Goal: Task Accomplishment & Management: Complete application form

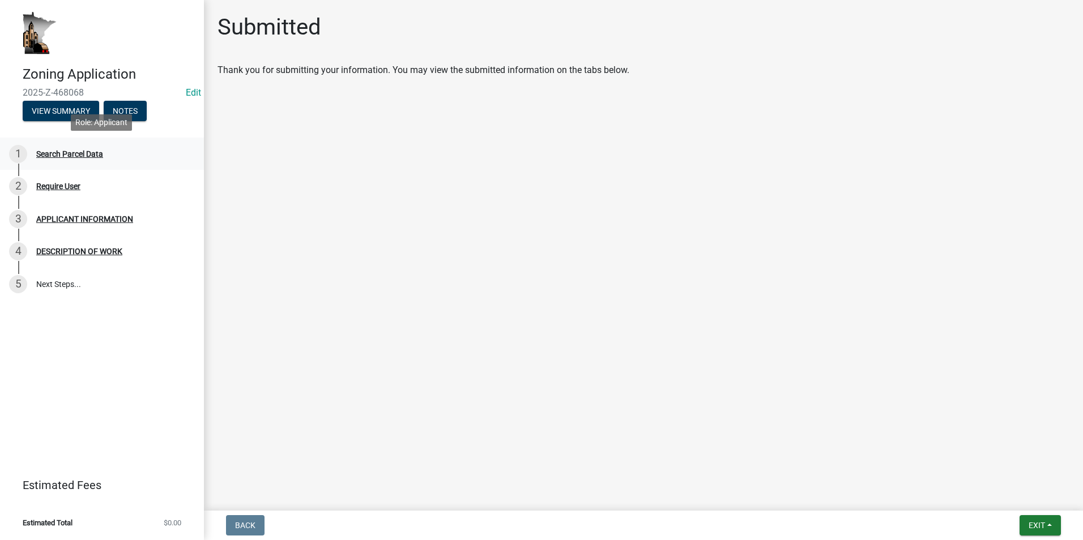
click at [77, 159] on div "1 Search Parcel Data" at bounding box center [97, 154] width 177 height 18
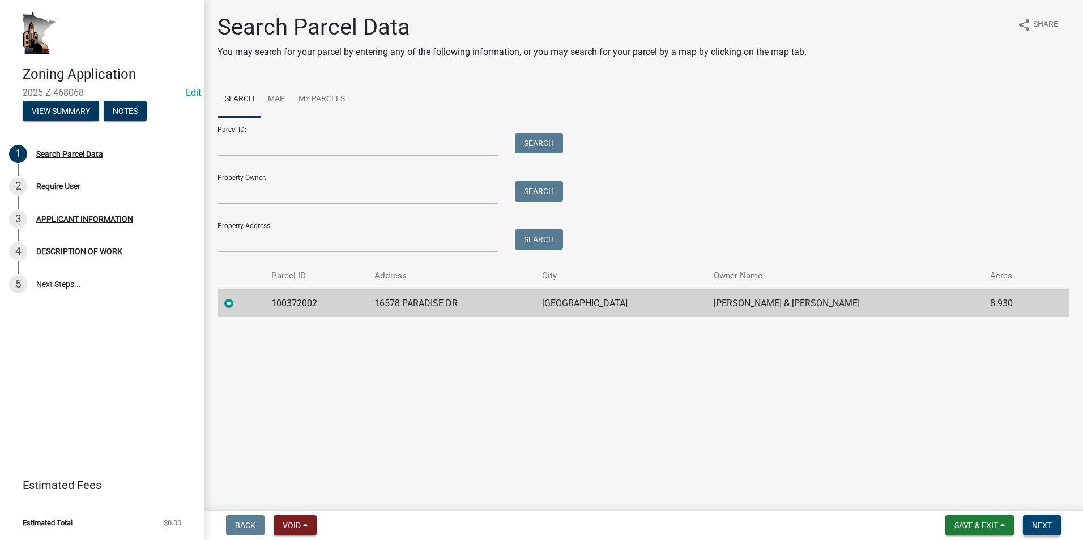
click at [1045, 529] on span "Next" at bounding box center [1042, 525] width 20 height 9
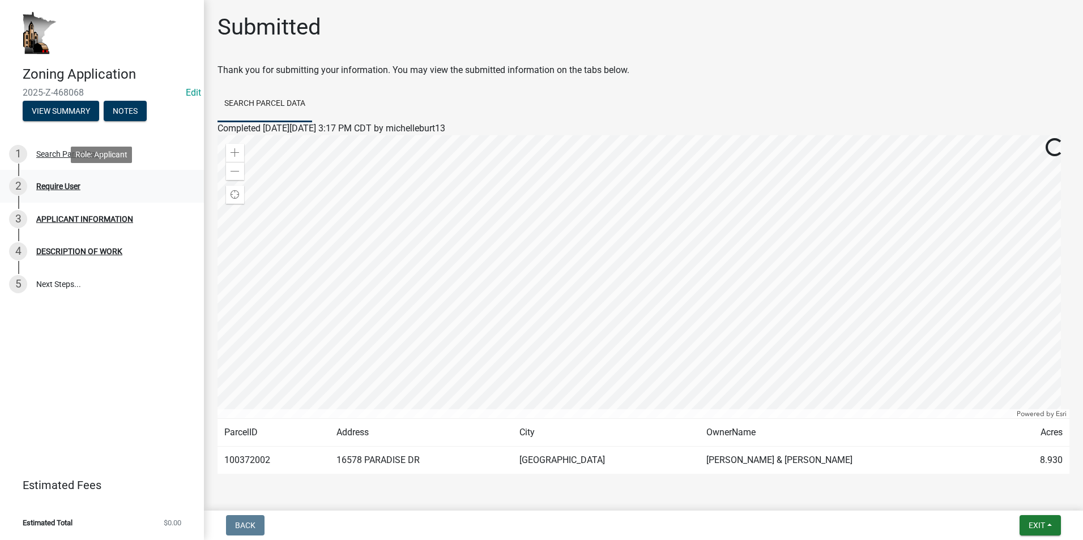
click at [58, 190] on div "Require User" at bounding box center [58, 186] width 44 height 8
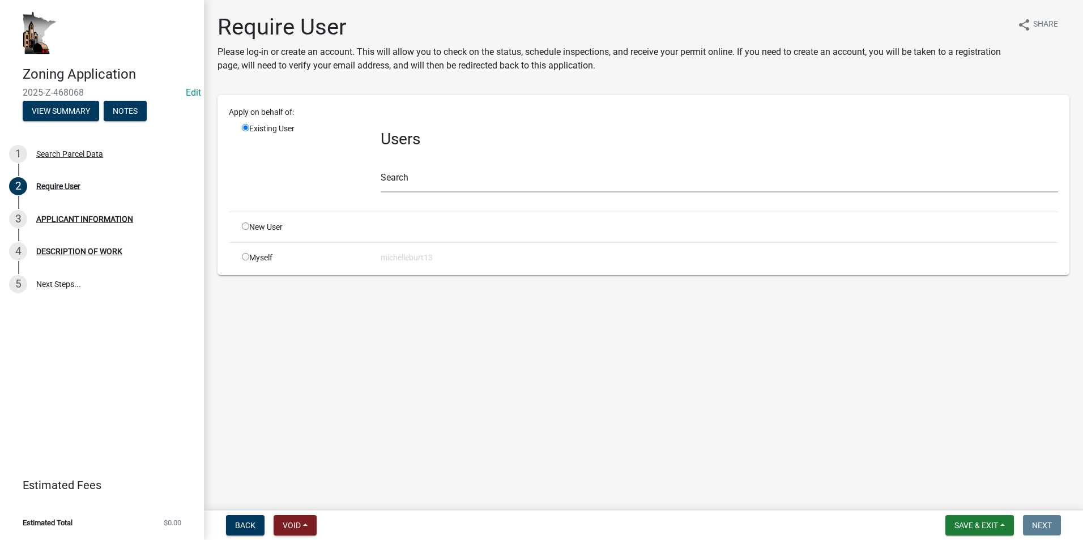
click at [244, 229] on input "radio" at bounding box center [245, 226] width 7 height 7
radio input "true"
radio input "false"
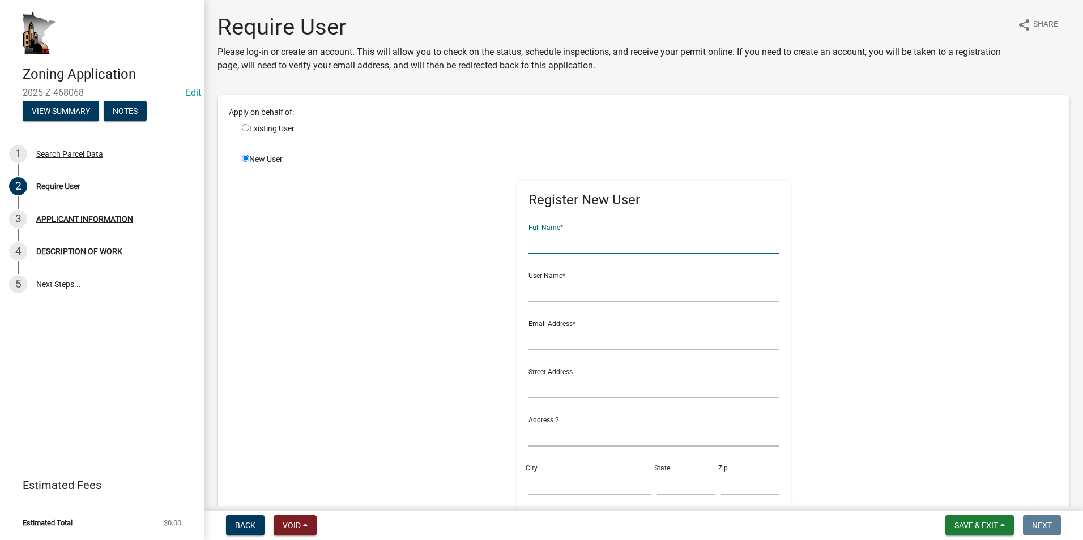
click at [551, 250] on input "text" at bounding box center [653, 242] width 251 height 23
type input "[PERSON_NAME]"
click at [539, 292] on input "text" at bounding box center [653, 290] width 251 height 23
type input "lisakleist"
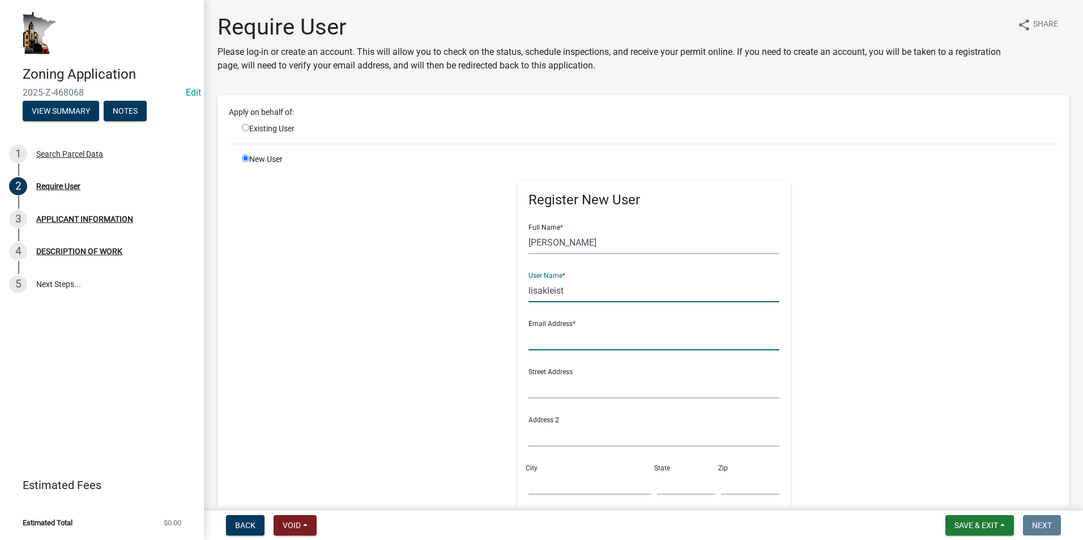
click at [549, 341] on input "text" at bounding box center [653, 338] width 251 height 23
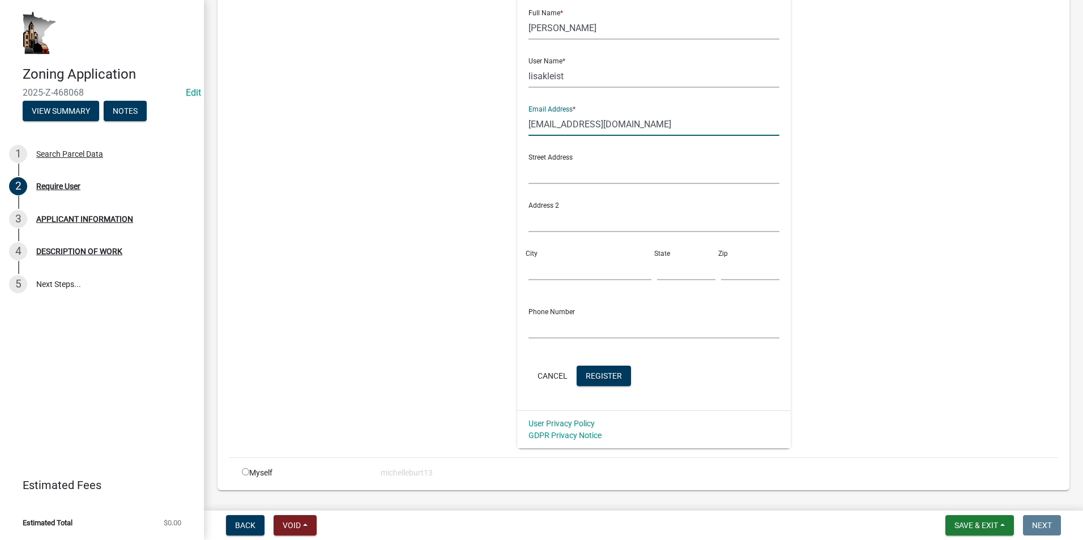
scroll to position [243, 0]
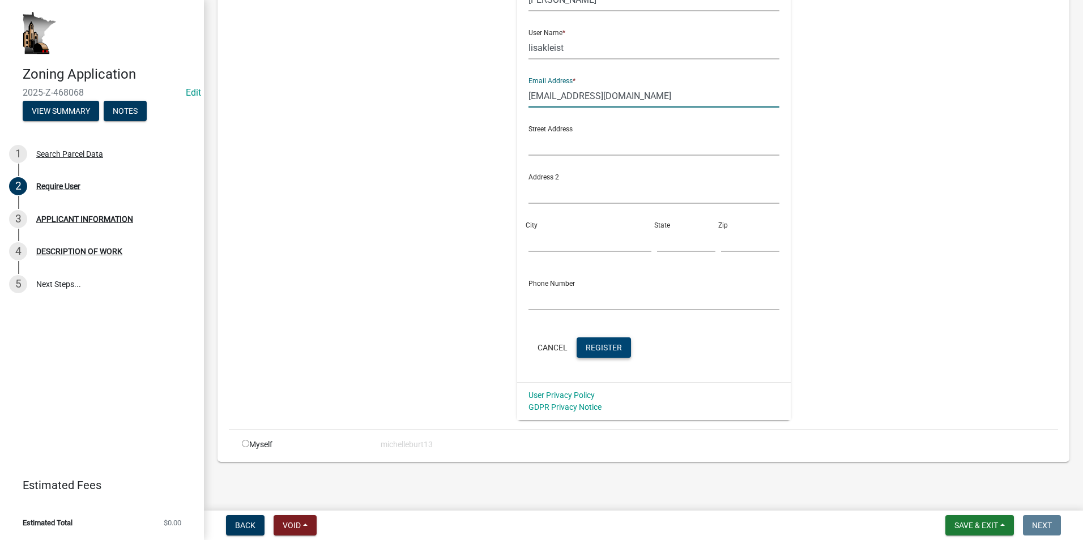
type input "[EMAIL_ADDRESS][DOMAIN_NAME]"
click at [591, 349] on span "Register" at bounding box center [604, 347] width 36 height 9
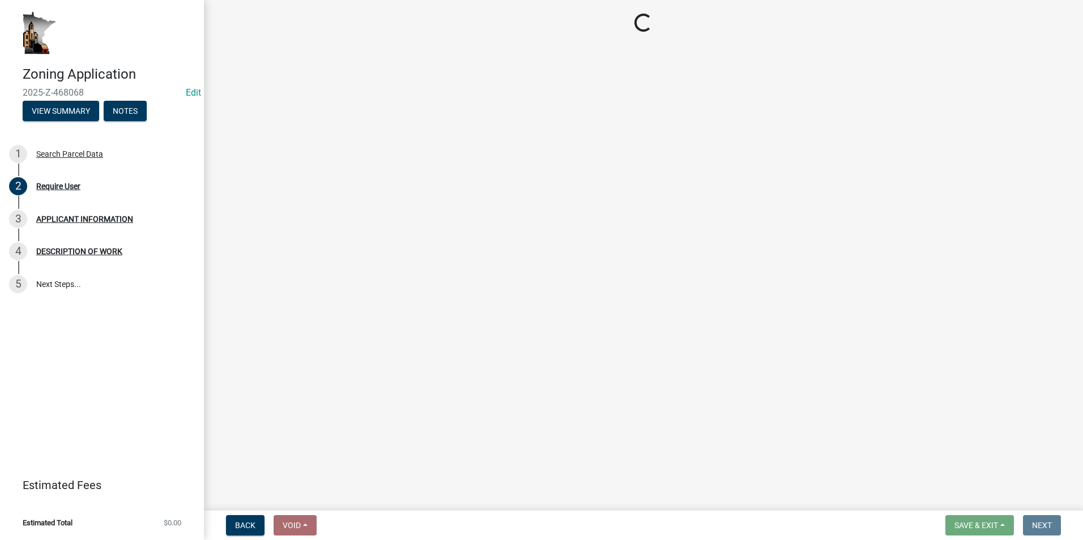
scroll to position [0, 0]
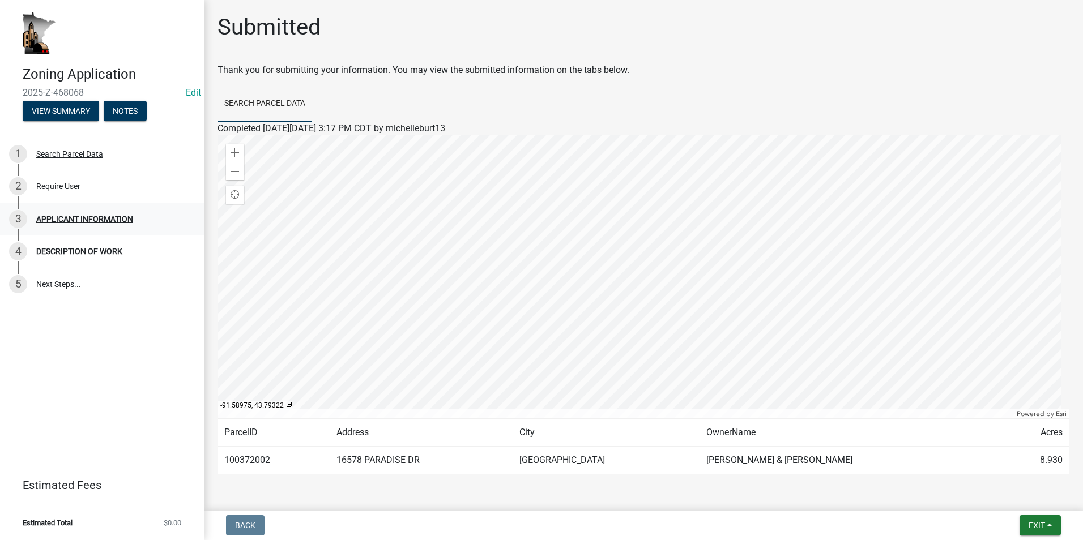
click at [97, 225] on div "3 APPLICANT INFORMATION" at bounding box center [97, 219] width 177 height 18
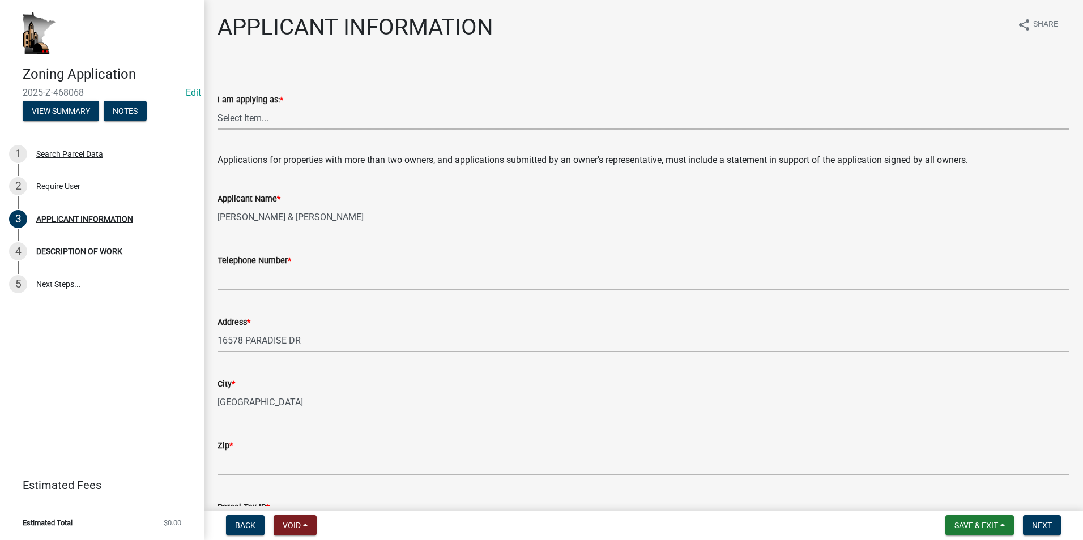
click at [249, 121] on select "Select Item... The sole owner of the property A co-owner of the property with o…" at bounding box center [643, 117] width 852 height 23
click at [217, 106] on select "Select Item... The sole owner of the property A co-owner of the property with o…" at bounding box center [643, 117] width 852 height 23
select select "884de254-84a4-4256-8abe-0e7e5fcf6e66"
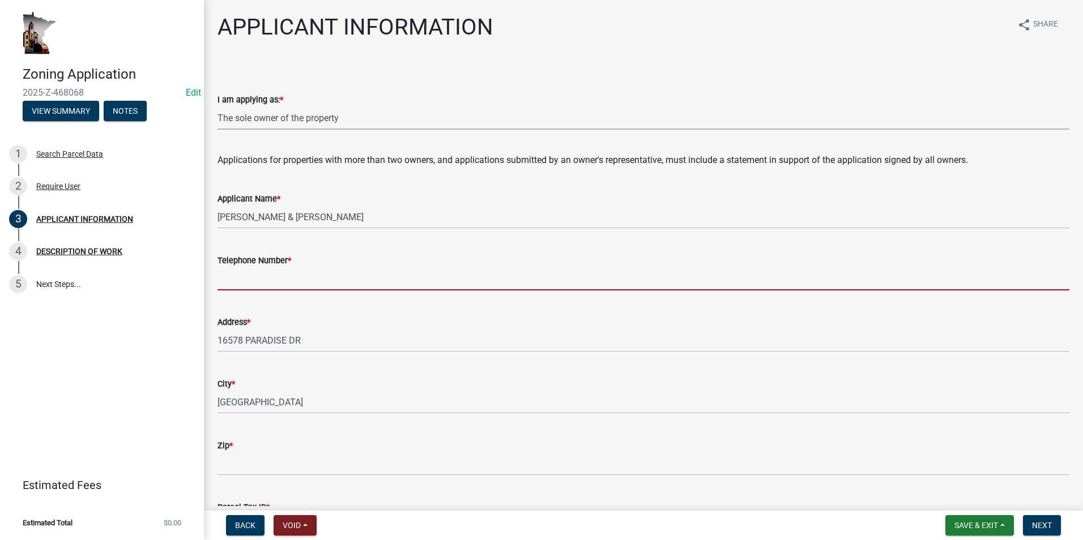
click at [276, 276] on input "Telephone Number *" at bounding box center [643, 278] width 852 height 23
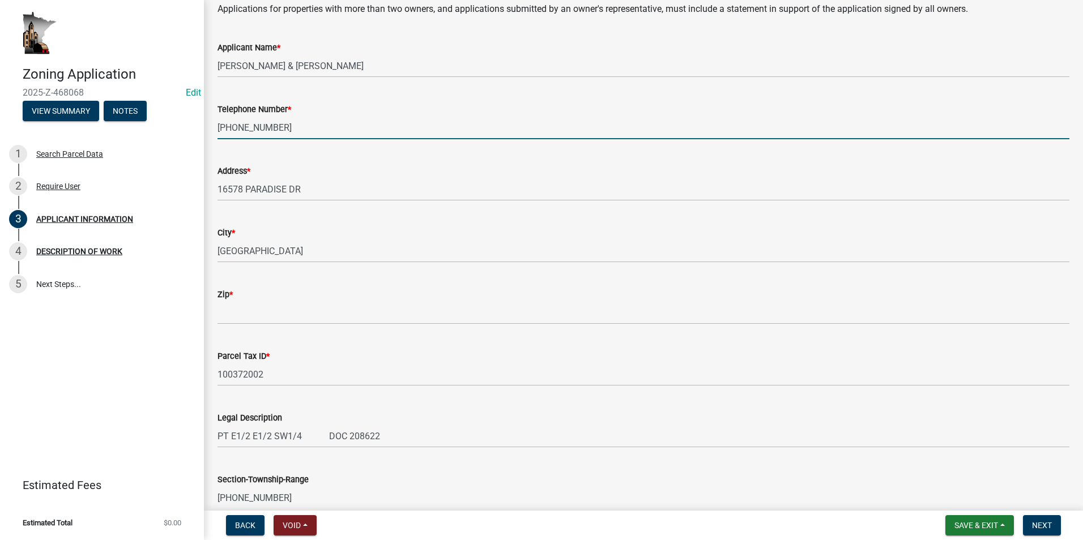
scroll to position [170, 0]
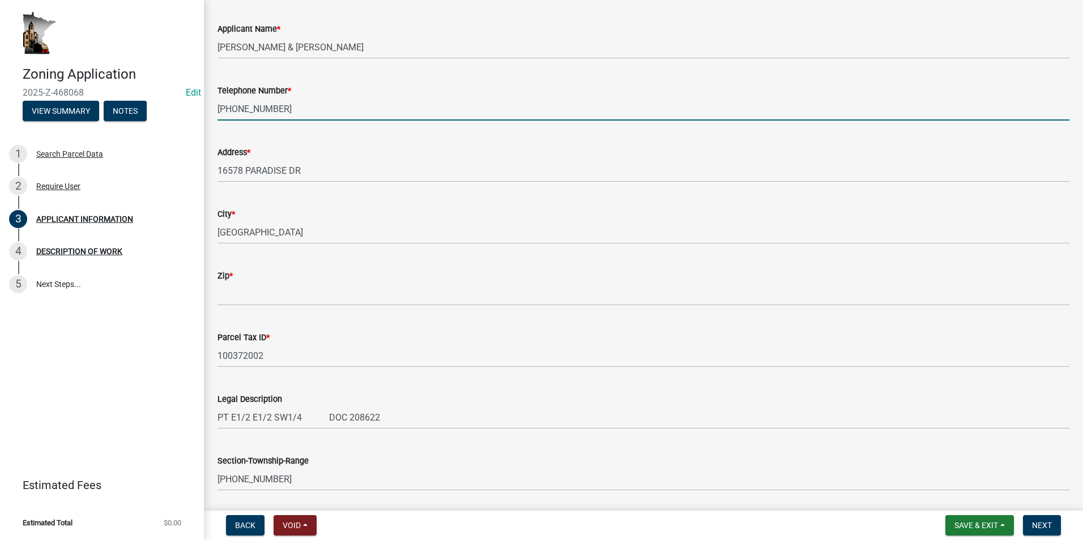
type input "[PHONE_NUMBER]"
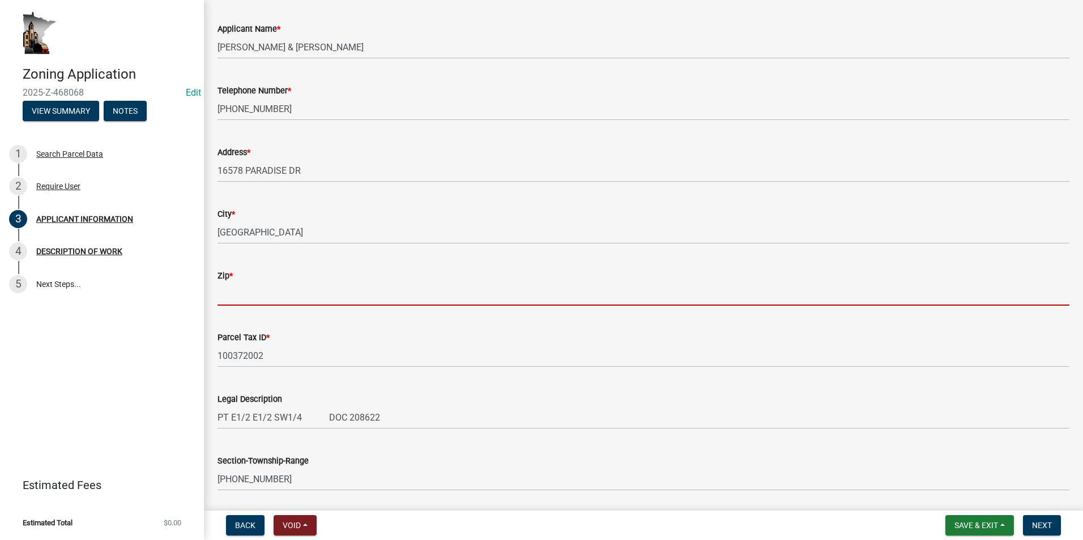
click at [253, 296] on input "Zip *" at bounding box center [643, 294] width 852 height 23
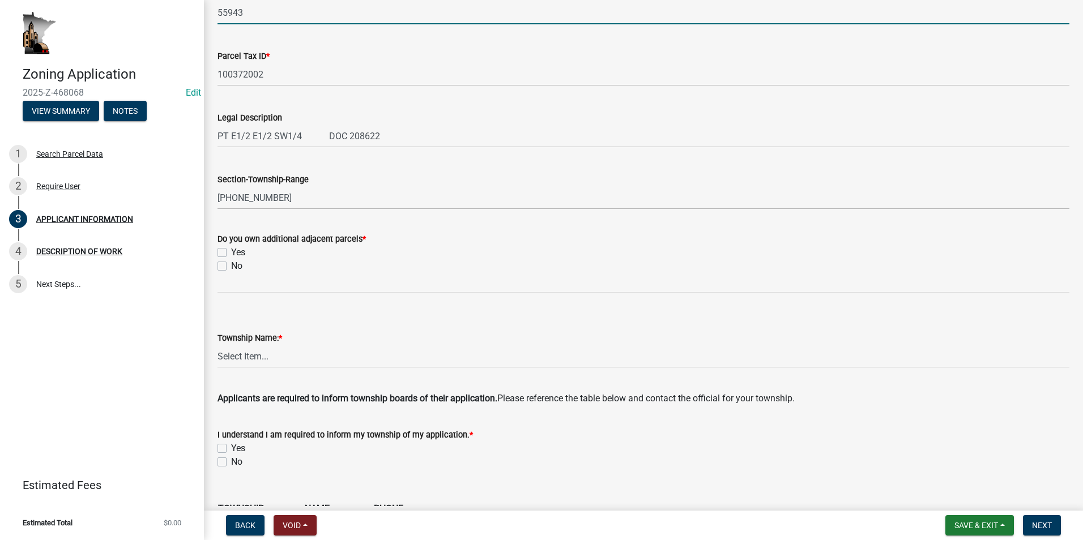
scroll to position [453, 0]
type input "55943"
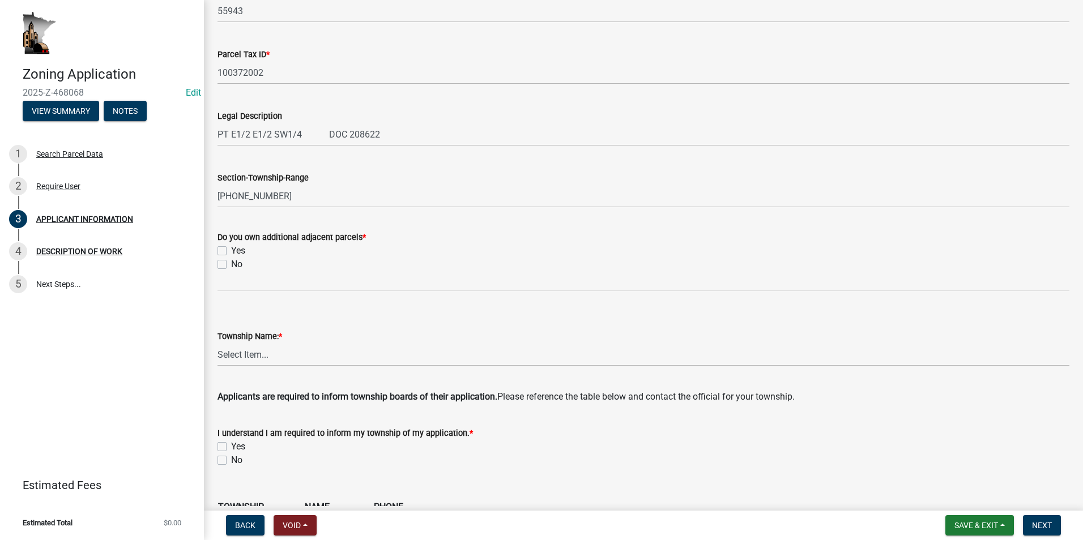
click at [231, 263] on label "No" at bounding box center [236, 265] width 11 height 14
click at [231, 263] on input "No" at bounding box center [234, 261] width 7 height 7
checkbox input "true"
checkbox input "false"
checkbox input "true"
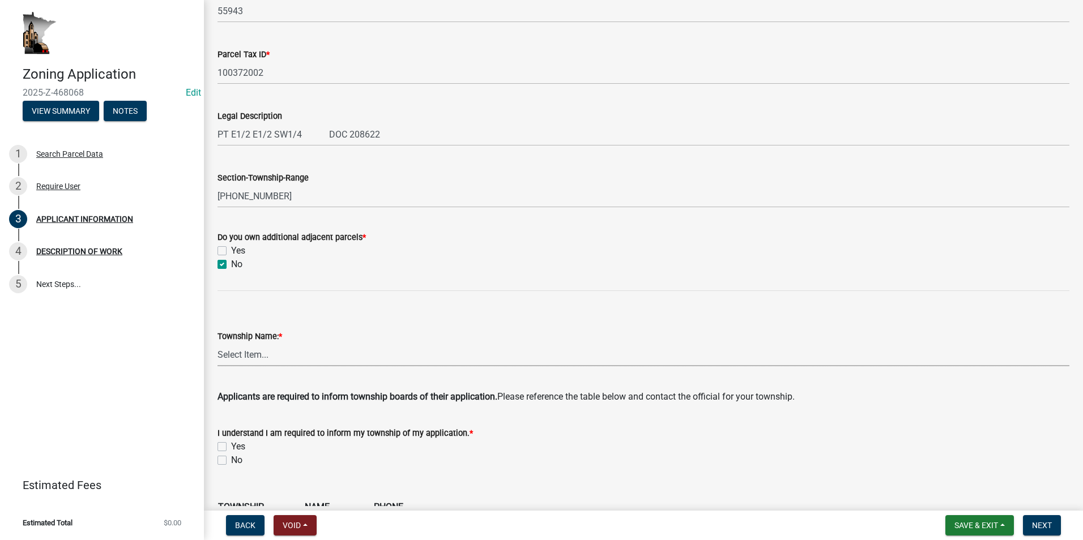
click at [268, 357] on select "Select Item... Black Hammer Brownsville Caledonia Crooked Creek Hokah Houston J…" at bounding box center [643, 354] width 852 height 23
click at [217, 343] on select "Select Item... Black Hammer Brownsville Caledonia Crooked Creek Hokah Houston J…" at bounding box center [643, 354] width 852 height 23
select select "d14d1f4c-a28c-4eb0-8a73-cde11adbe8d4"
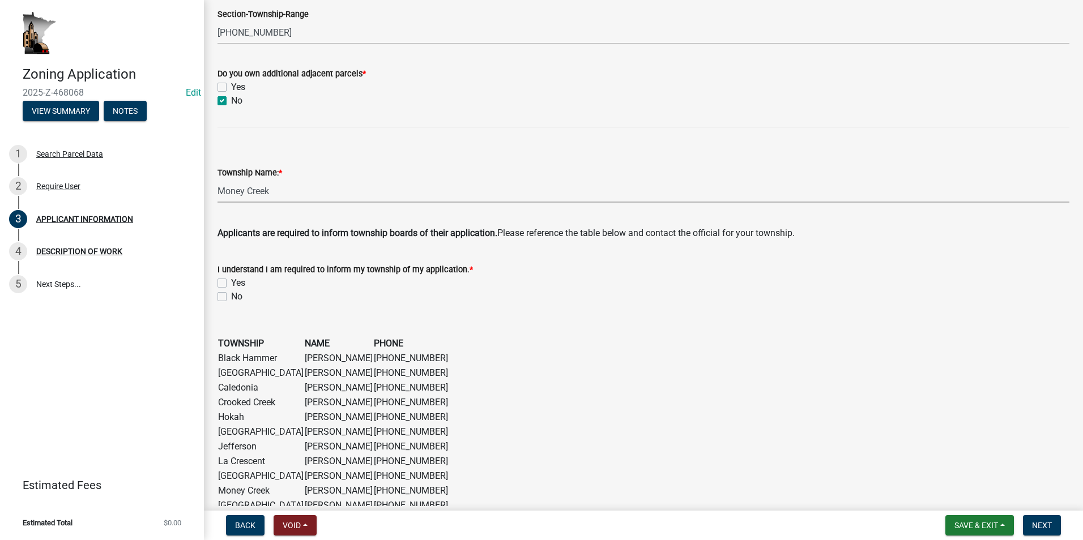
scroll to position [623, 0]
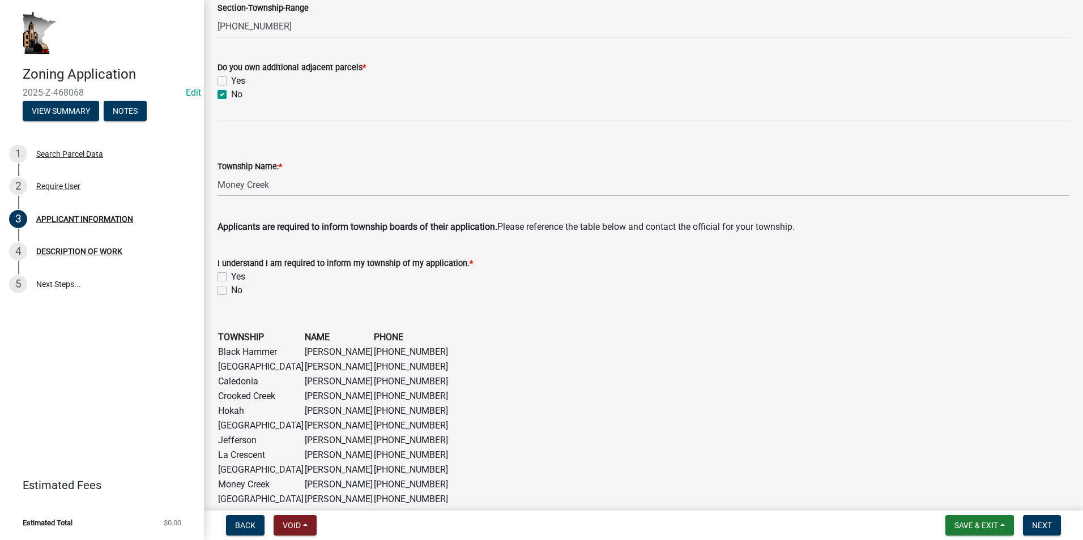
click at [231, 276] on label "Yes" at bounding box center [238, 277] width 14 height 14
click at [231, 276] on input "Yes" at bounding box center [234, 273] width 7 height 7
checkbox input "true"
checkbox input "false"
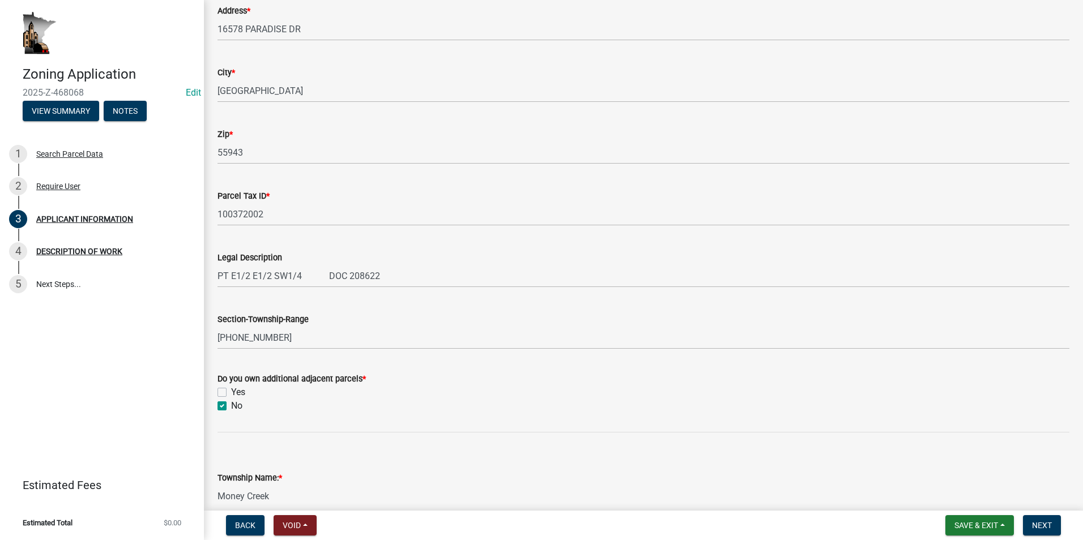
scroll to position [453, 0]
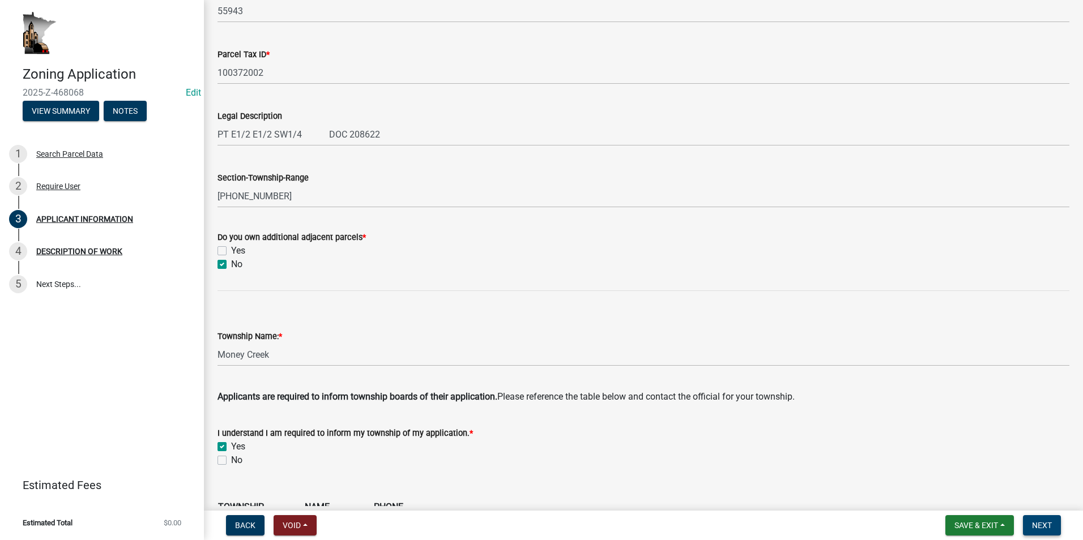
click at [1039, 521] on span "Next" at bounding box center [1042, 525] width 20 height 9
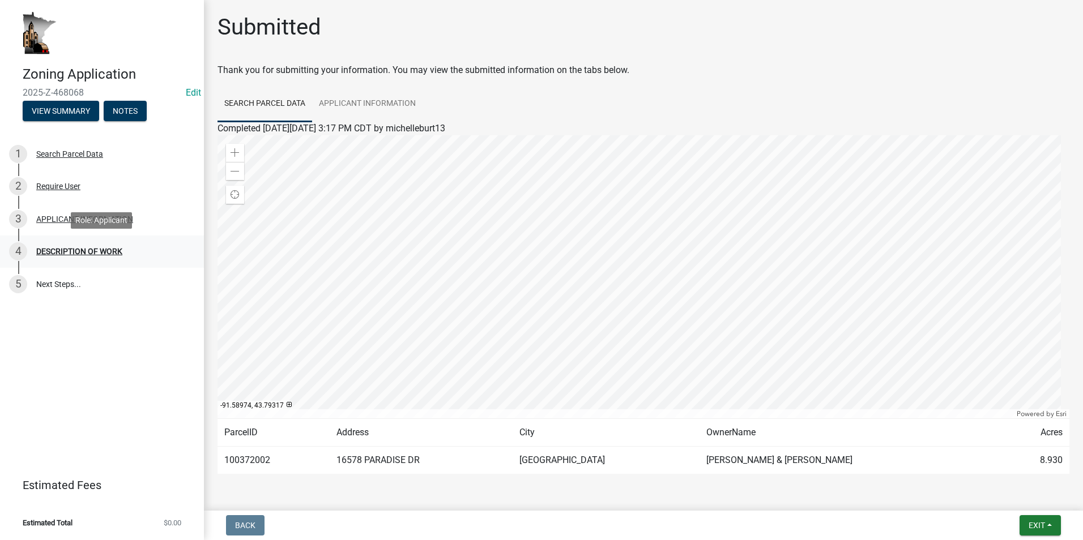
click at [87, 250] on div "DESCRIPTION OF WORK" at bounding box center [79, 251] width 86 height 8
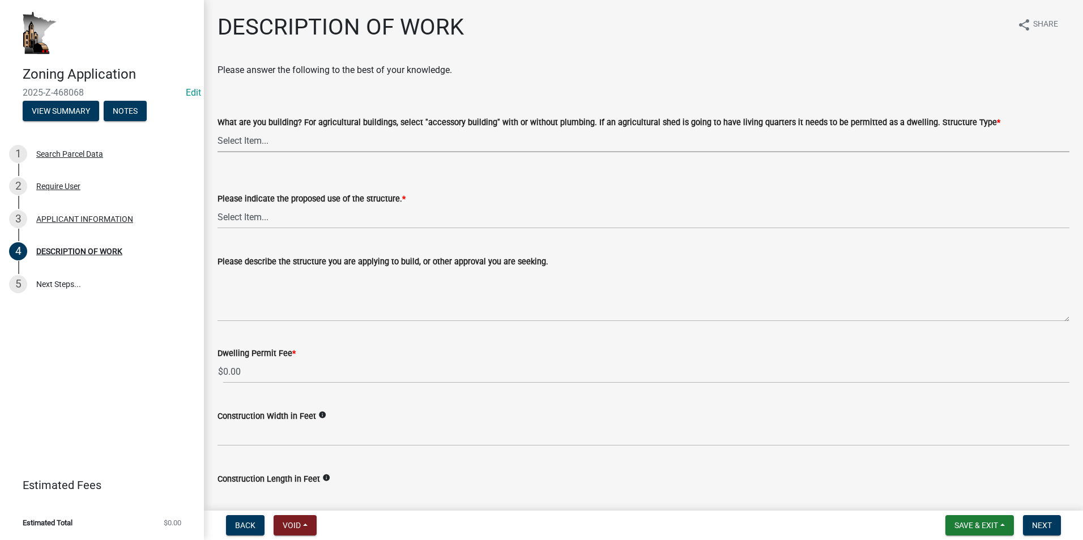
click at [249, 142] on select "Select Item... Single Family Dwelling or "Shouse" Bedroom addition Non-bedroom …" at bounding box center [643, 140] width 852 height 23
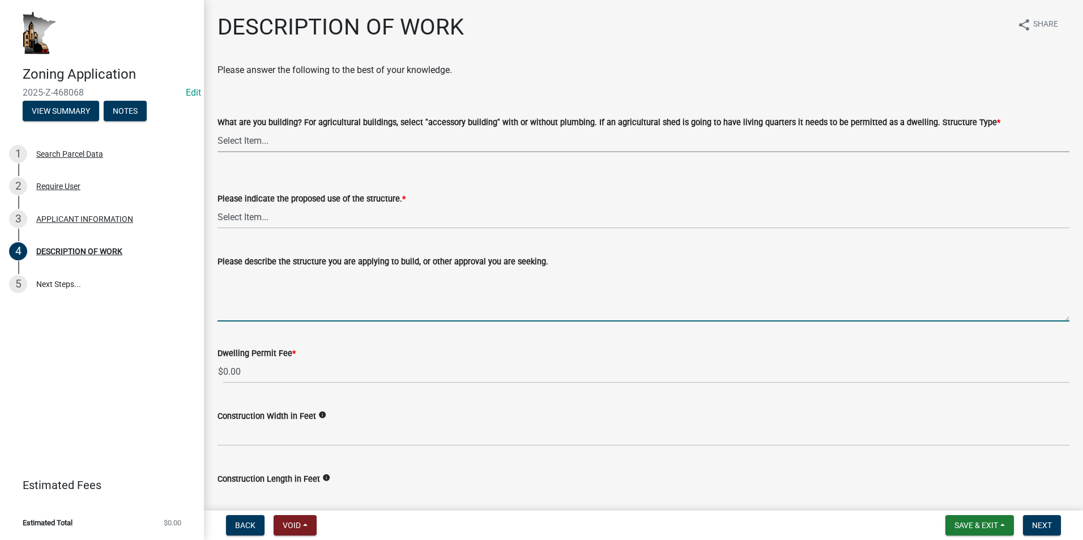
click at [246, 284] on form "Please describe the structure you are applying to build, or other approval you …" at bounding box center [643, 288] width 852 height 67
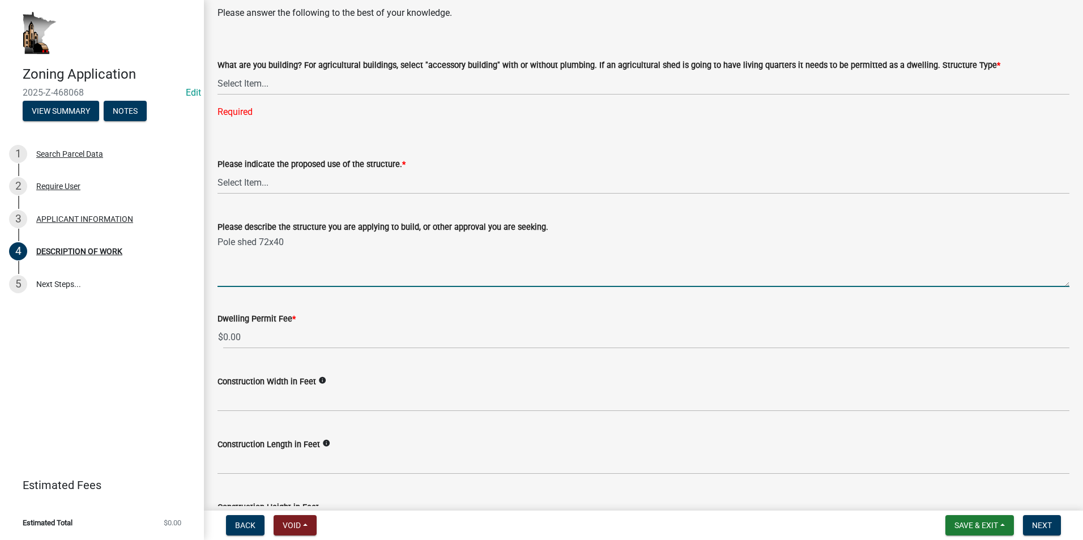
scroll to position [57, 0]
type textarea "Pole shed 72x40. Shed will be 125' off of Paradise Dr."
click at [267, 79] on select "Select Item... Single Family Dwelling or "Shouse" Bedroom addition Non-bedroom …" at bounding box center [643, 83] width 852 height 23
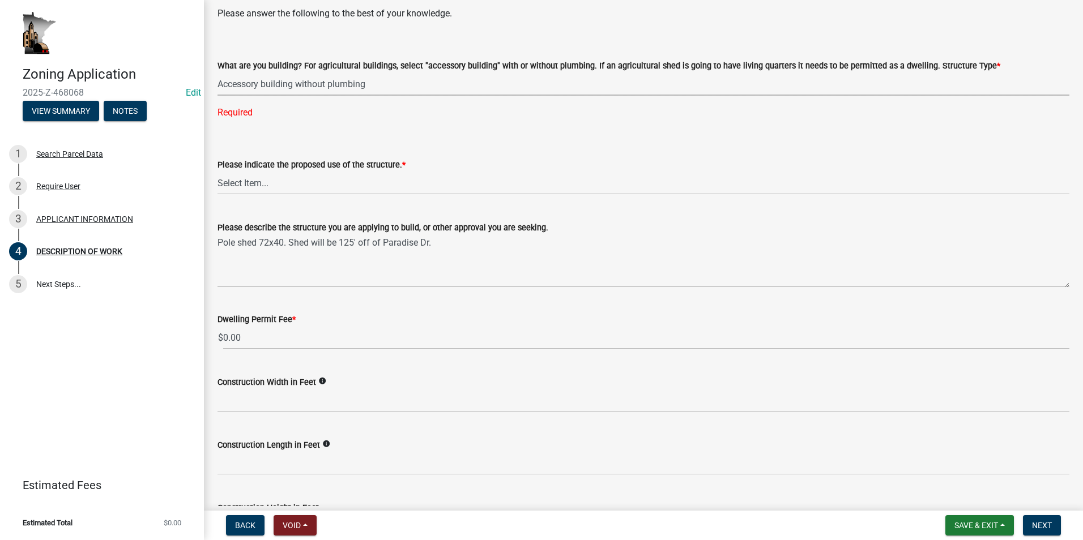
click at [217, 72] on select "Select Item... Single Family Dwelling or "Shouse" Bedroom addition Non-bedroom …" at bounding box center [643, 83] width 852 height 23
select select "39f6a2ab-0467-4f26-9b22-6b4c409785cf"
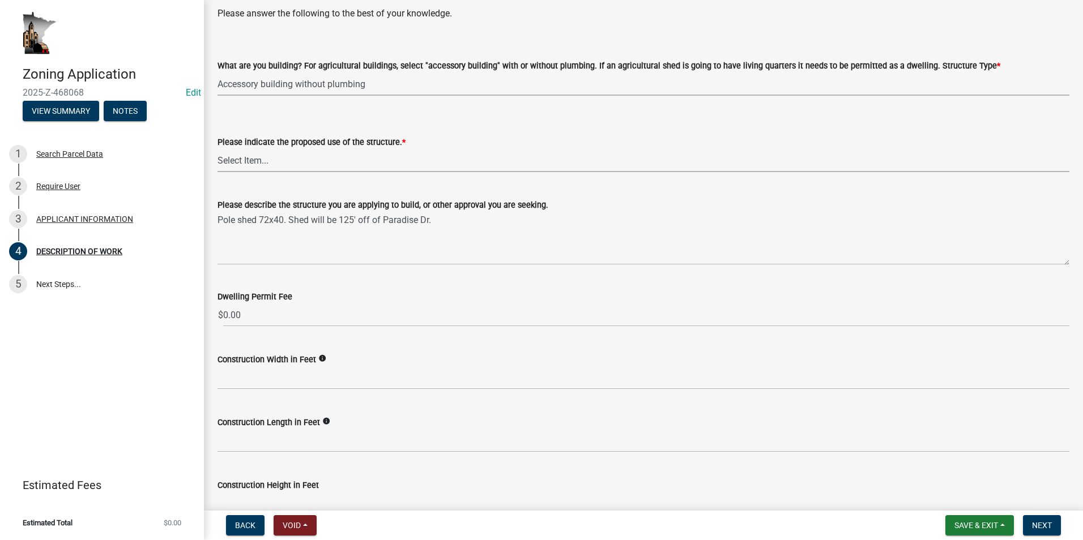
click at [280, 160] on select "Select Item... Year-Round Residential Seasonal Residential Agricultural Recreat…" at bounding box center [643, 160] width 852 height 23
click at [217, 149] on select "Select Item... Year-Round Residential Seasonal Residential Agricultural Recreat…" at bounding box center [643, 160] width 852 height 23
select select "8a50126a-ac8f-44d1-8890-2a914b053a60"
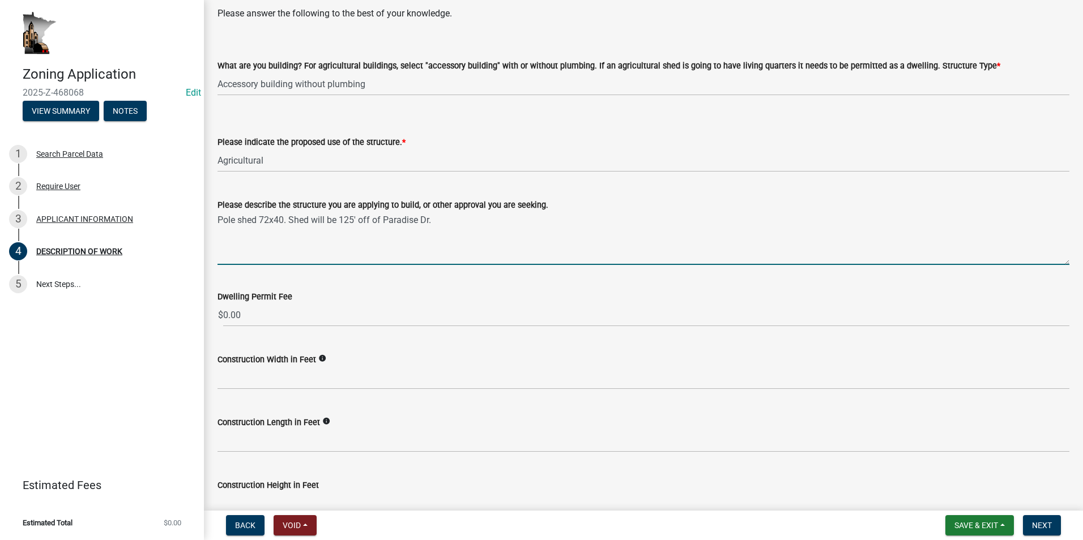
click at [446, 219] on textarea "Pole shed 72x40. Shed will be 125' off of Paradise Dr." at bounding box center [643, 238] width 852 height 53
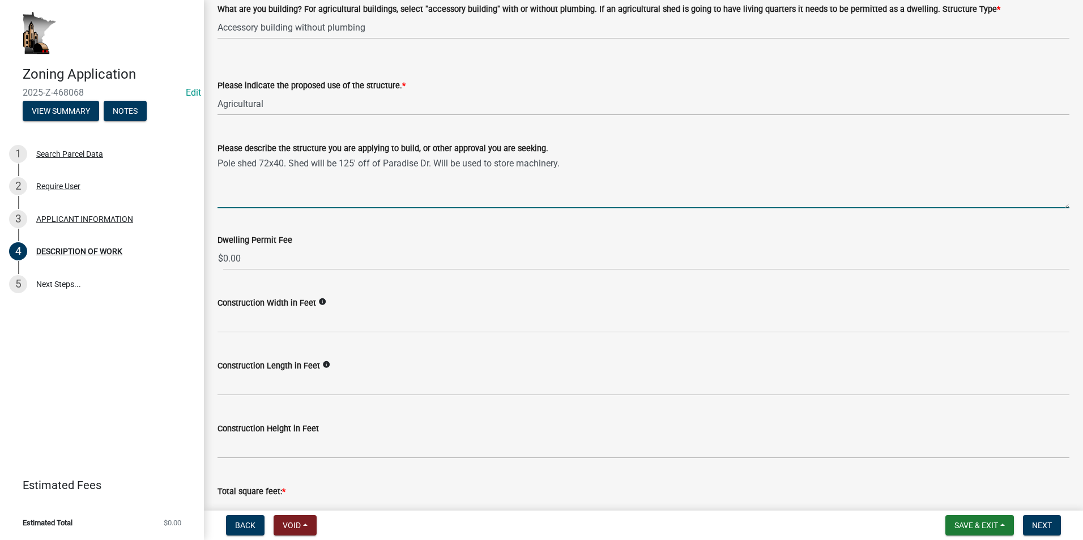
scroll to position [170, 0]
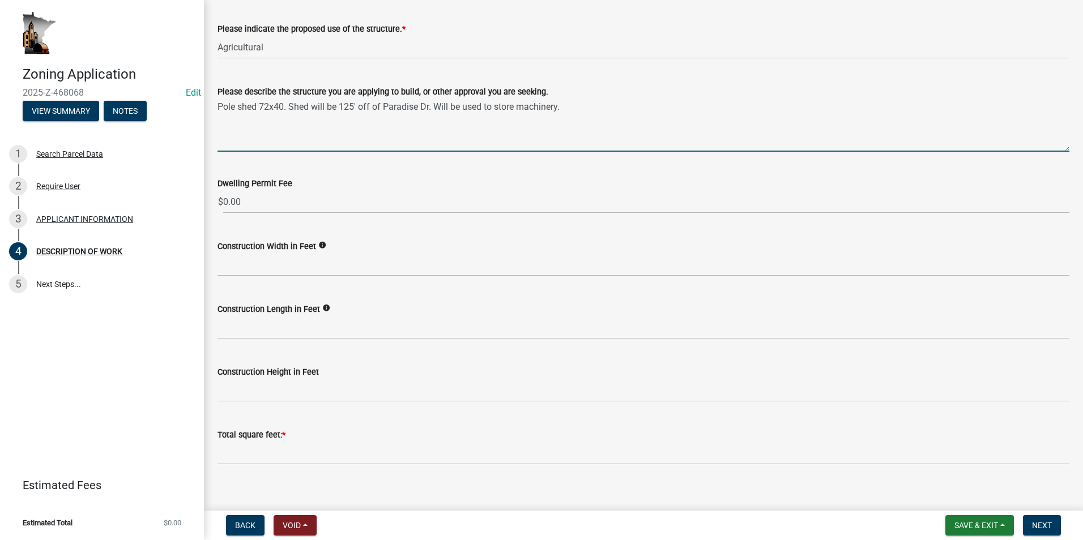
type textarea "Pole shed 72x40. Shed will be 125' off of Paradise Dr. Will be used to store ma…"
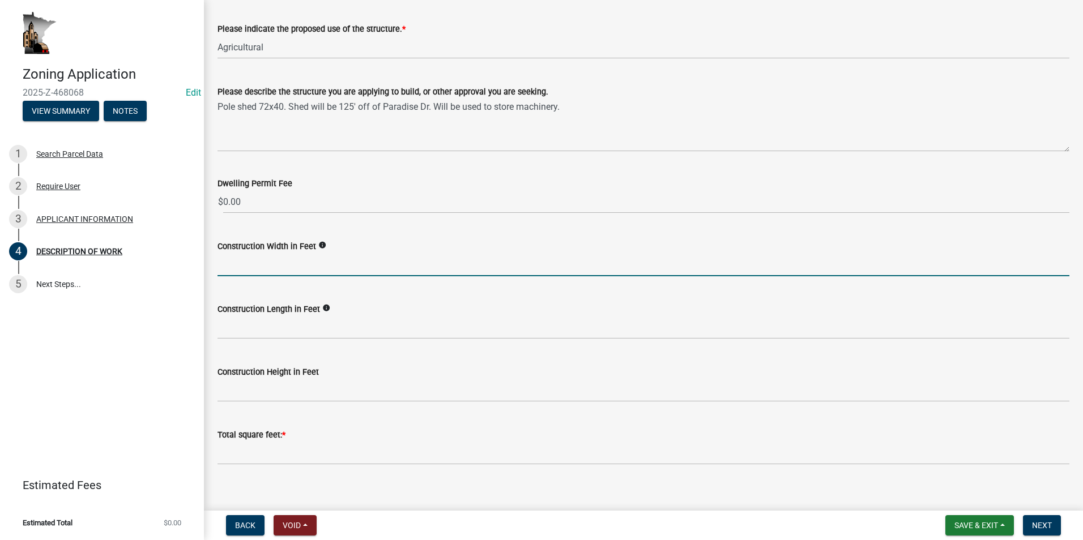
click at [265, 264] on input "text" at bounding box center [643, 264] width 852 height 23
type input "40"
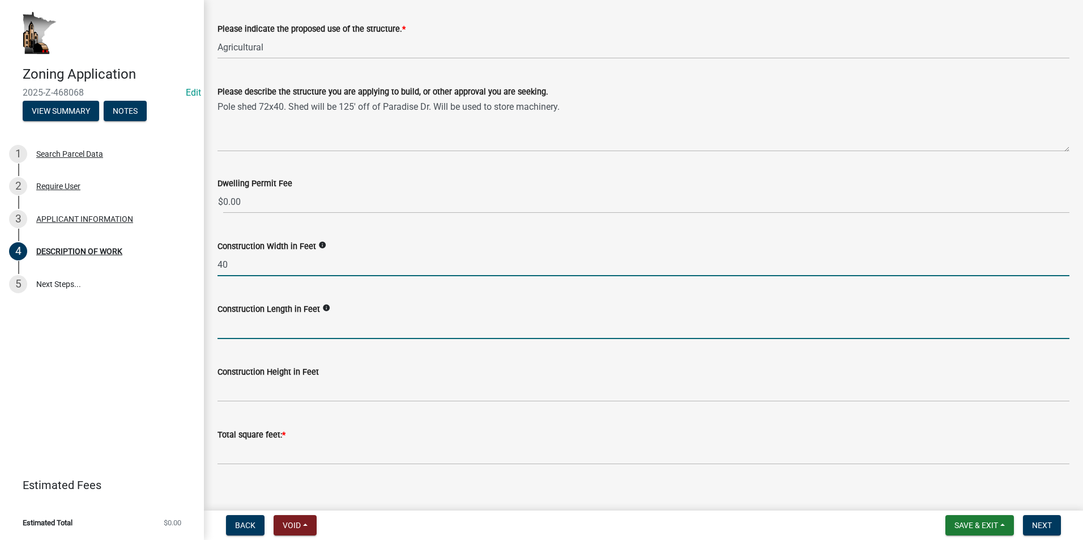
click at [284, 324] on input "text" at bounding box center [643, 327] width 852 height 23
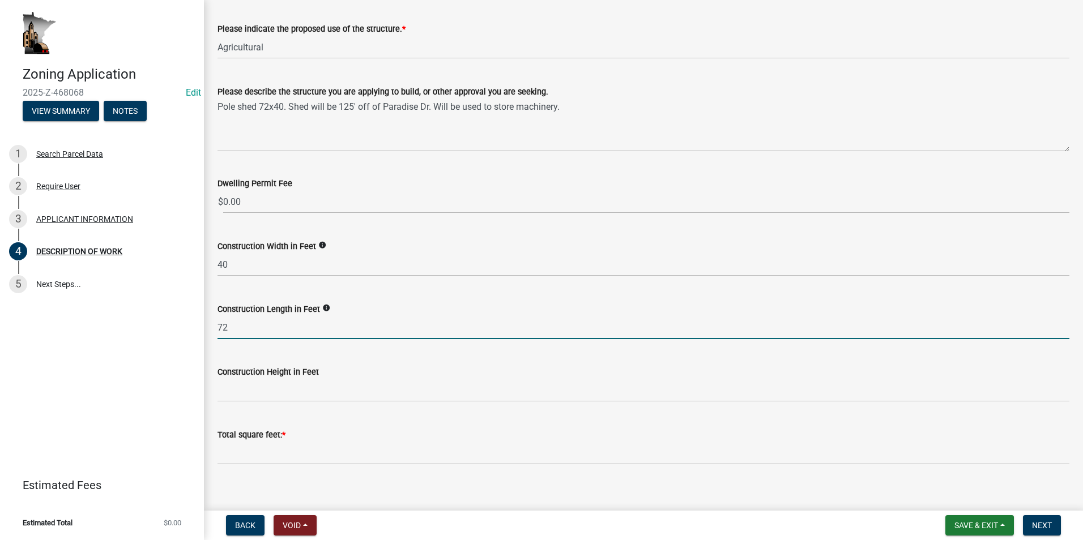
type input "72"
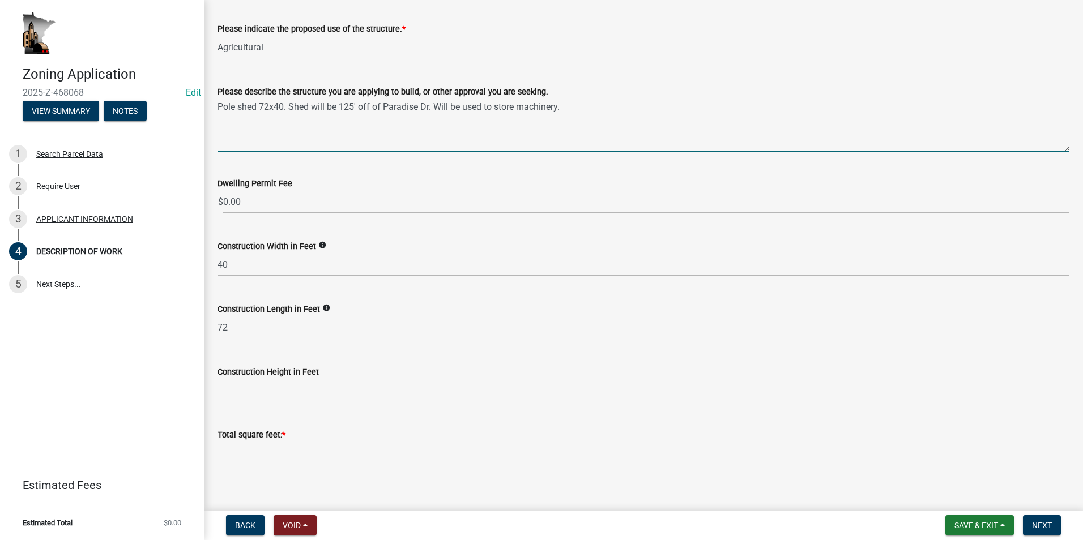
click at [575, 107] on textarea "Pole shed 72x40. Shed will be 125' off of Paradise Dr. Will be used to store ma…" at bounding box center [643, 125] width 852 height 53
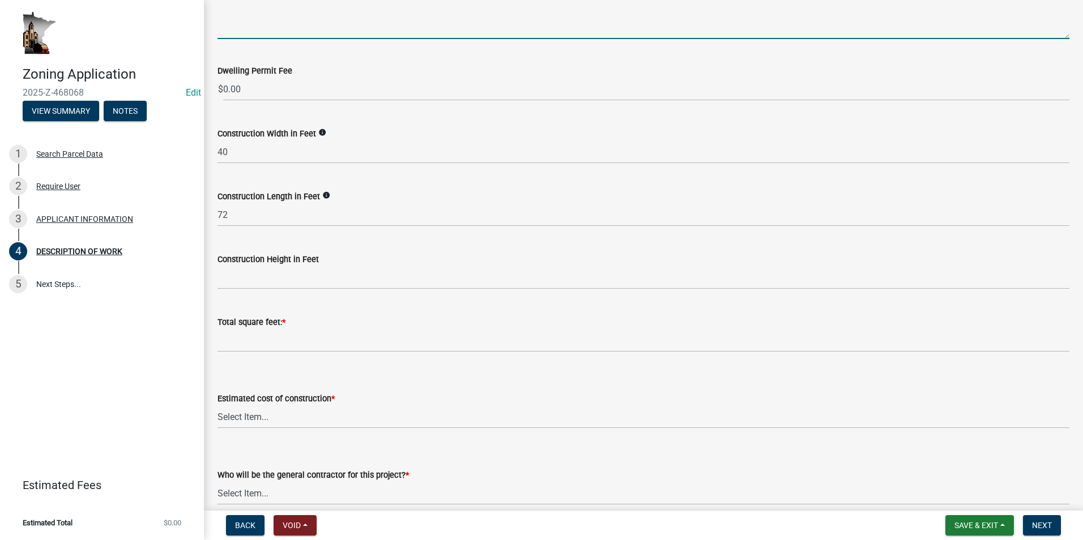
scroll to position [283, 0]
type textarea "Pole shed 72x40. Shed will be 125' off of Paradise Dr. Will be used to store ma…"
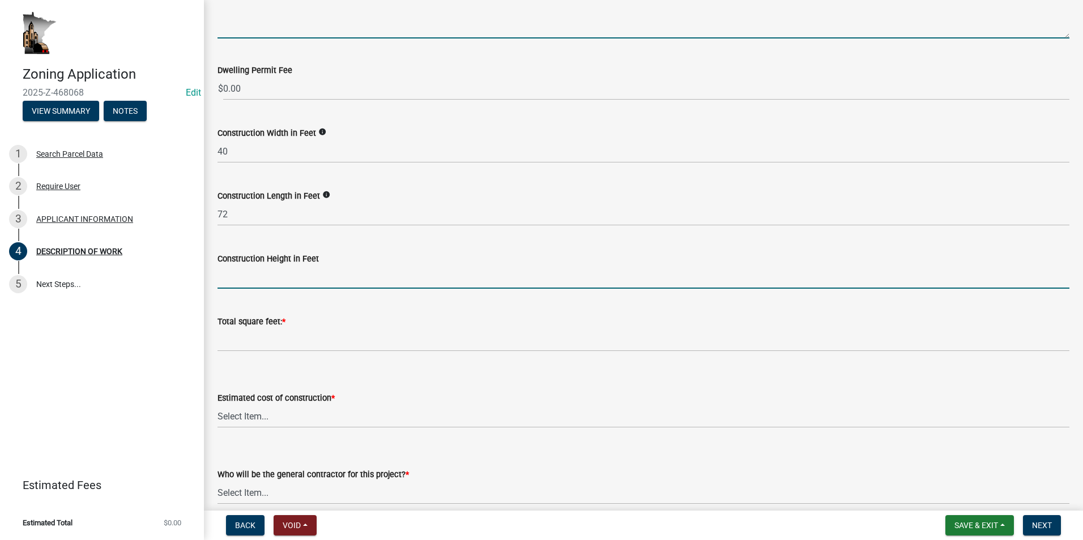
click at [254, 276] on input "text" at bounding box center [643, 277] width 852 height 23
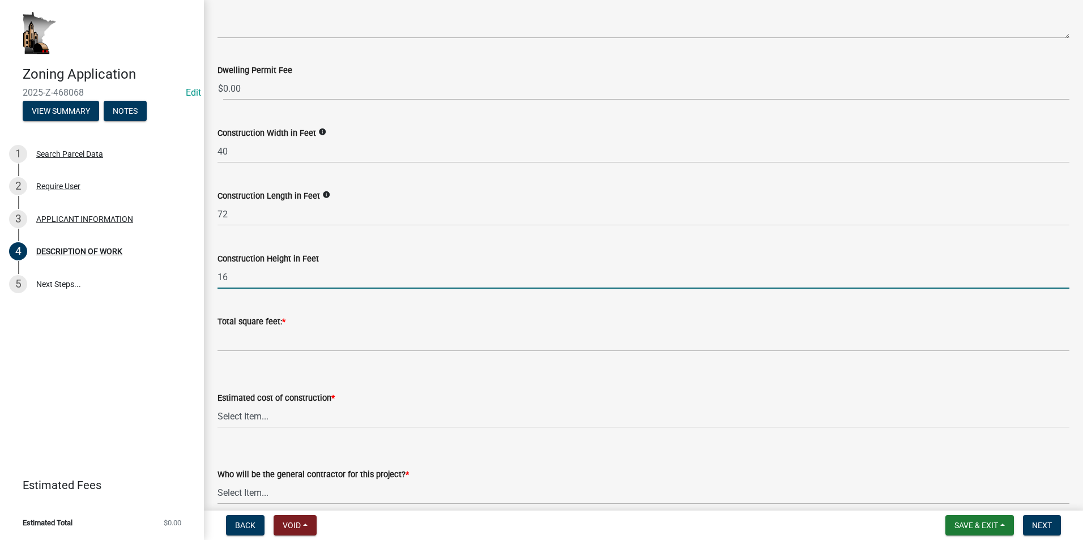
type input "16"
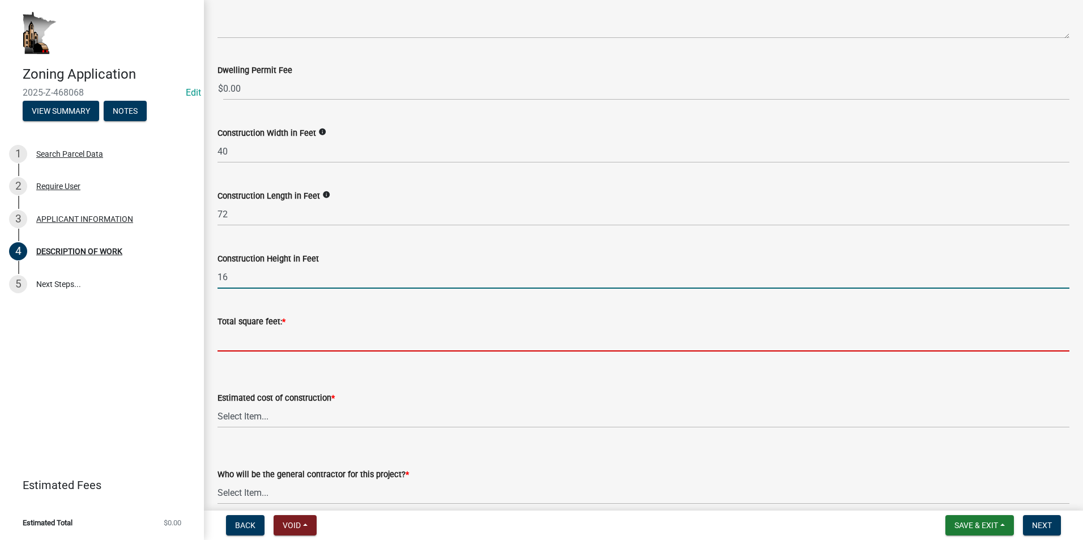
click at [229, 342] on input "text" at bounding box center [643, 339] width 852 height 23
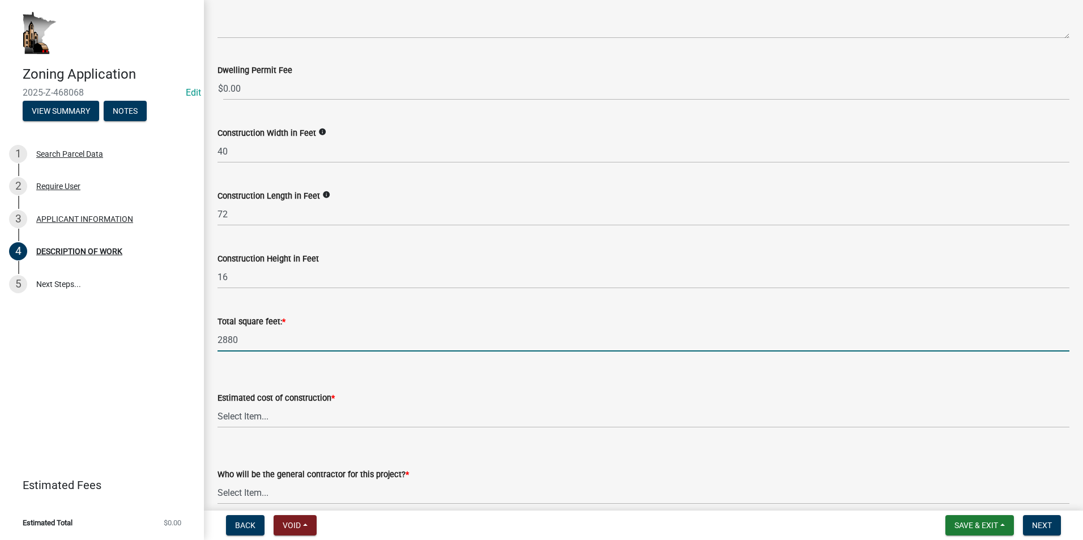
scroll to position [340, 0]
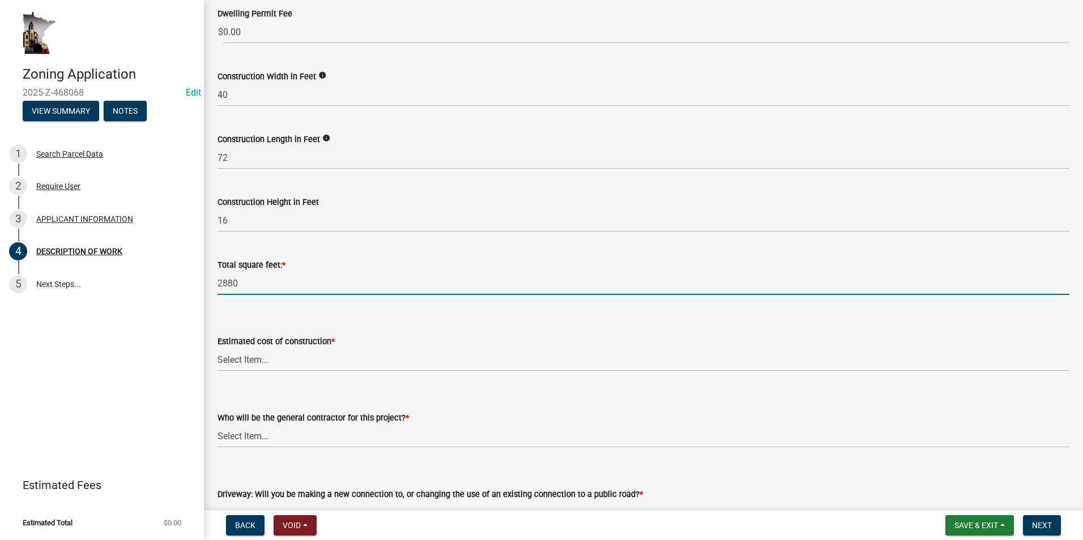
type input "2880"
click at [275, 361] on select "Select Item... $0 - $50,000 $50,001 - $100,000 $101,000 - $150,000 $150,001 or …" at bounding box center [643, 359] width 852 height 23
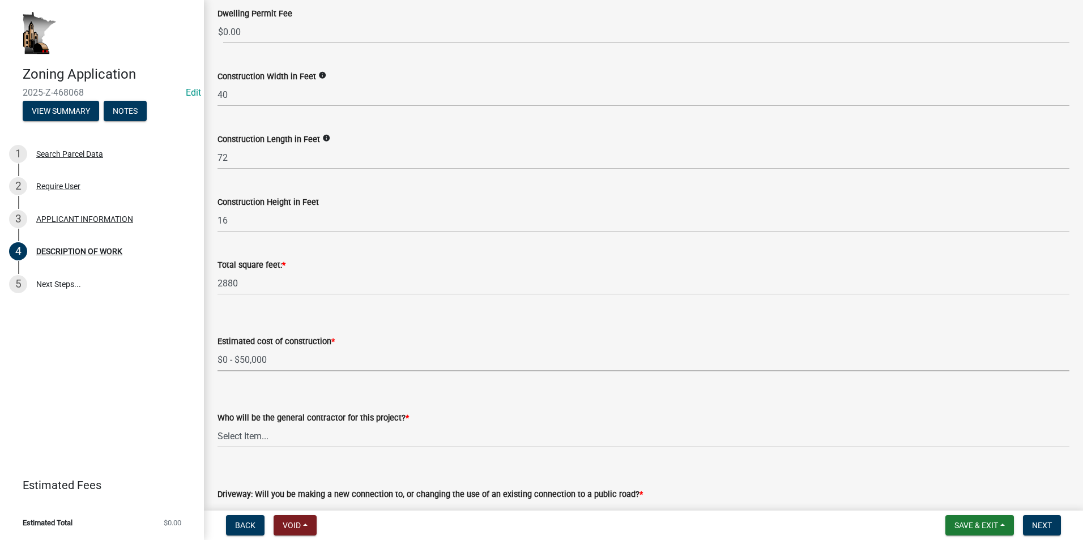
click at [217, 348] on select "Select Item... $0 - $50,000 $50,001 - $100,000 $101,000 - $150,000 $150,001 or …" at bounding box center [643, 359] width 852 height 23
select select "b77d4c88-b606-4875-889f-ef493ebc67f8"
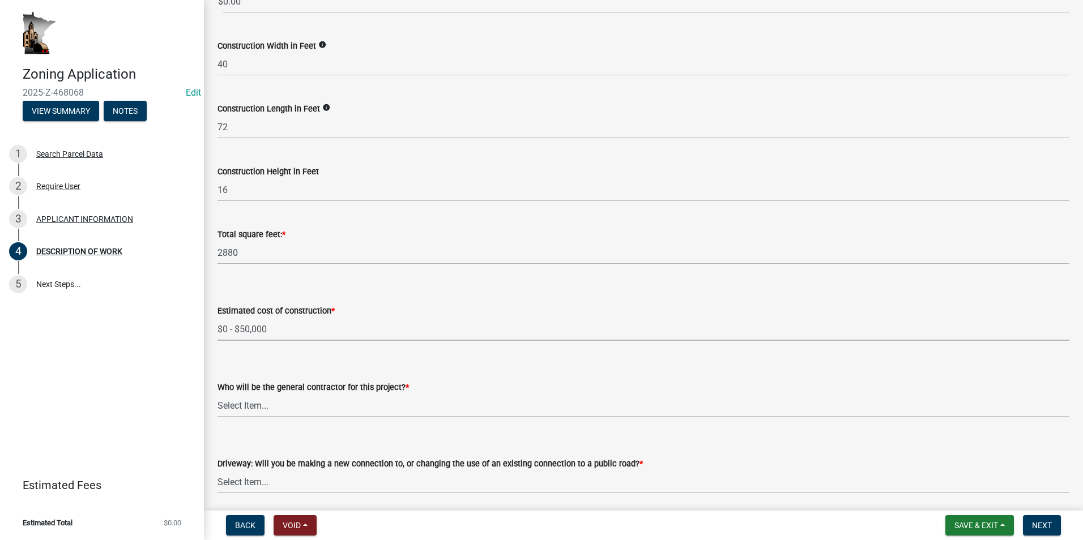
scroll to position [396, 0]
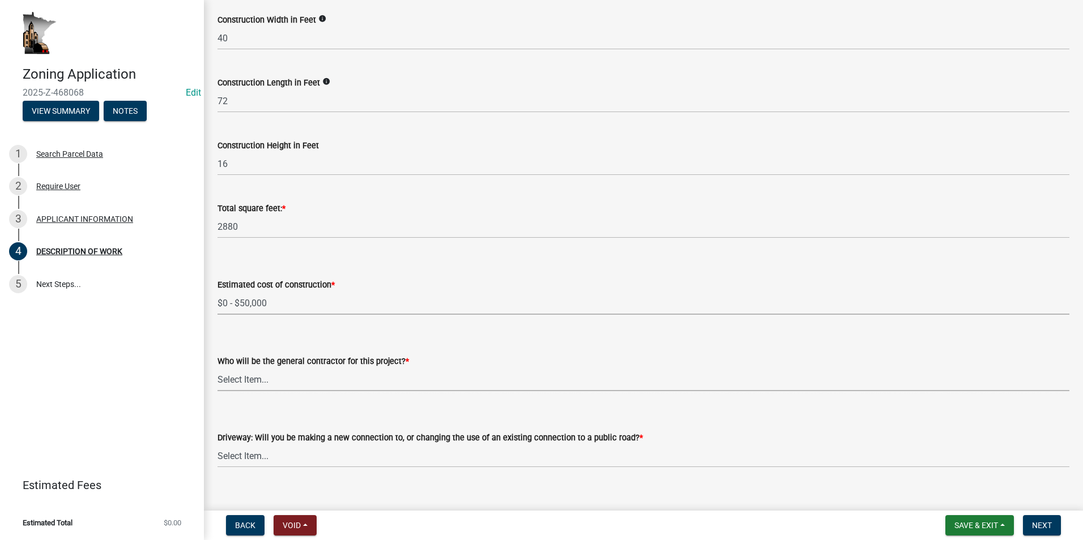
click at [268, 381] on select "Select Item... Myself Other" at bounding box center [643, 379] width 852 height 23
click at [217, 368] on select "Select Item... Myself Other" at bounding box center [643, 379] width 852 height 23
select select "4bd12ca6-4a20-42a0-933f-fd6ef7b65674"
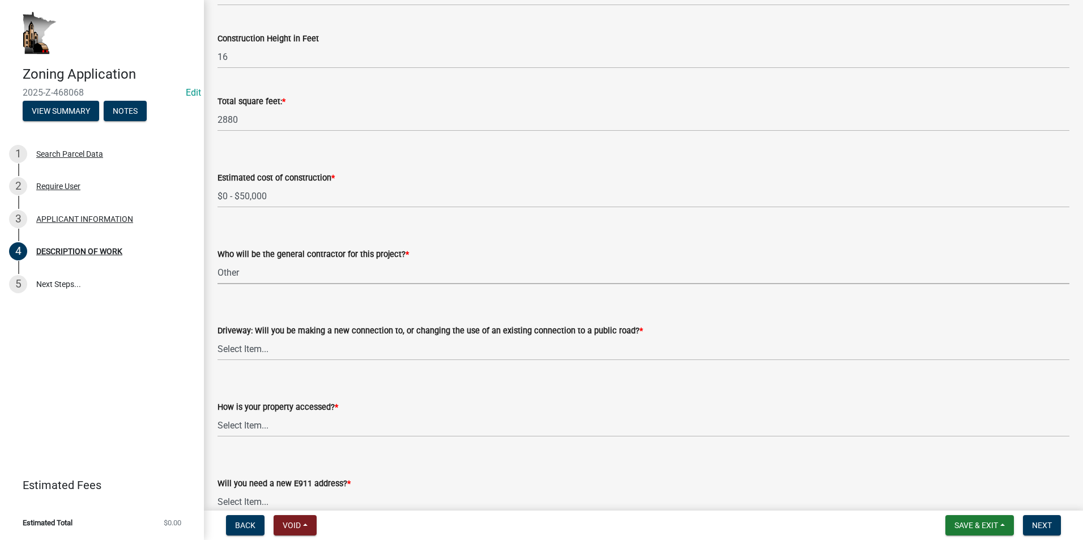
scroll to position [510, 0]
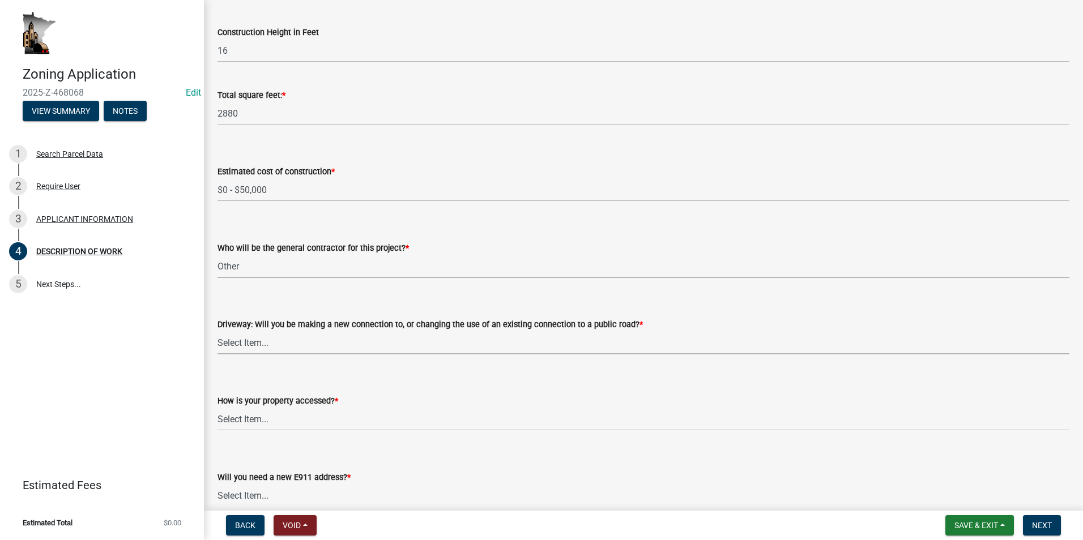
click at [255, 341] on select "Select Item... I am installing a new driveway access to a public road I am chan…" at bounding box center [643, 342] width 852 height 23
click at [217, 331] on select "Select Item... I am installing a new driveway access to a public road I am chan…" at bounding box center [643, 342] width 852 height 23
select select "865858fb-cec4-4771-ade1-629df977e661"
click at [270, 422] on select "Select Item... Access is off a state highway Access is off a county road Access…" at bounding box center [643, 419] width 852 height 23
click at [217, 408] on select "Select Item... Access is off a state highway Access is off a county road Access…" at bounding box center [643, 419] width 852 height 23
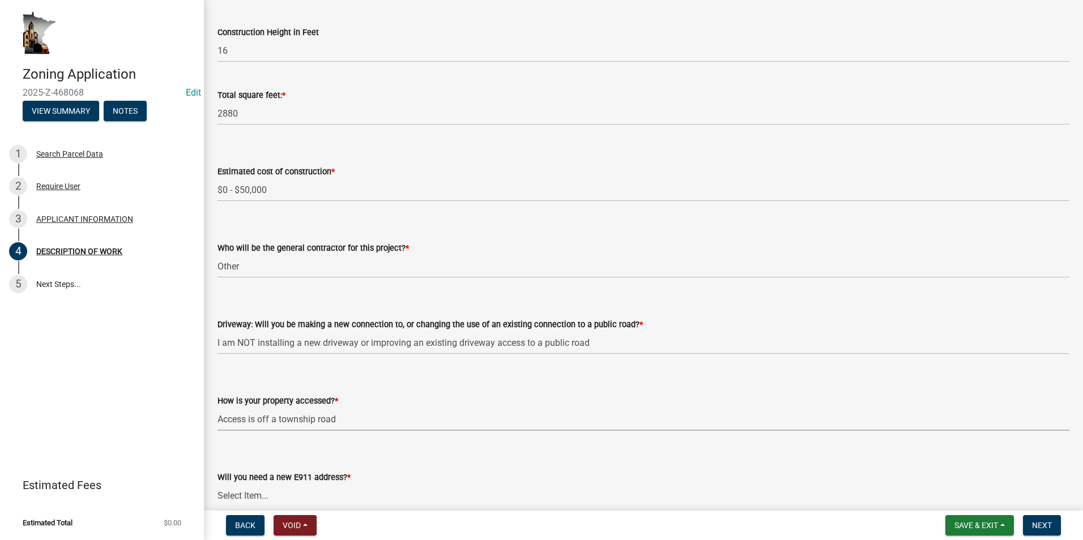
select select "c0af4bca-2ac9-43a4-954a-b6dfd2bb8fae"
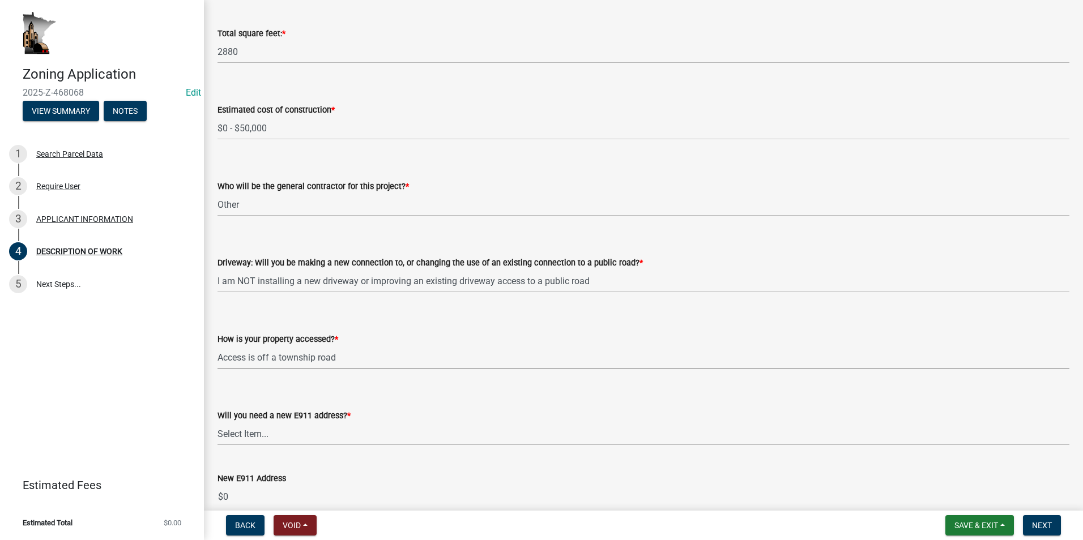
scroll to position [623, 0]
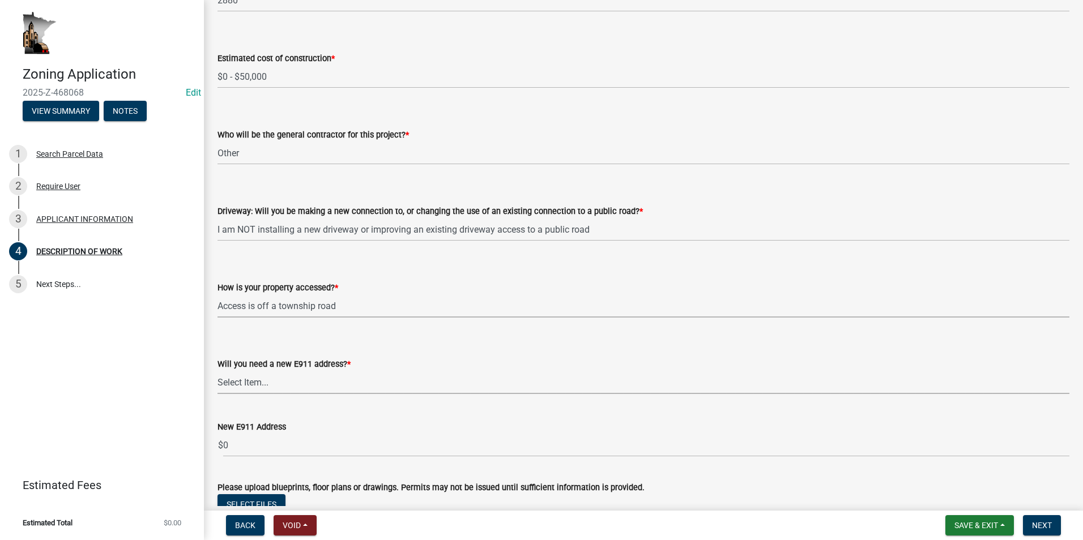
click at [264, 384] on select "Select Item... Yes No" at bounding box center [643, 382] width 852 height 23
click at [217, 371] on select "Select Item... Yes No" at bounding box center [643, 382] width 852 height 23
select select "79149638-379e-4eb8-8707-a078303474c9"
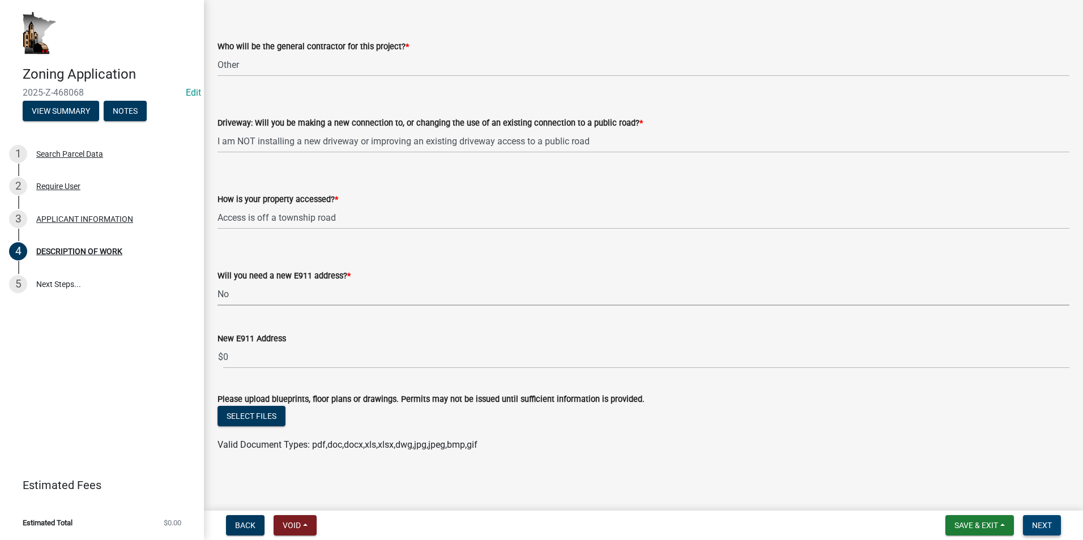
click at [1045, 528] on span "Next" at bounding box center [1042, 525] width 20 height 9
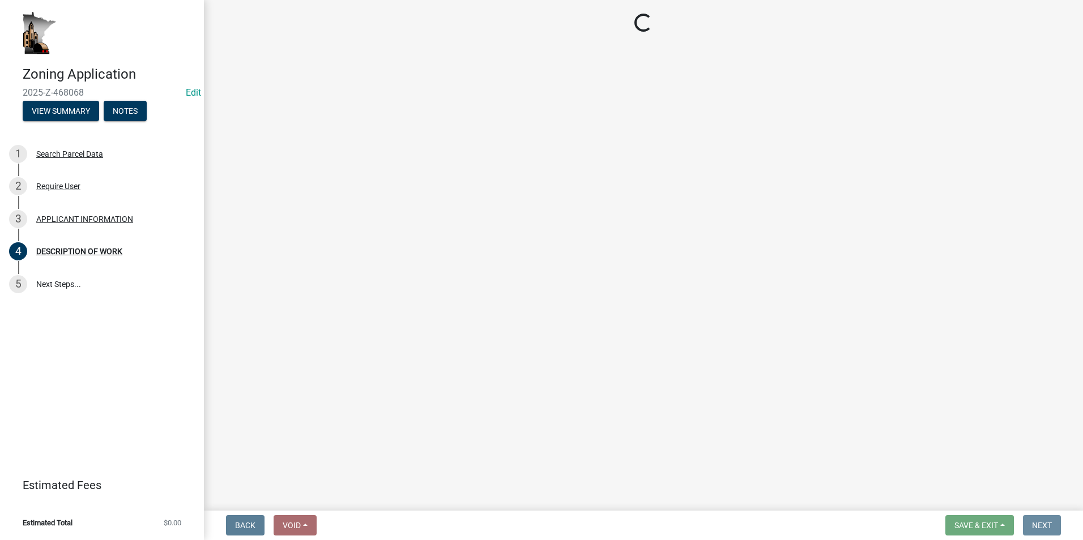
scroll to position [0, 0]
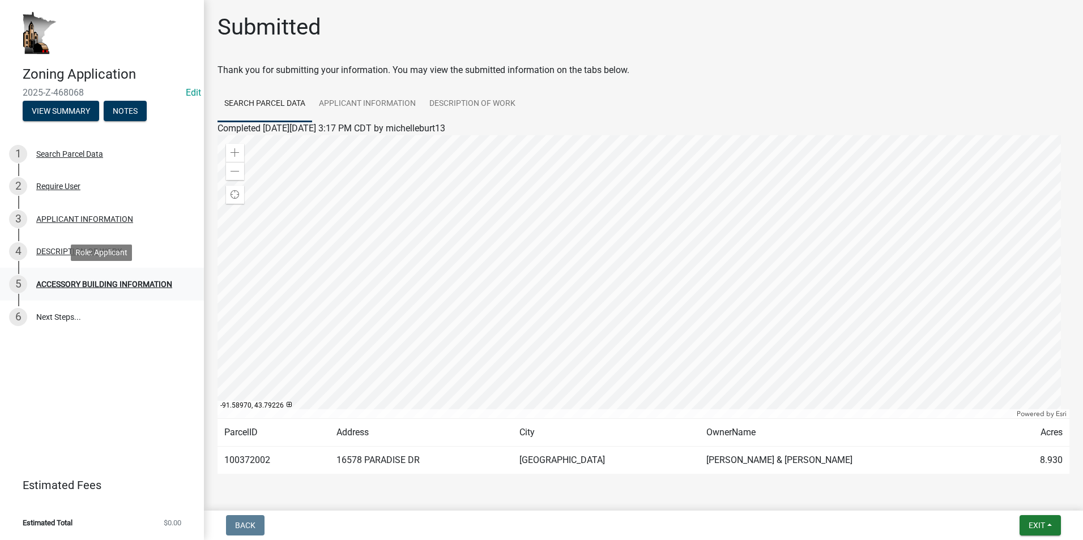
click at [114, 284] on div "ACCESSORY BUILDING INFORMATION" at bounding box center [104, 284] width 136 height 8
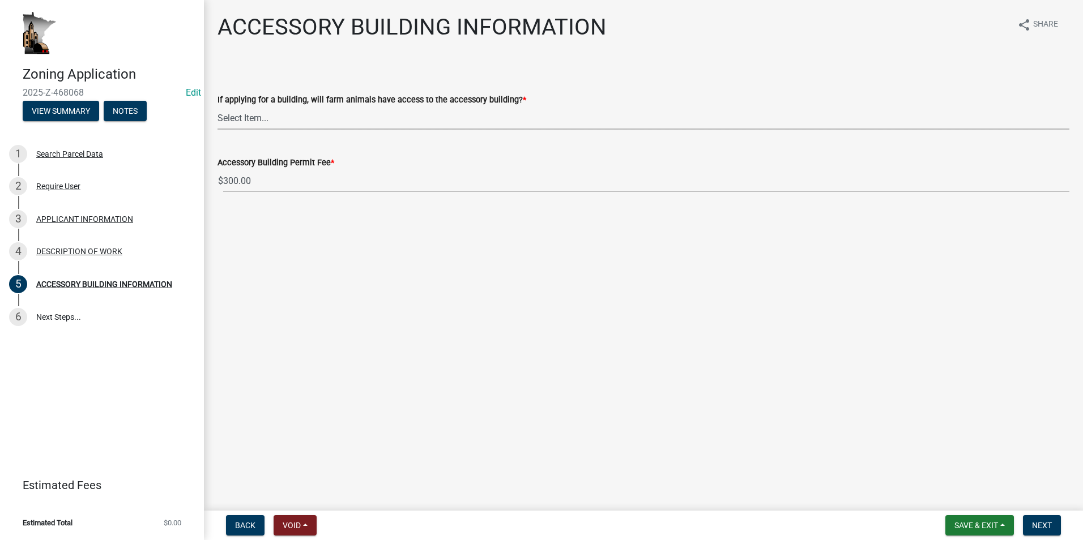
click at [288, 120] on select "Select Item... Yes No" at bounding box center [643, 117] width 852 height 23
click at [217, 106] on select "Select Item... Yes No" at bounding box center [643, 117] width 852 height 23
select select "88703b1b-78c7-4d2b-862c-09a913535c10"
click at [1038, 525] on span "Next" at bounding box center [1042, 525] width 20 height 9
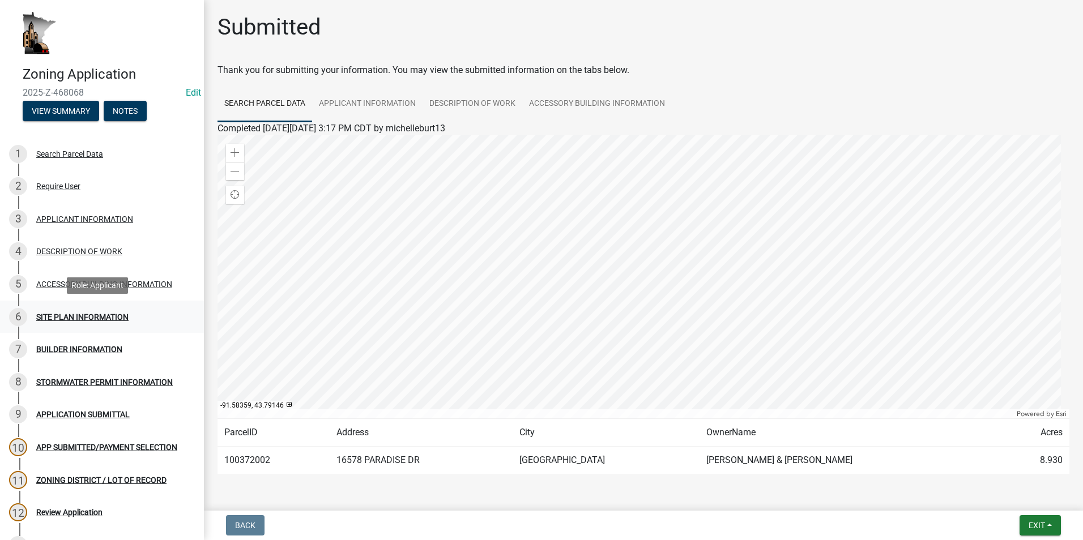
click at [109, 313] on div "SITE PLAN INFORMATION" at bounding box center [82, 317] width 92 height 8
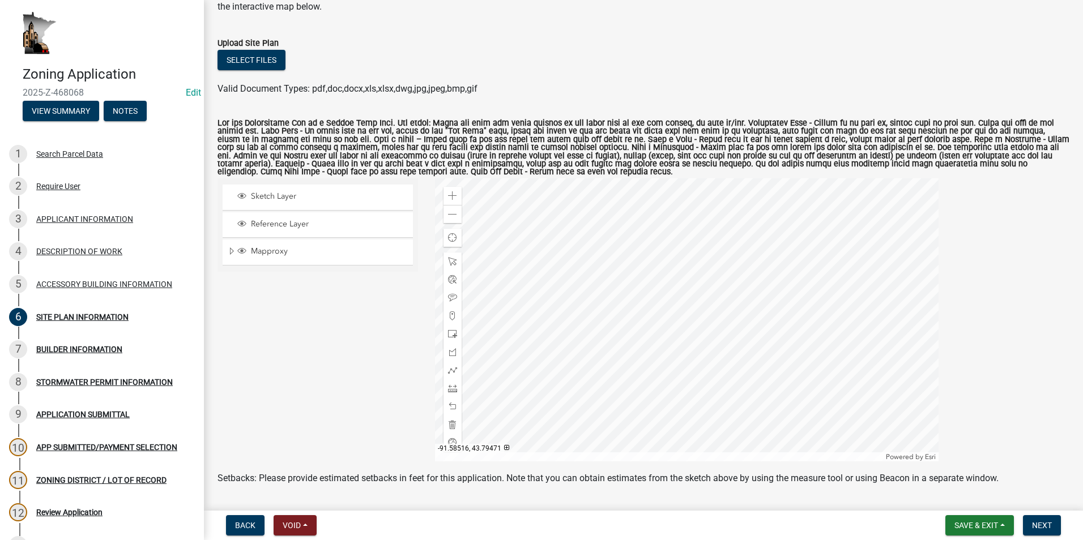
scroll to position [113, 0]
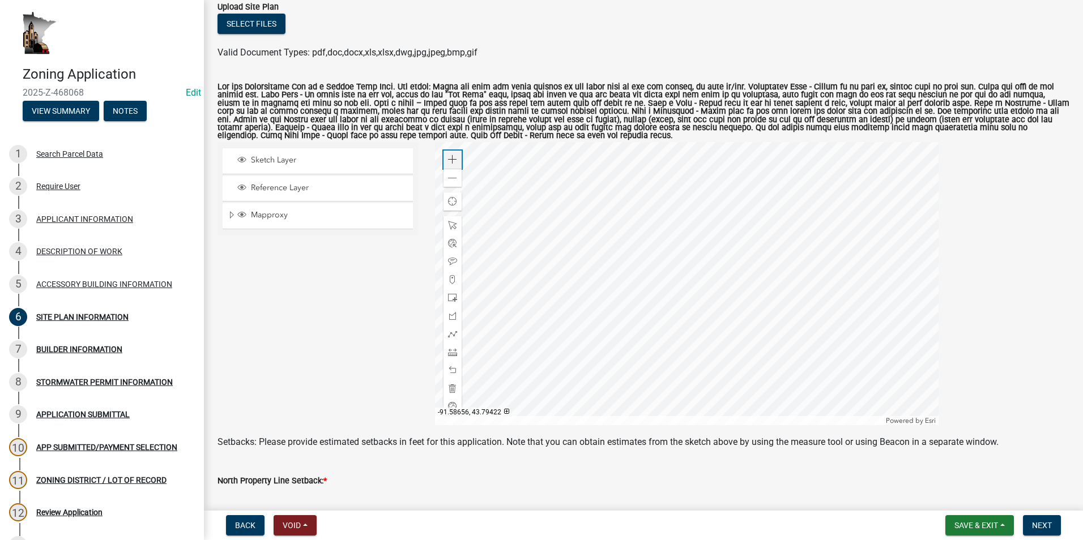
click at [445, 163] on div "Zoom in" at bounding box center [452, 160] width 18 height 18
click at [681, 197] on div at bounding box center [686, 283] width 503 height 283
click at [663, 262] on div at bounding box center [686, 283] width 503 height 283
click at [451, 161] on span at bounding box center [452, 159] width 9 height 9
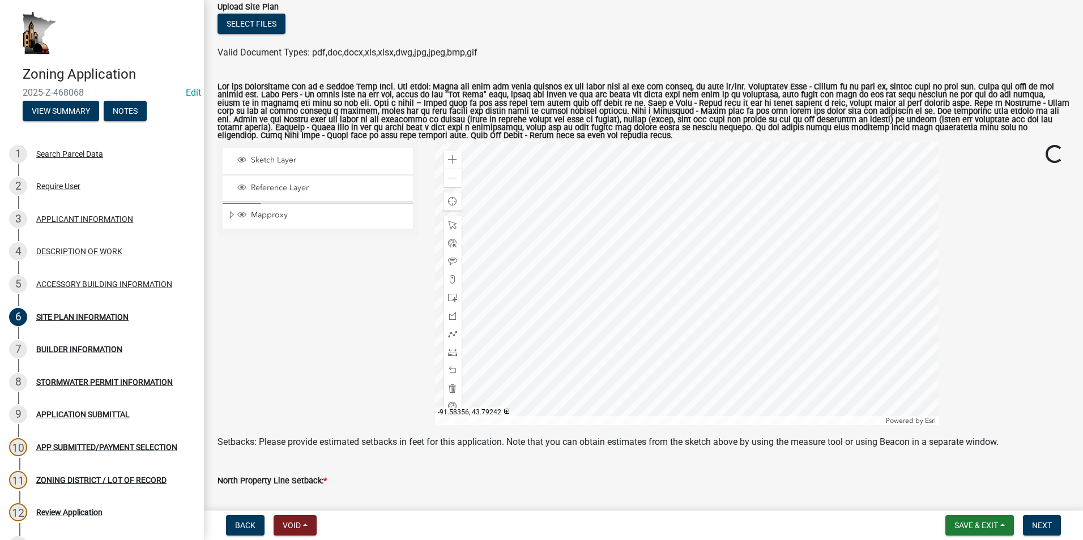
click at [614, 277] on div at bounding box center [686, 283] width 503 height 283
click at [451, 297] on span at bounding box center [452, 297] width 9 height 9
click at [619, 318] on div at bounding box center [686, 283] width 503 height 283
click at [448, 223] on span at bounding box center [452, 225] width 9 height 9
click at [614, 334] on div at bounding box center [686, 283] width 503 height 283
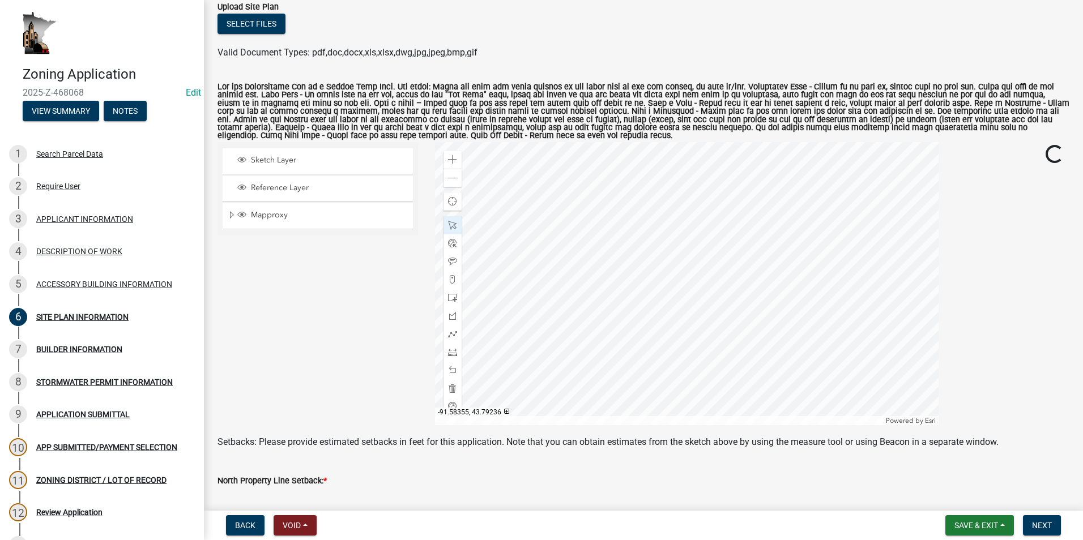
click at [613, 329] on div at bounding box center [686, 283] width 503 height 283
click at [694, 347] on div at bounding box center [686, 283] width 503 height 283
click at [752, 340] on div at bounding box center [686, 283] width 503 height 283
click at [682, 338] on div at bounding box center [686, 283] width 503 height 283
click at [697, 258] on span "Close" at bounding box center [699, 257] width 9 height 9
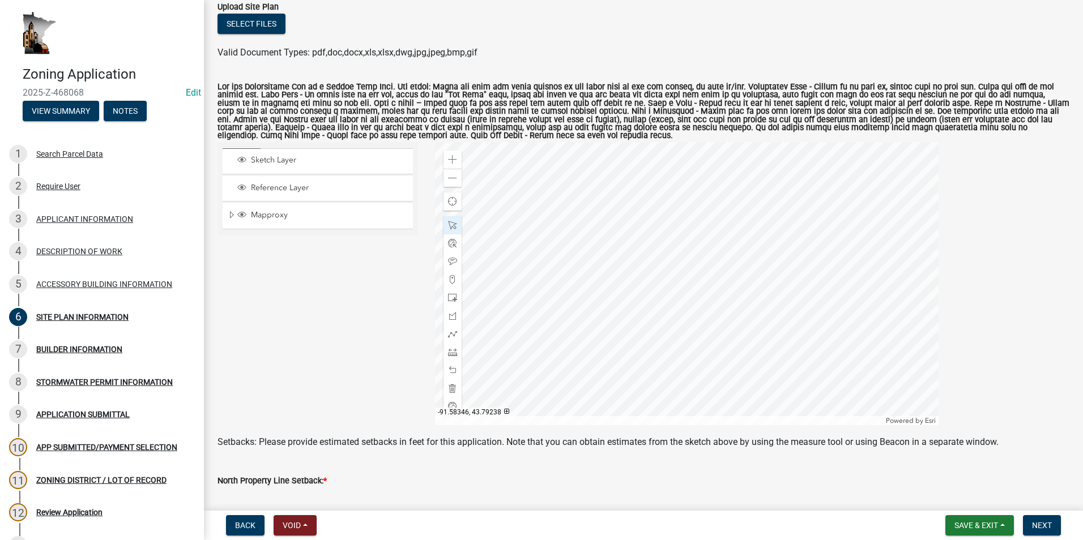
click at [660, 315] on div at bounding box center [686, 283] width 503 height 283
click at [448, 180] on span at bounding box center [452, 178] width 9 height 9
click at [451, 351] on span at bounding box center [452, 352] width 9 height 9
click at [448, 183] on span at bounding box center [452, 178] width 9 height 9
click at [452, 224] on span at bounding box center [452, 225] width 9 height 9
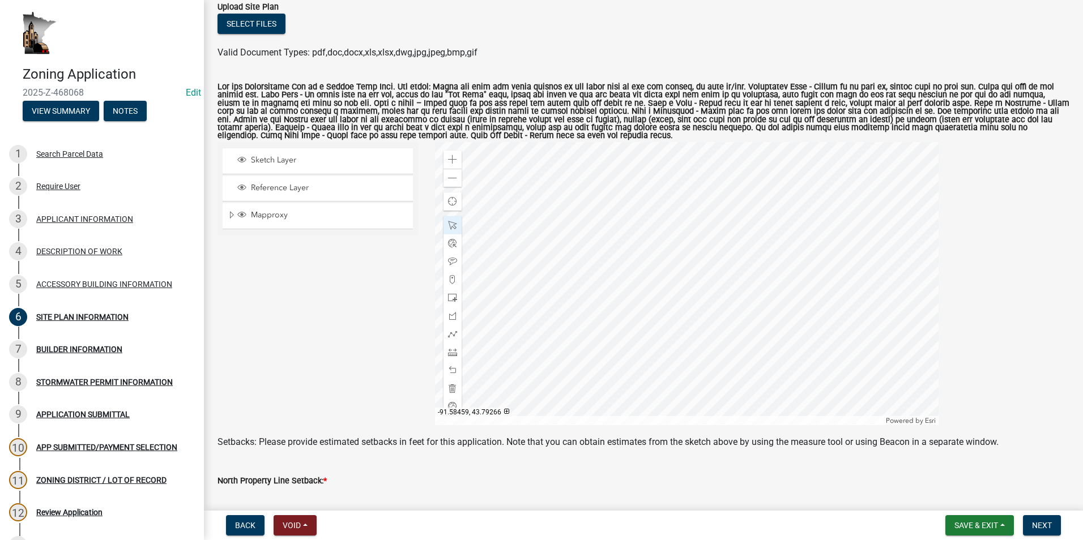
click at [441, 301] on div at bounding box center [686, 283] width 503 height 283
click at [451, 177] on span at bounding box center [452, 178] width 9 height 9
click at [592, 273] on div at bounding box center [686, 283] width 503 height 283
click at [443, 159] on div "Zoom in" at bounding box center [452, 160] width 18 height 18
click at [622, 220] on div at bounding box center [686, 283] width 503 height 283
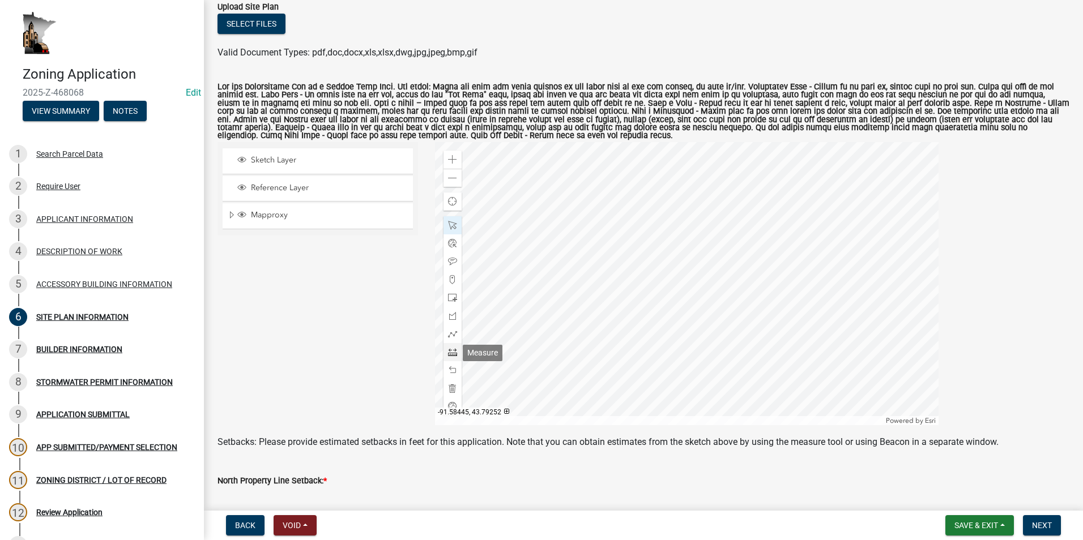
click at [448, 350] on span at bounding box center [452, 352] width 9 height 9
click at [585, 288] on div at bounding box center [686, 283] width 503 height 283
click at [588, 158] on div at bounding box center [686, 283] width 503 height 283
click at [588, 157] on div at bounding box center [686, 283] width 503 height 283
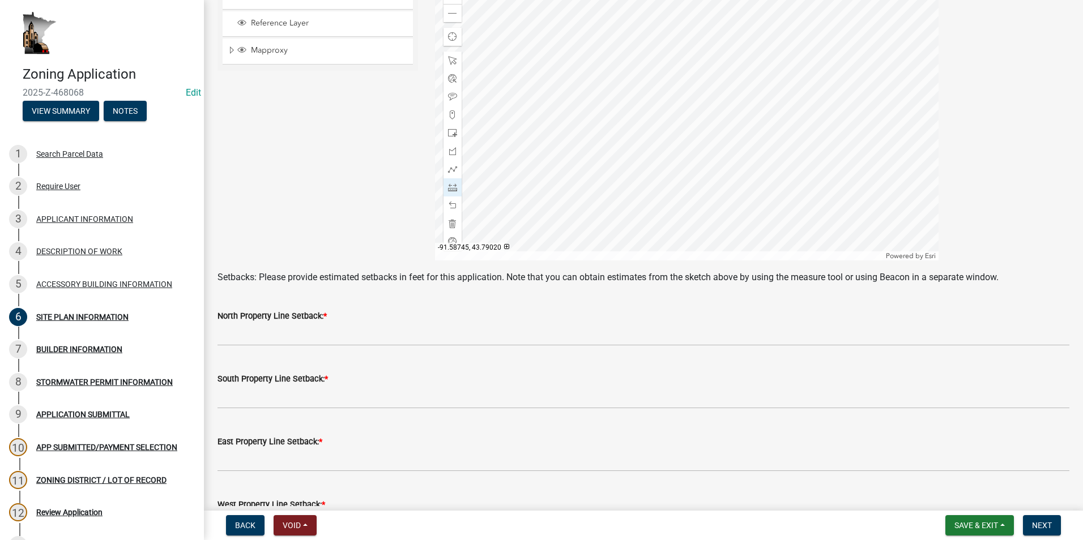
scroll to position [283, 0]
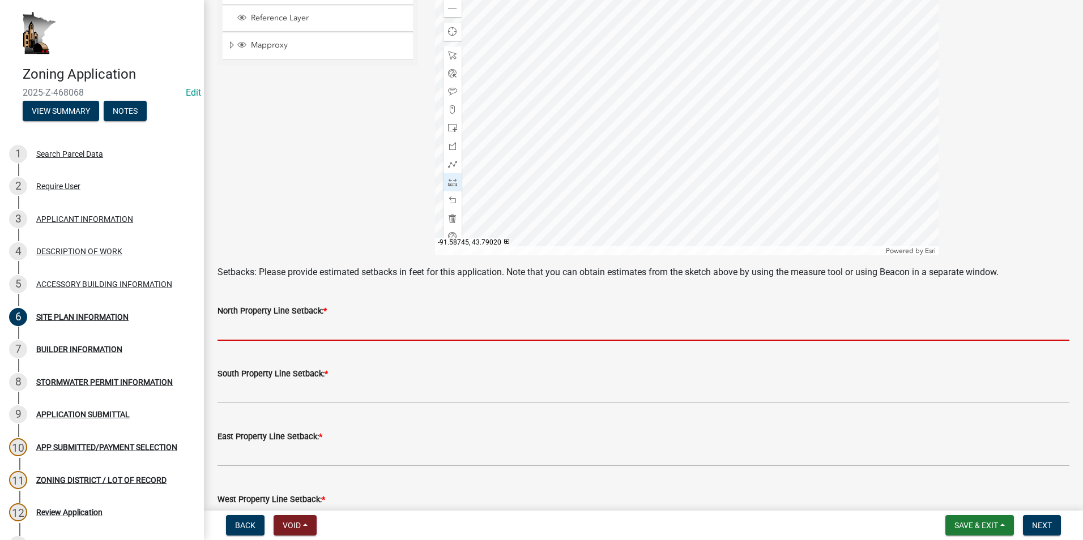
click at [271, 330] on input "text" at bounding box center [643, 329] width 852 height 23
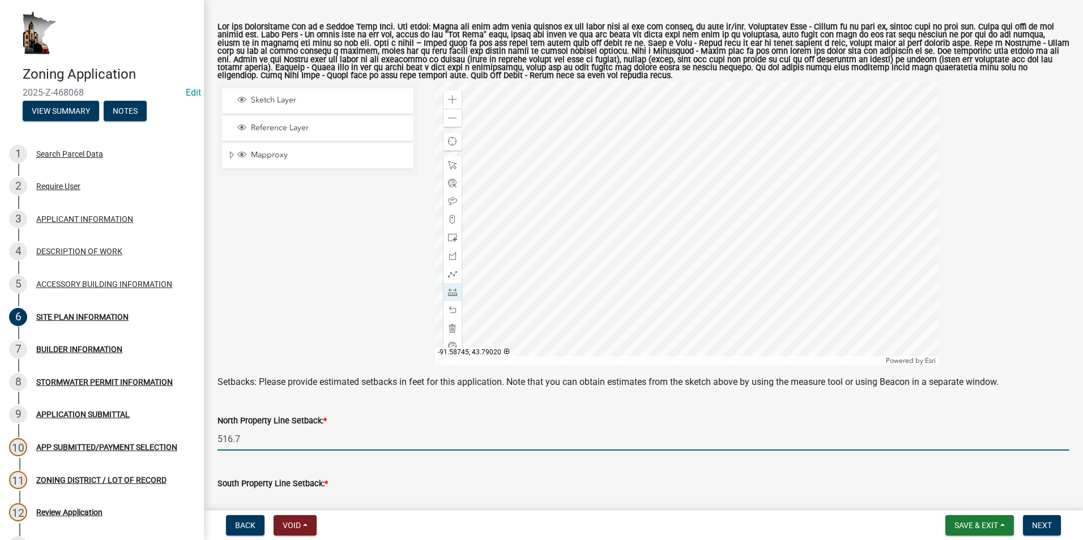
scroll to position [170, 0]
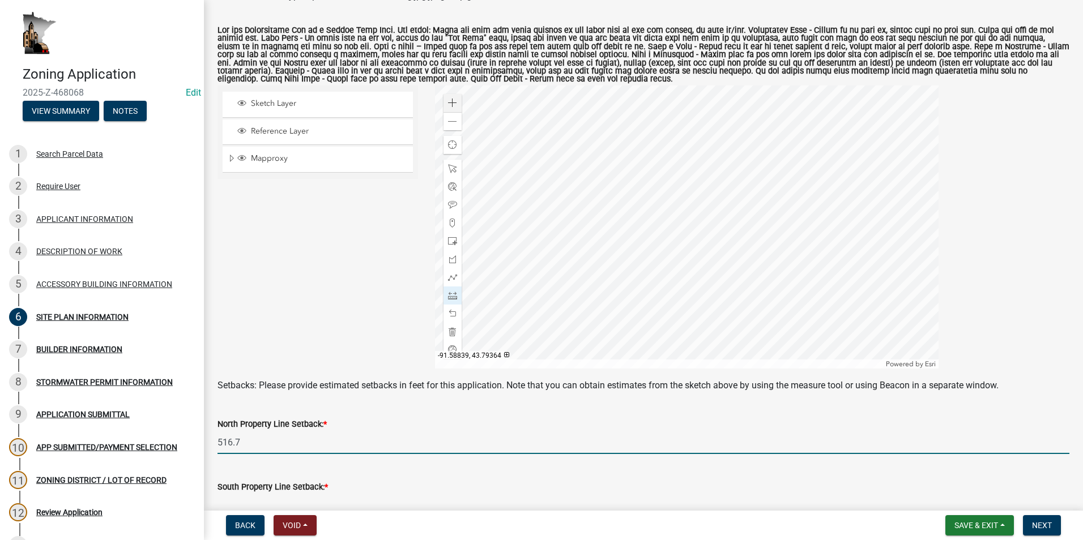
type input "516.7"
click at [454, 104] on span at bounding box center [452, 103] width 9 height 9
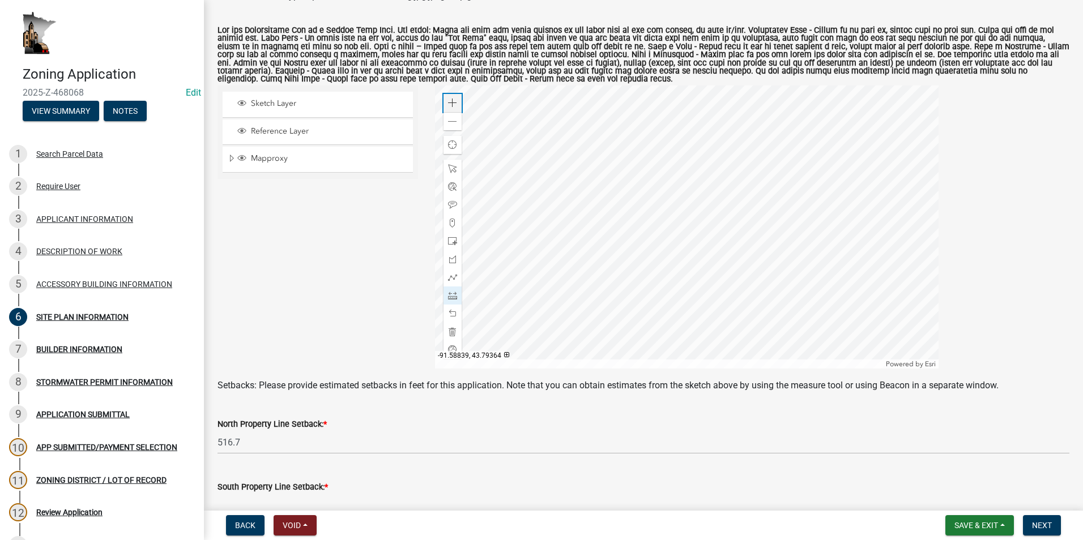
click at [454, 104] on span at bounding box center [452, 103] width 9 height 9
click at [695, 361] on div at bounding box center [686, 227] width 503 height 283
click at [643, 343] on div at bounding box center [686, 227] width 503 height 283
click at [550, 224] on div at bounding box center [686, 227] width 503 height 283
click at [729, 226] on div at bounding box center [686, 227] width 503 height 283
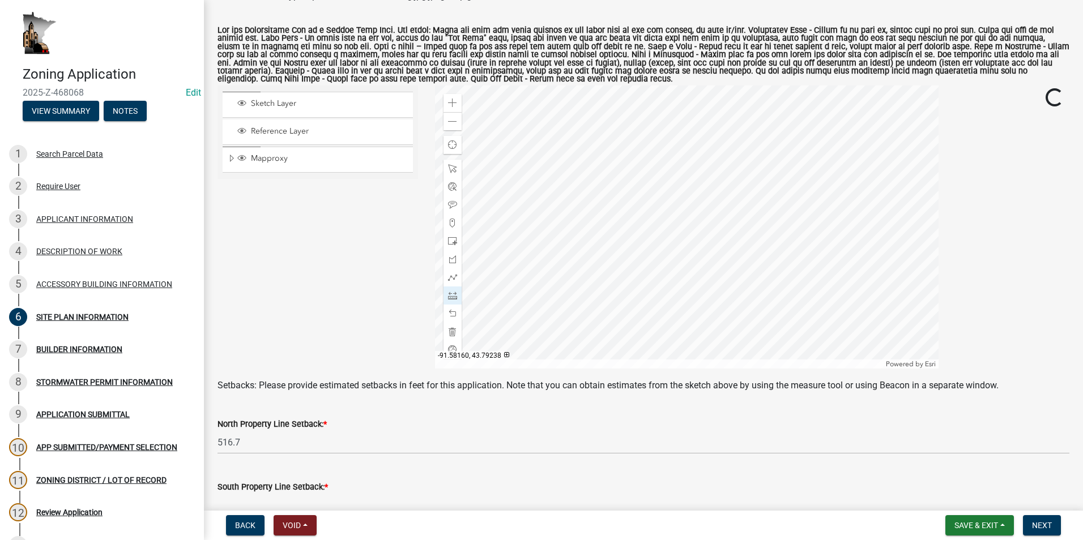
click at [729, 226] on div at bounding box center [686, 227] width 503 height 283
click at [731, 227] on div at bounding box center [686, 227] width 503 height 283
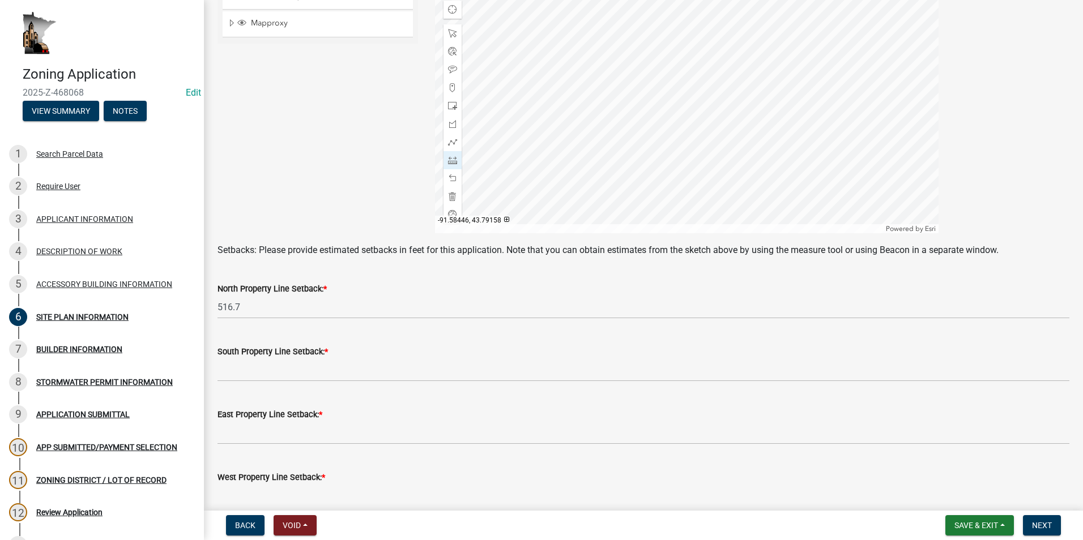
scroll to position [340, 0]
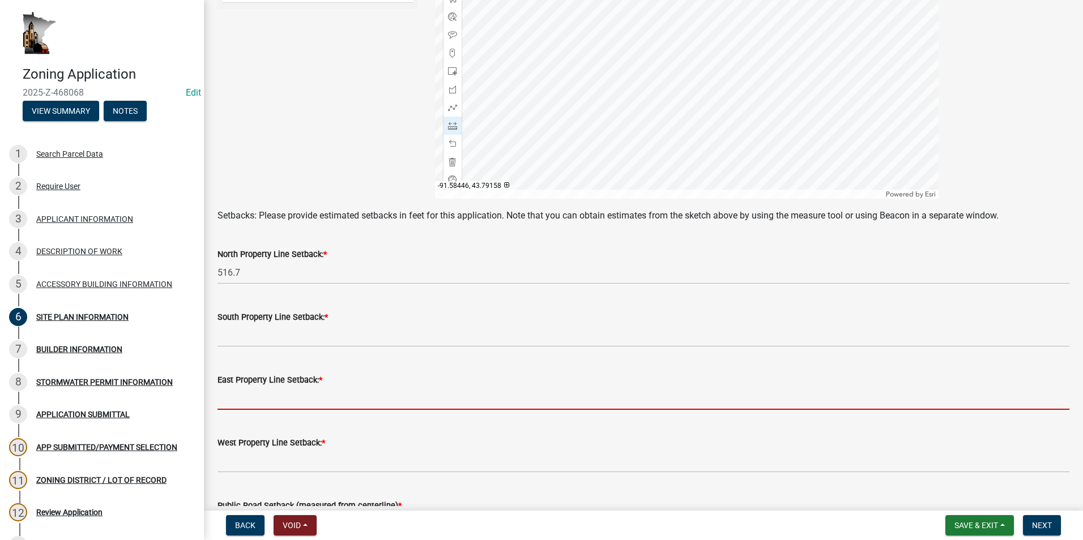
click at [256, 399] on input "text" at bounding box center [643, 398] width 852 height 23
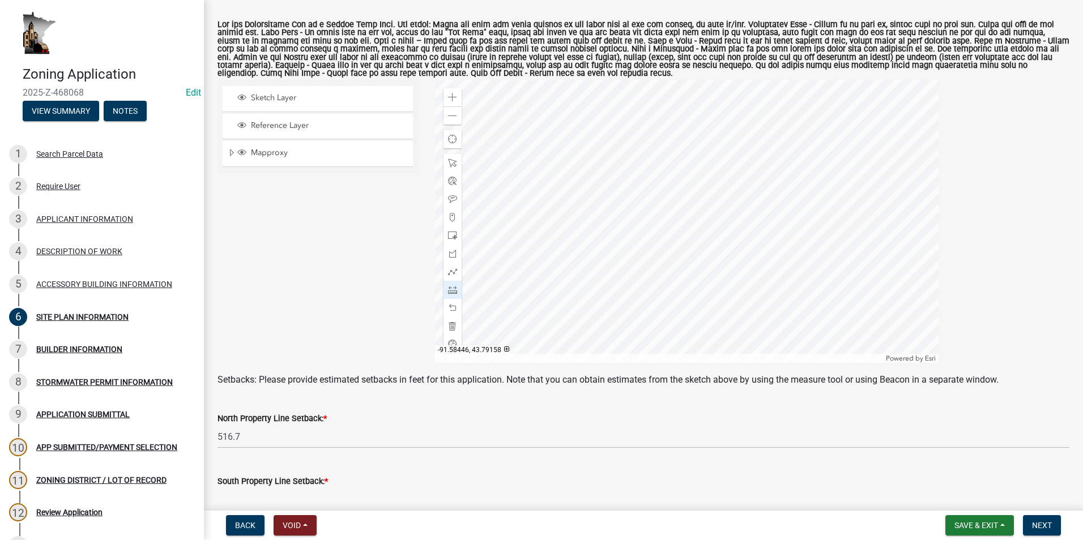
scroll to position [170, 0]
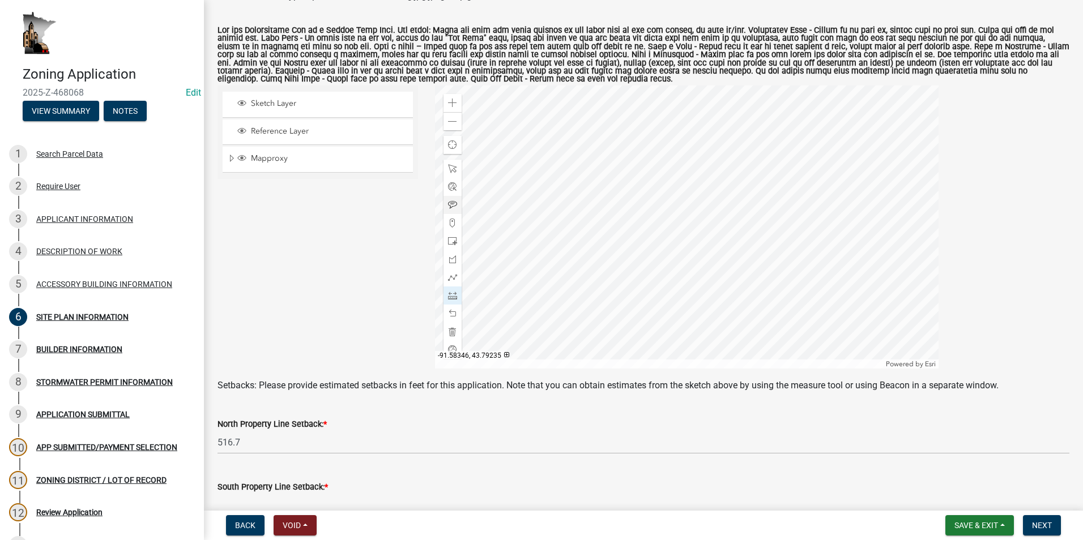
type input "458"
click at [537, 231] on div at bounding box center [686, 227] width 503 height 283
click at [537, 258] on div at bounding box center [686, 227] width 503 height 283
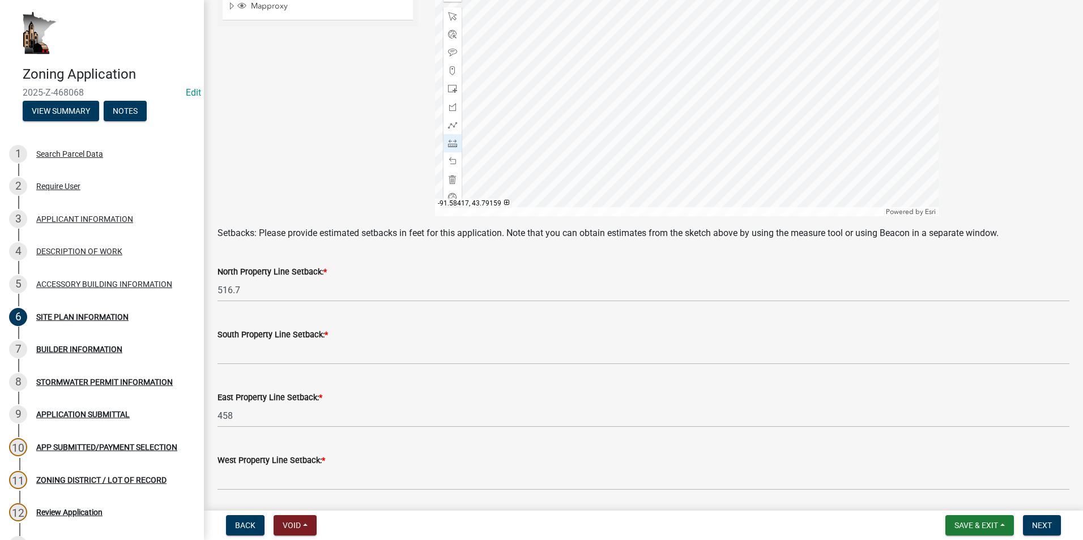
scroll to position [340, 0]
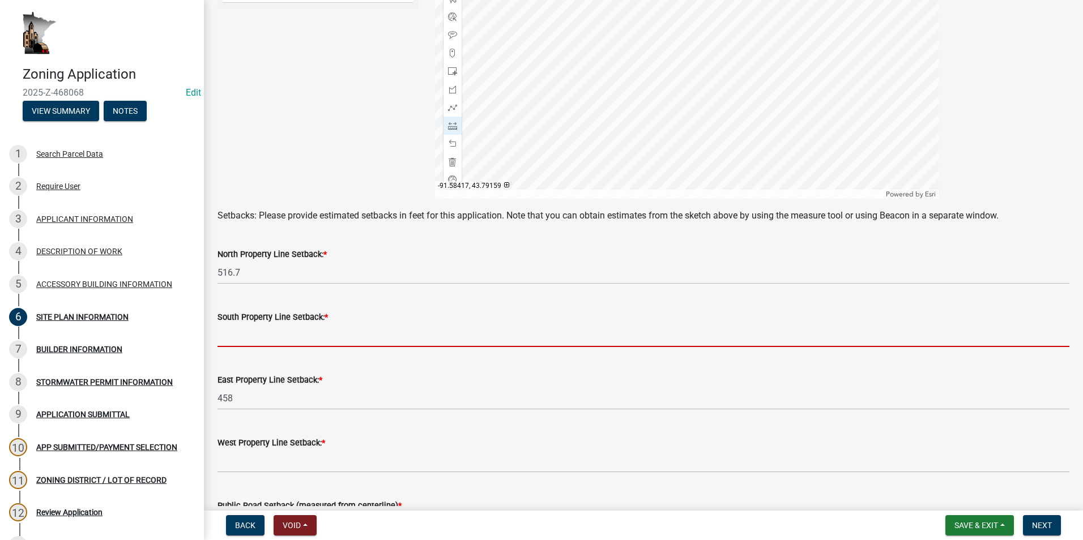
click at [256, 336] on input "text" at bounding box center [643, 335] width 852 height 23
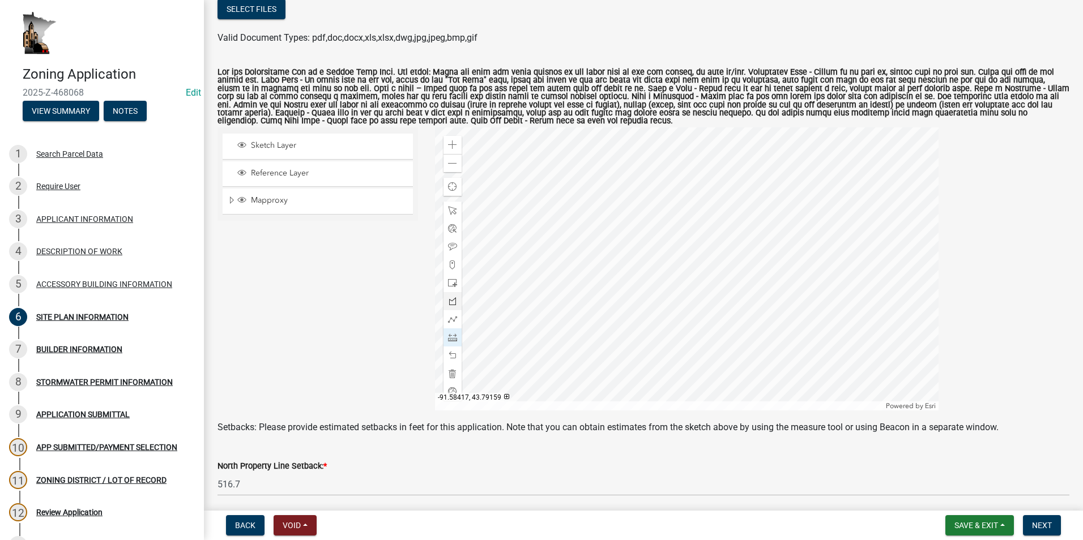
scroll to position [113, 0]
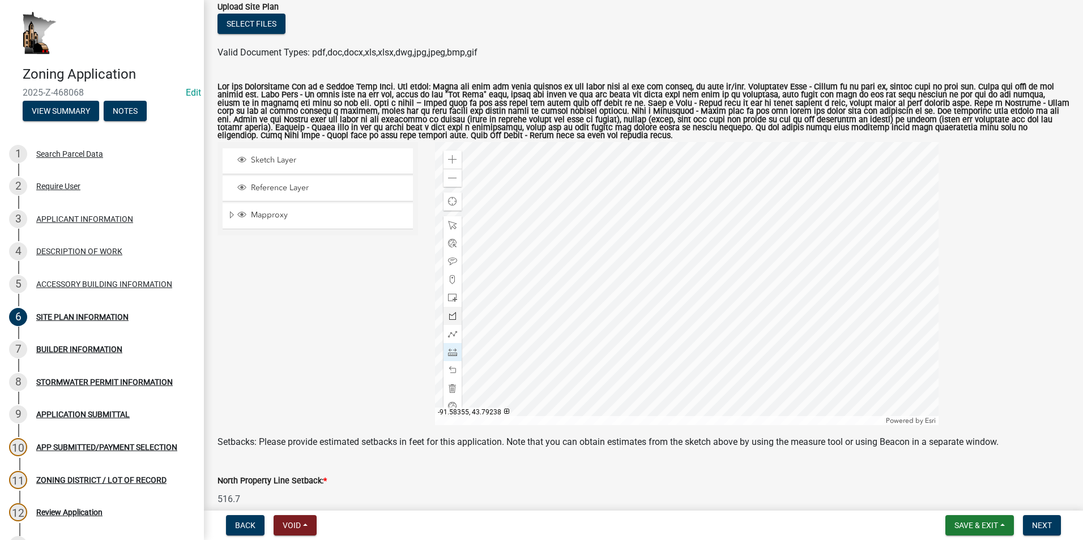
type input "67.7"
click at [527, 282] on div at bounding box center [686, 283] width 503 height 283
click at [481, 283] on div at bounding box center [686, 283] width 503 height 283
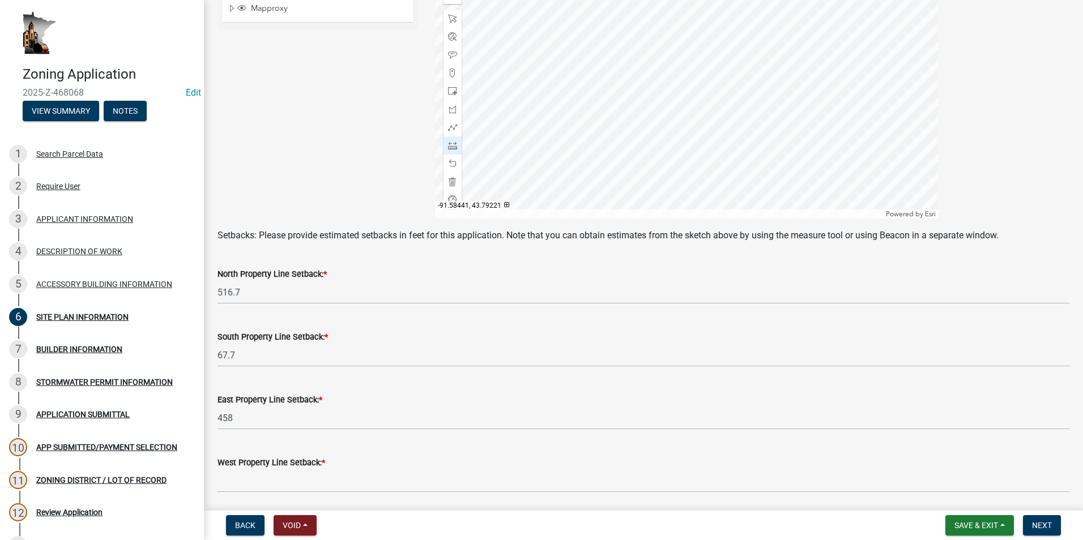
scroll to position [340, 0]
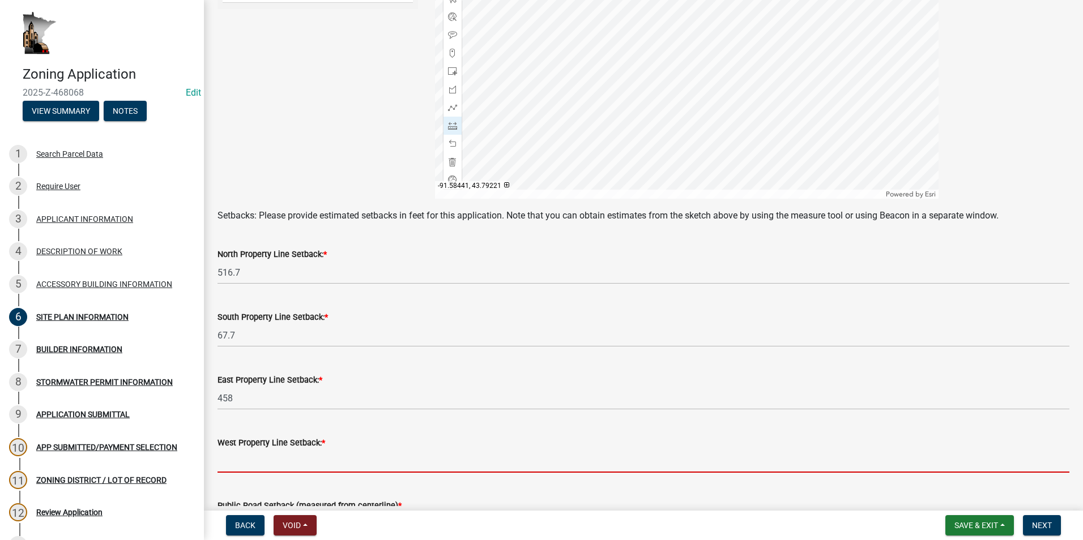
click at [254, 461] on input "text" at bounding box center [643, 461] width 852 height 23
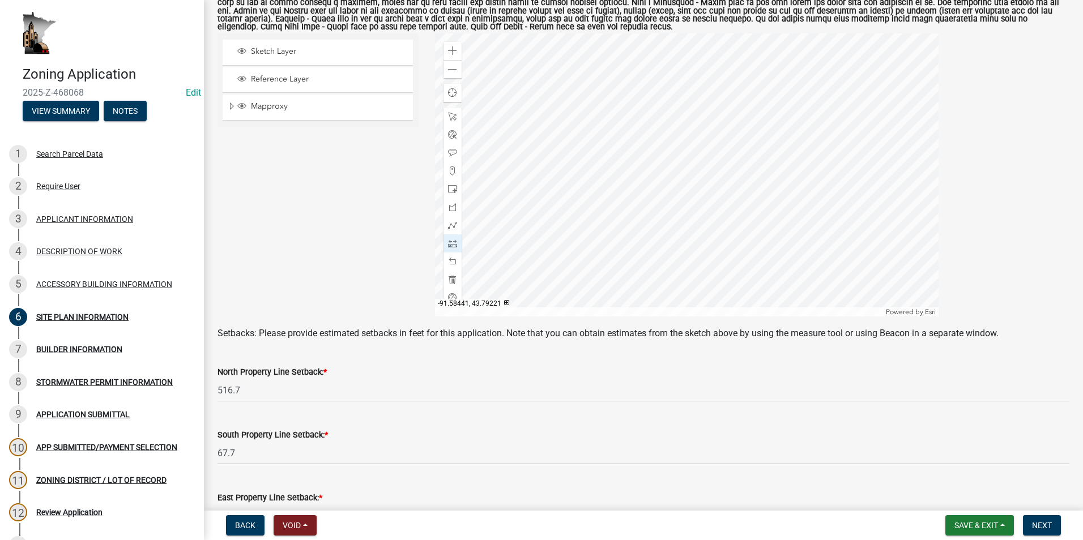
scroll to position [113, 0]
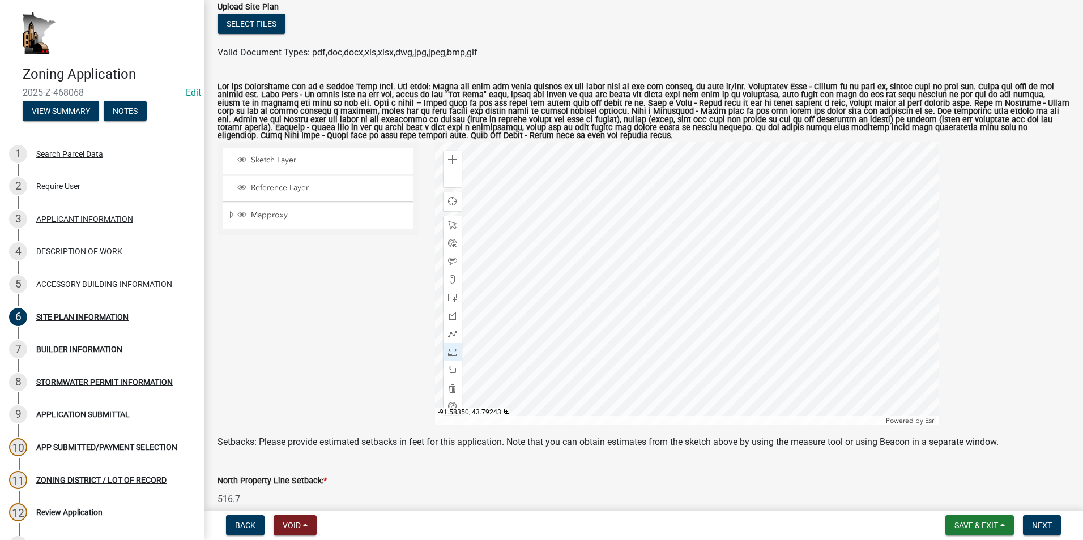
type input "118.5"
click at [532, 275] on div at bounding box center [686, 283] width 503 height 283
click at [530, 231] on div at bounding box center [686, 283] width 503 height 283
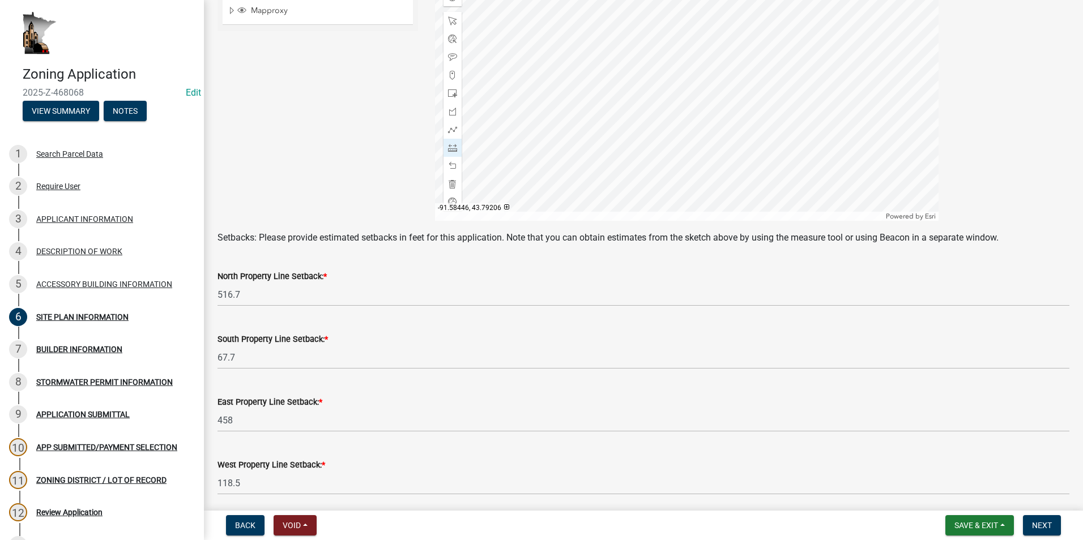
scroll to position [396, 0]
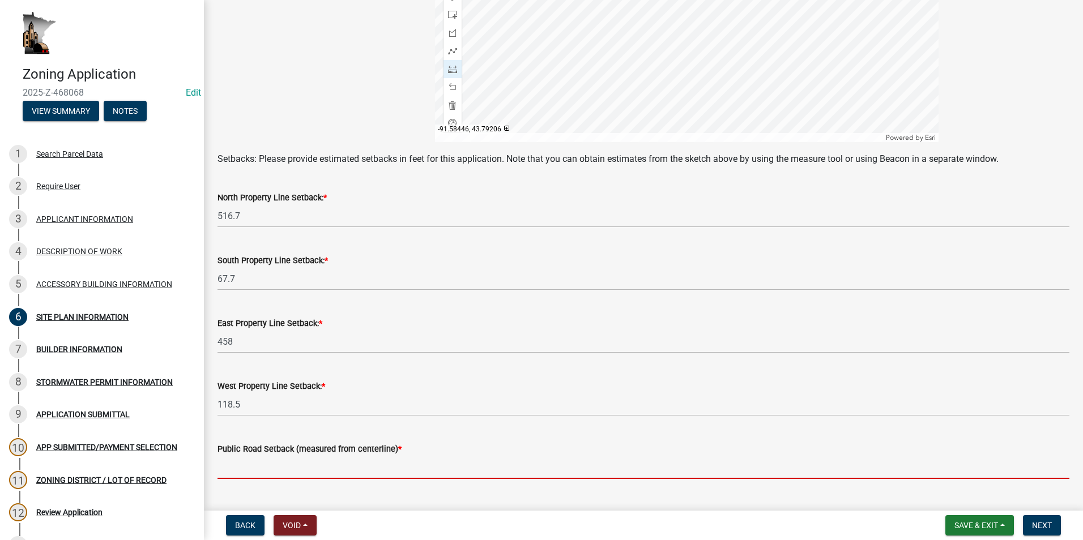
click at [240, 468] on input "text" at bounding box center [643, 467] width 852 height 23
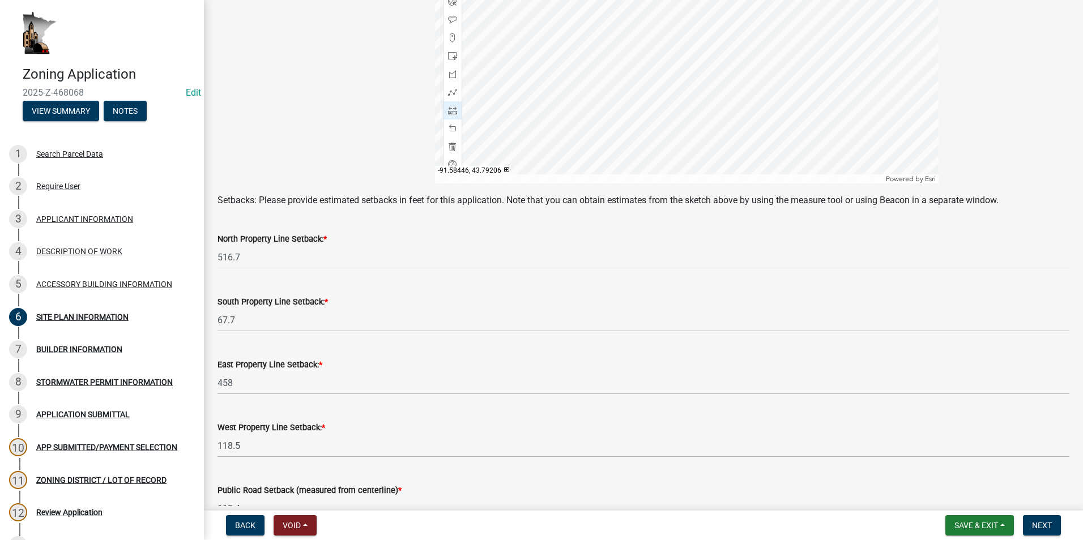
scroll to position [424, 0]
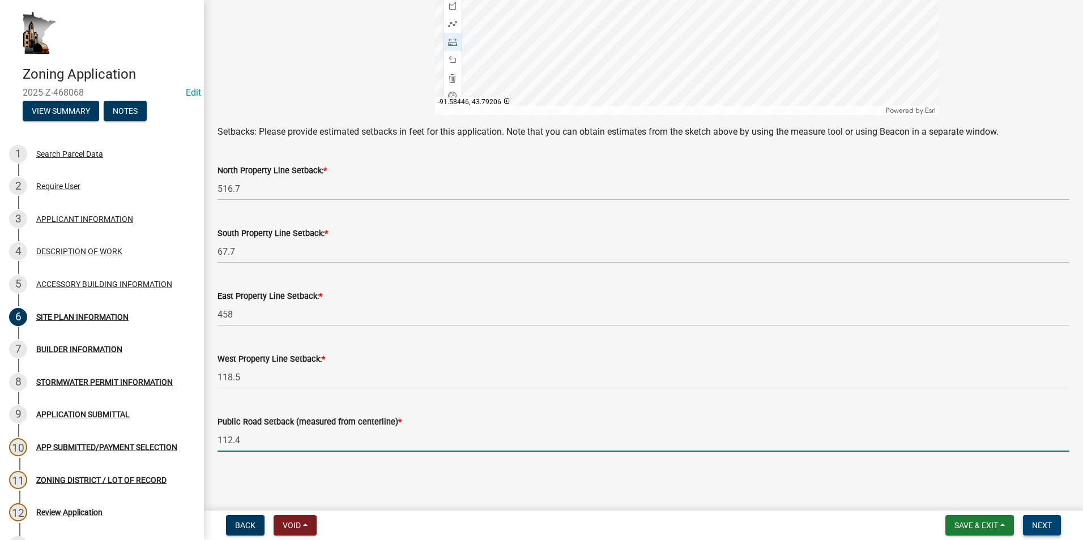
type input "112.4"
click at [1049, 526] on span "Next" at bounding box center [1042, 525] width 20 height 9
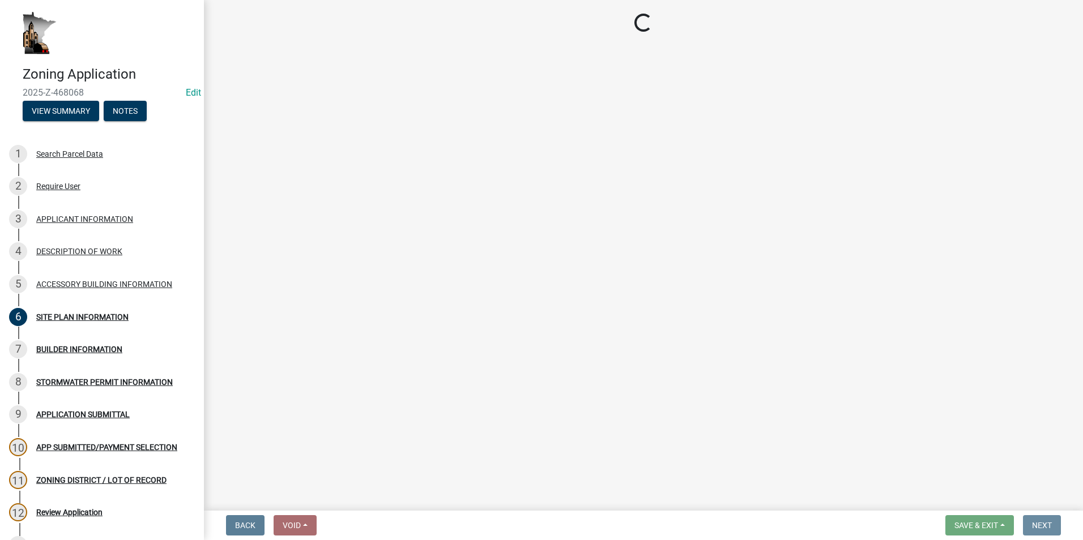
scroll to position [0, 0]
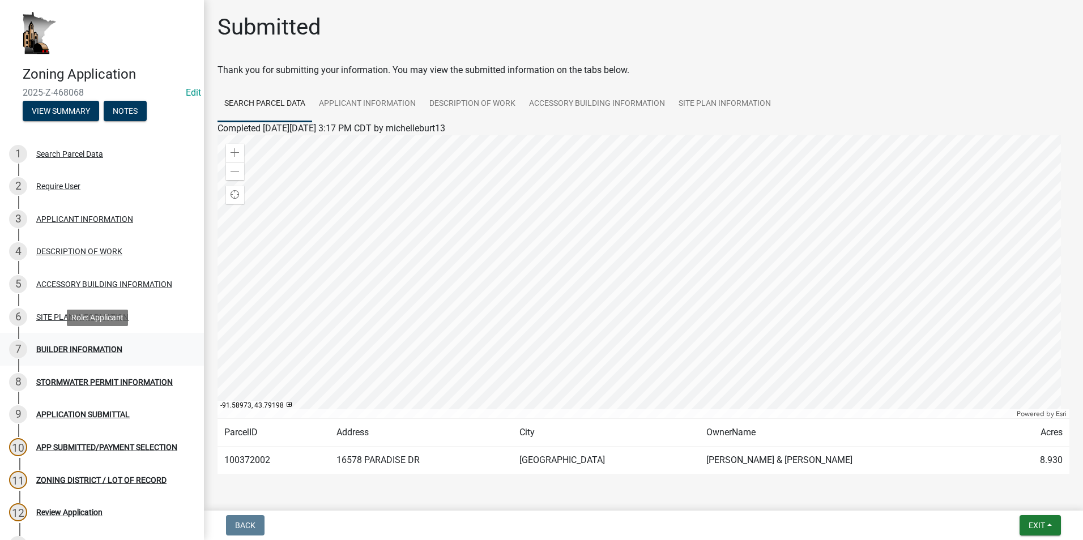
click at [54, 351] on div "BUILDER INFORMATION" at bounding box center [79, 349] width 86 height 8
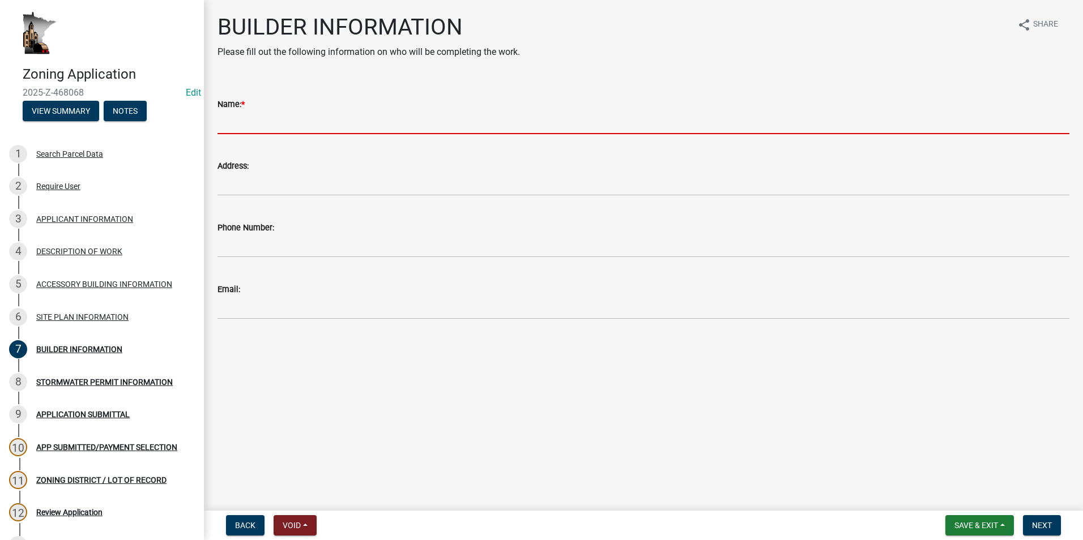
click at [228, 122] on input "Name: *" at bounding box center [643, 122] width 852 height 23
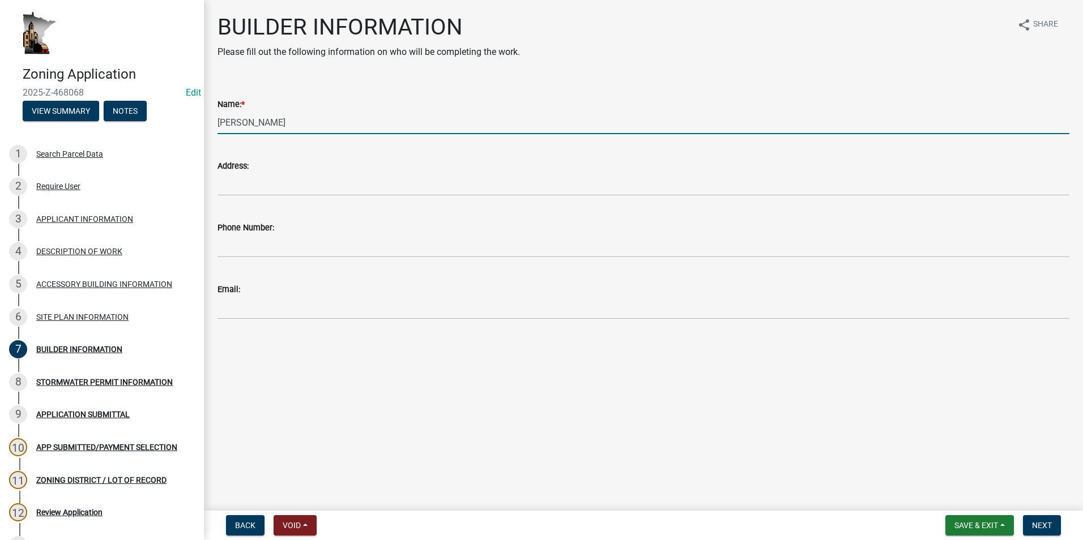
type input "Leon Miller"
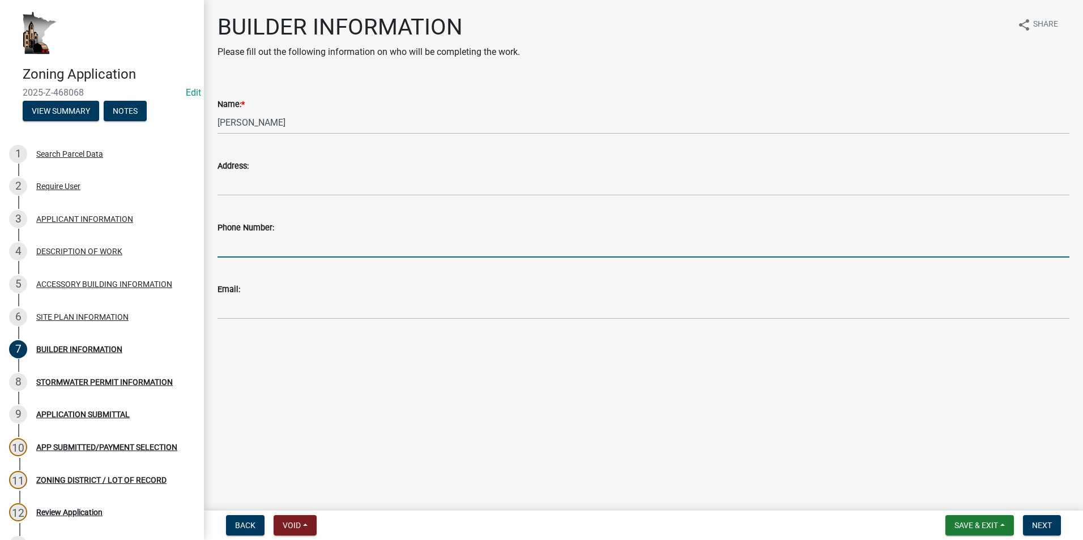
click at [244, 244] on input "Phone Number:" at bounding box center [643, 245] width 852 height 23
type input "507-535-6713"
click at [1043, 526] on span "Next" at bounding box center [1042, 525] width 20 height 9
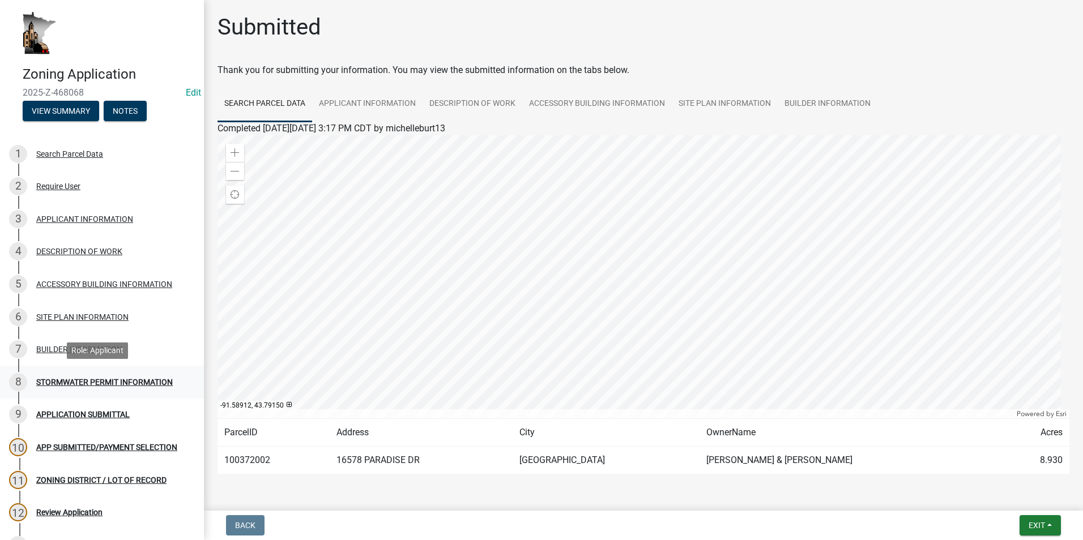
click at [131, 383] on div "STORMWATER PERMIT INFORMATION" at bounding box center [104, 382] width 136 height 8
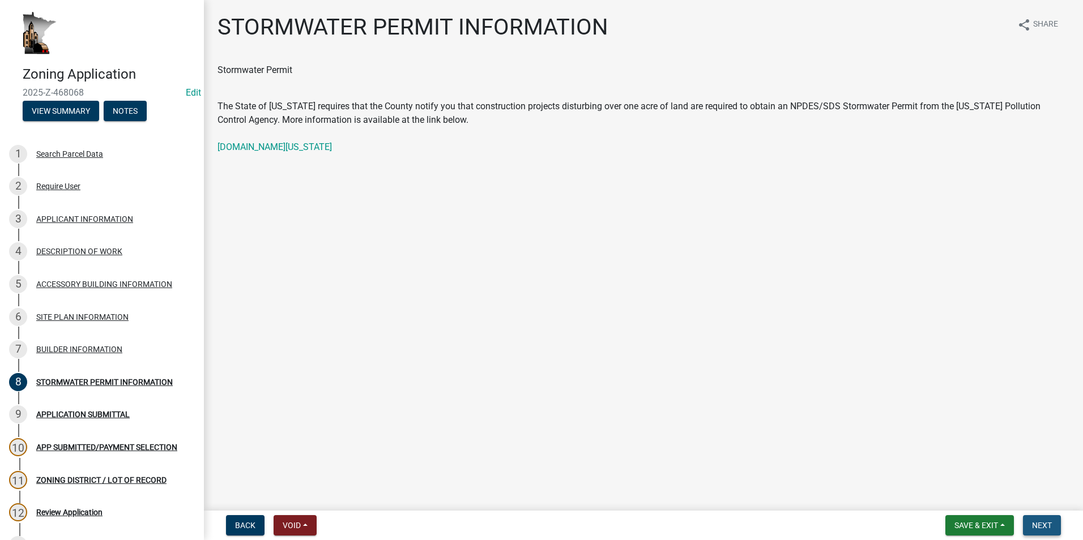
click at [1041, 530] on span "Next" at bounding box center [1042, 525] width 20 height 9
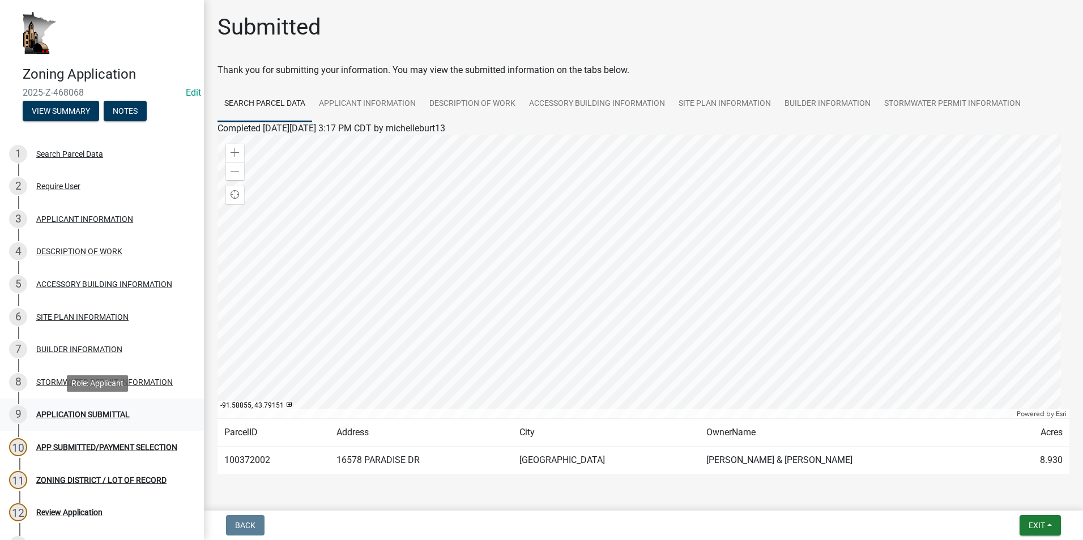
click at [116, 413] on div "APPLICATION SUBMITTAL" at bounding box center [82, 415] width 93 height 8
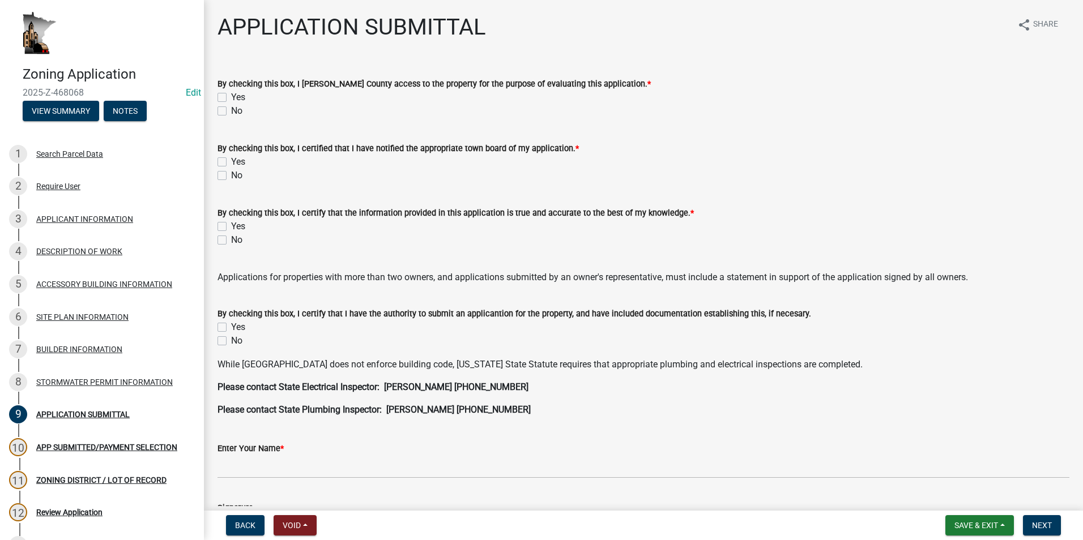
click at [231, 97] on label "Yes" at bounding box center [238, 98] width 14 height 14
click at [231, 97] on input "Yes" at bounding box center [234, 94] width 7 height 7
checkbox input "true"
checkbox input "false"
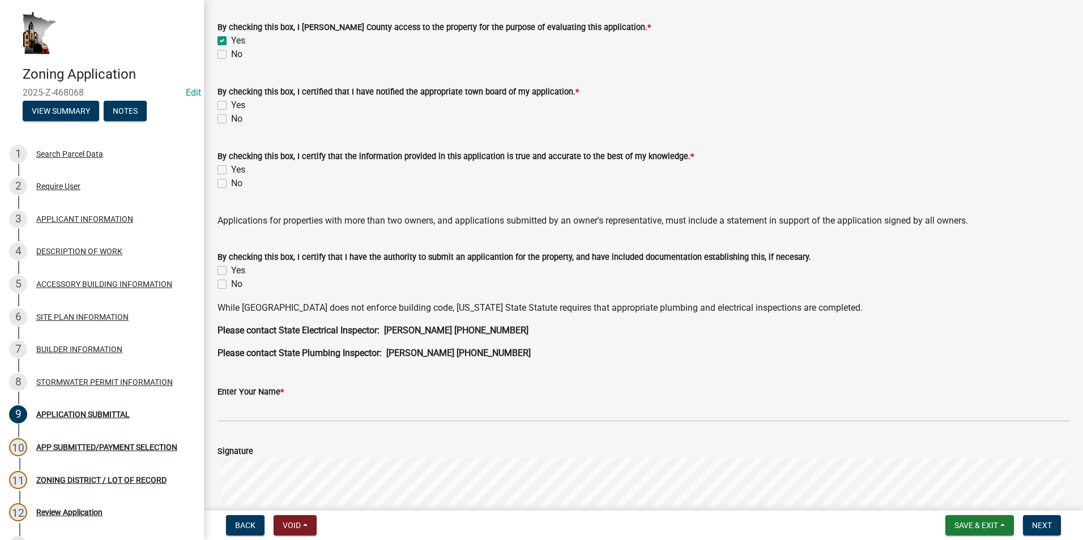
click at [231, 105] on label "Yes" at bounding box center [238, 106] width 14 height 14
click at [231, 105] on input "Yes" at bounding box center [234, 102] width 7 height 7
checkbox input "true"
checkbox input "false"
click at [231, 172] on label "Yes" at bounding box center [238, 170] width 14 height 14
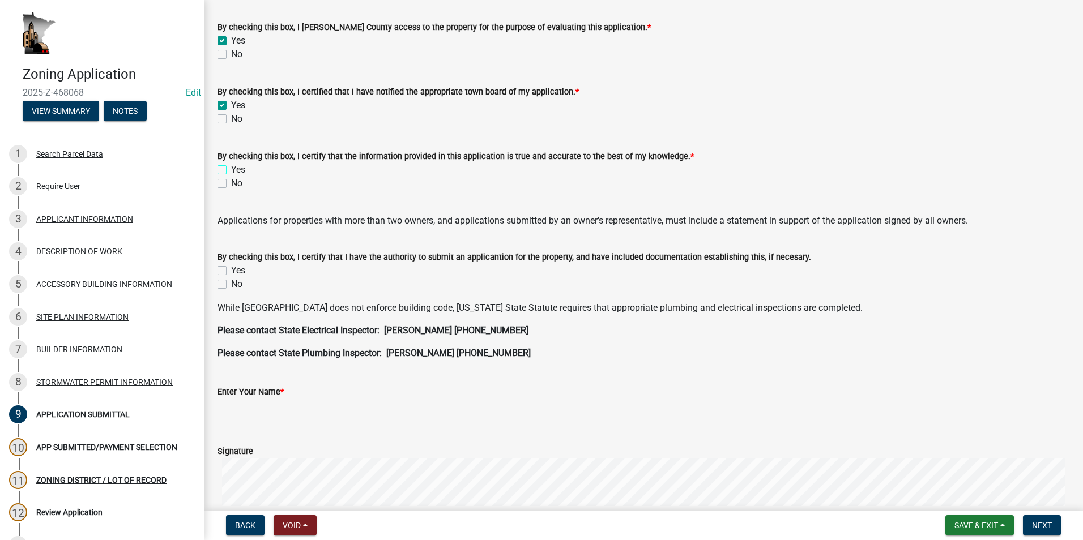
click at [231, 170] on input "Yes" at bounding box center [234, 166] width 7 height 7
checkbox input "true"
checkbox input "false"
drag, startPoint x: 221, startPoint y: 272, endPoint x: 261, endPoint y: 275, distance: 40.3
click at [231, 272] on label "Yes" at bounding box center [238, 271] width 14 height 14
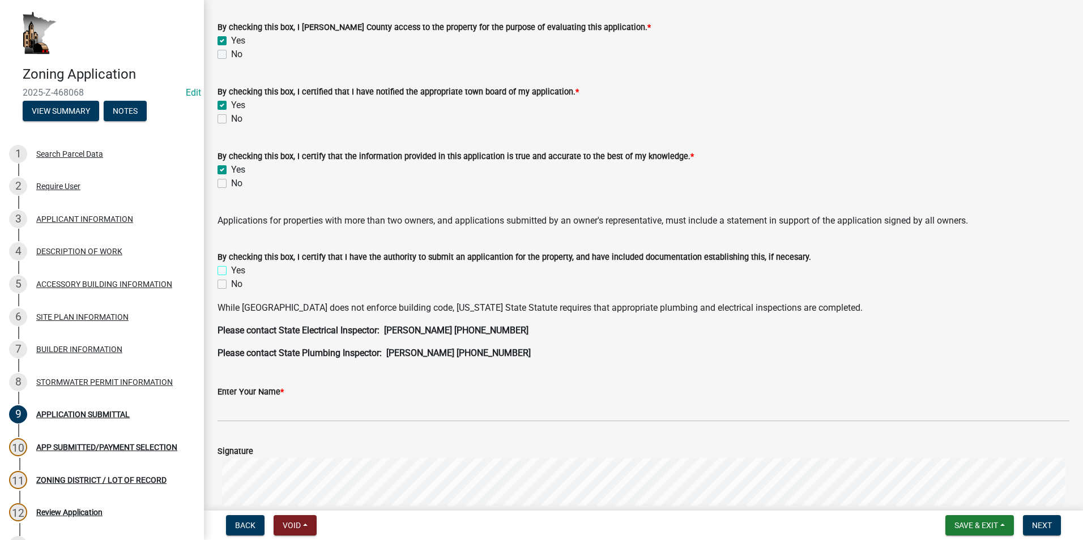
click at [231, 271] on input "Yes" at bounding box center [234, 267] width 7 height 7
checkbox input "true"
checkbox input "false"
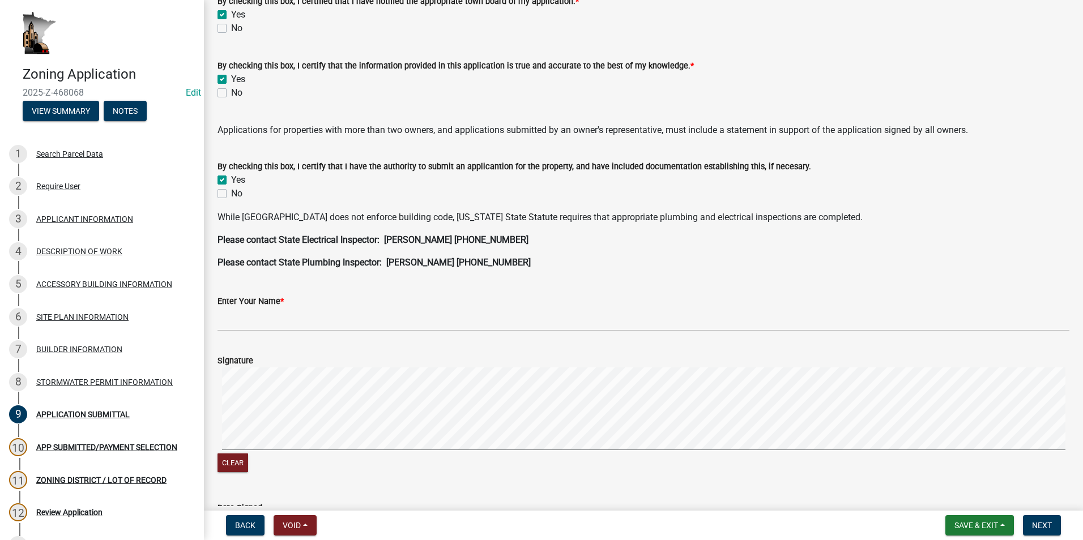
scroll to position [170, 0]
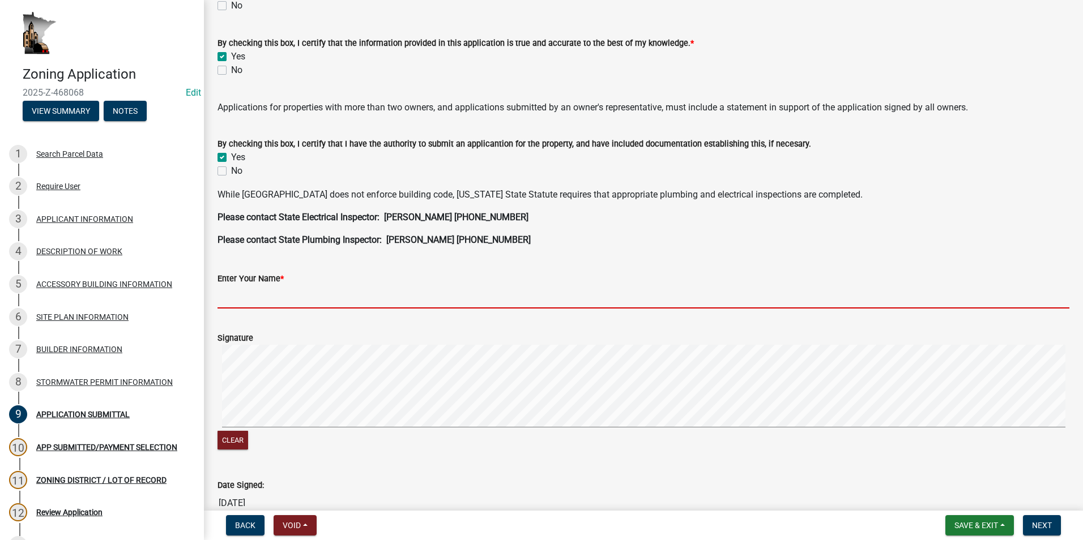
click at [249, 298] on input "Enter Your Name *" at bounding box center [643, 296] width 852 height 23
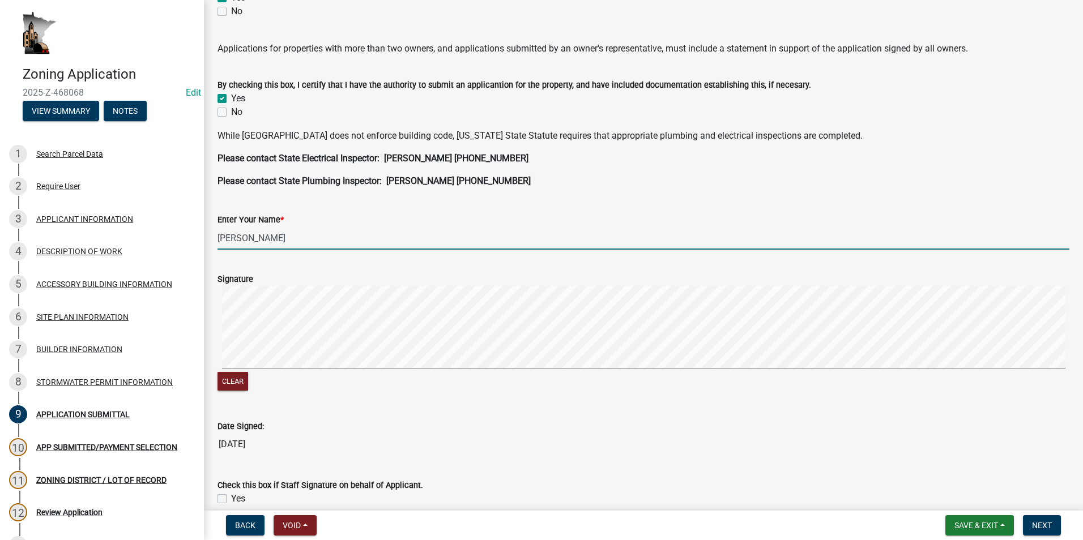
scroll to position [283, 0]
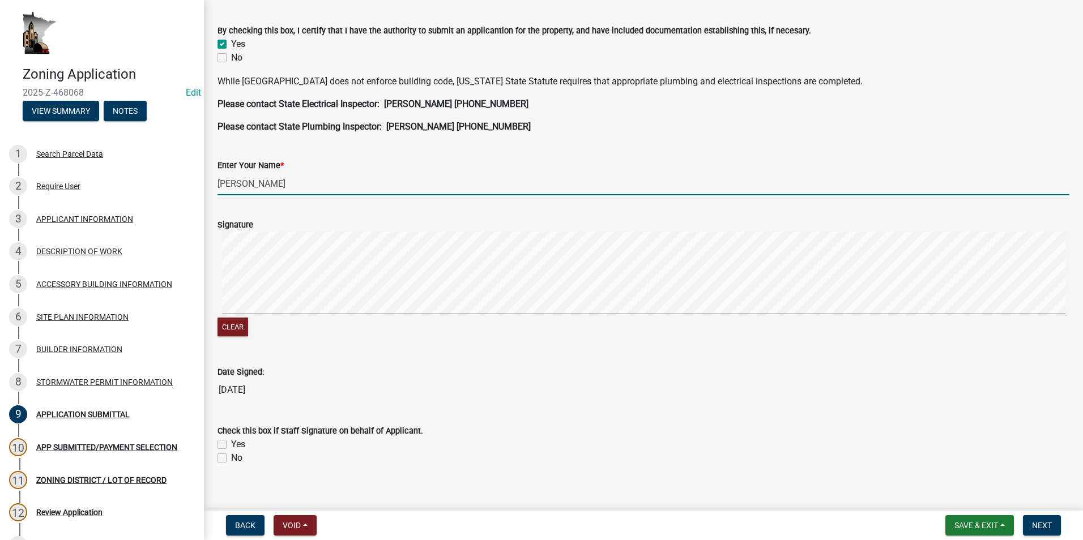
type input "[PERSON_NAME]"
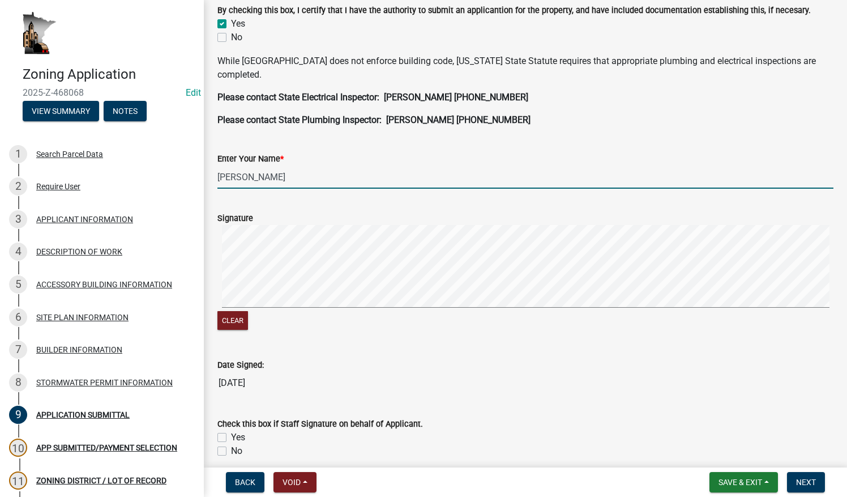
scroll to position [340, 0]
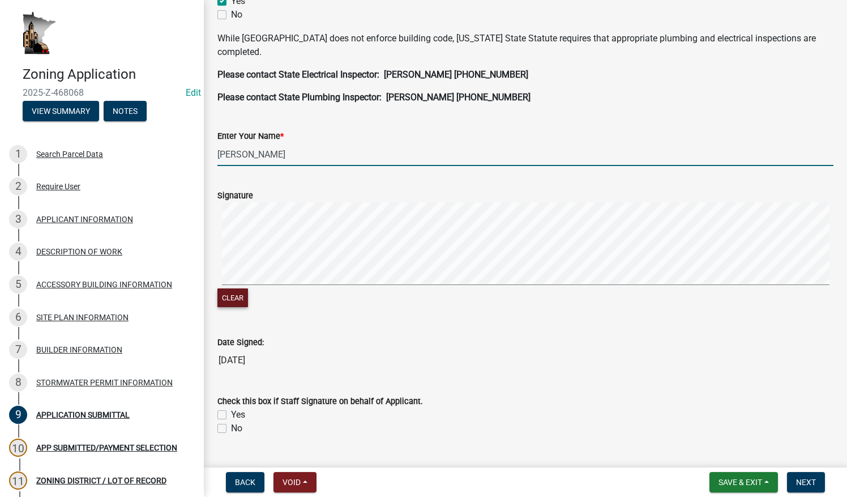
click at [234, 292] on button "Clear" at bounding box center [232, 297] width 31 height 19
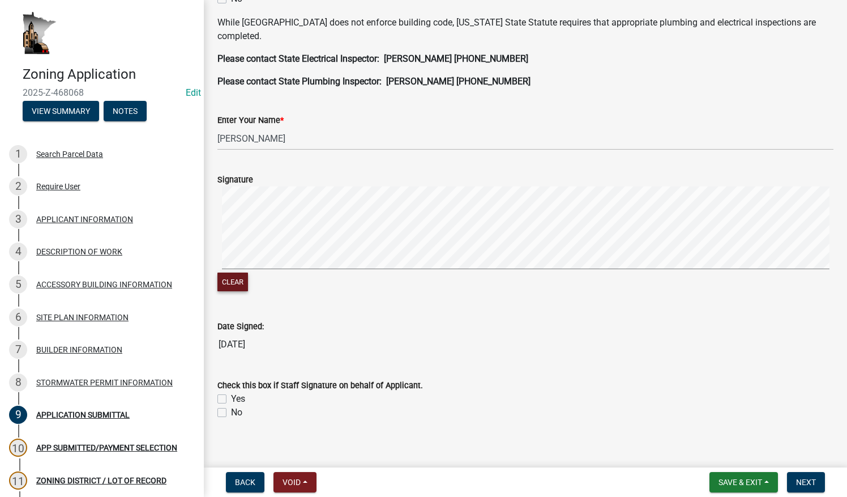
scroll to position [361, 0]
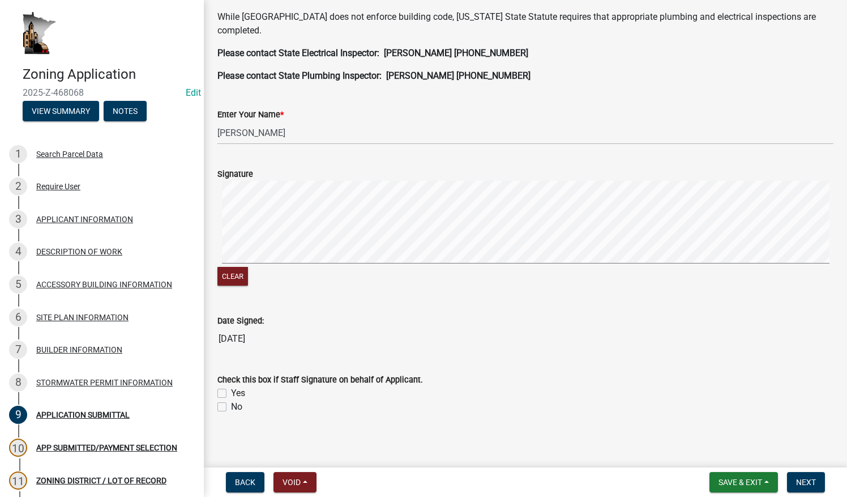
click at [217, 405] on div "Check this box if Staff Signature on behalf of Applicant. Yes No" at bounding box center [525, 386] width 633 height 54
click at [229, 405] on div "No" at bounding box center [525, 407] width 616 height 14
click at [231, 407] on label "No" at bounding box center [236, 407] width 11 height 14
click at [231, 407] on input "No" at bounding box center [234, 403] width 7 height 7
checkbox input "true"
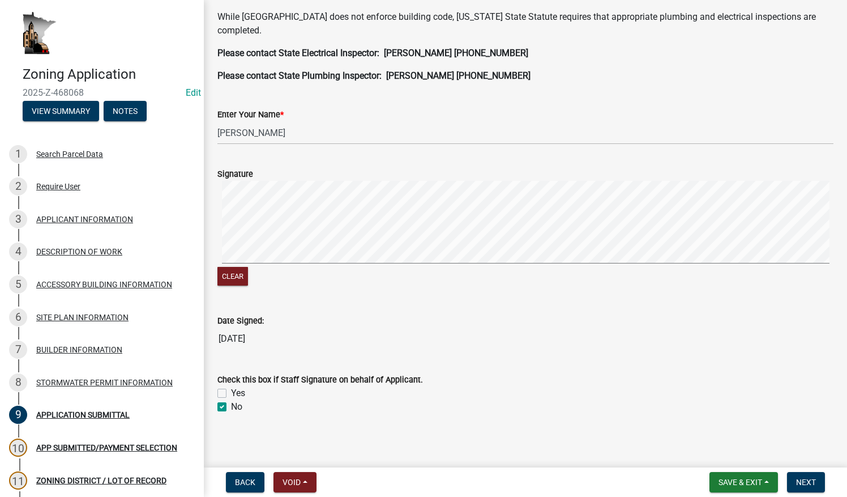
checkbox input "false"
checkbox input "true"
click at [803, 483] on span "Next" at bounding box center [806, 481] width 20 height 9
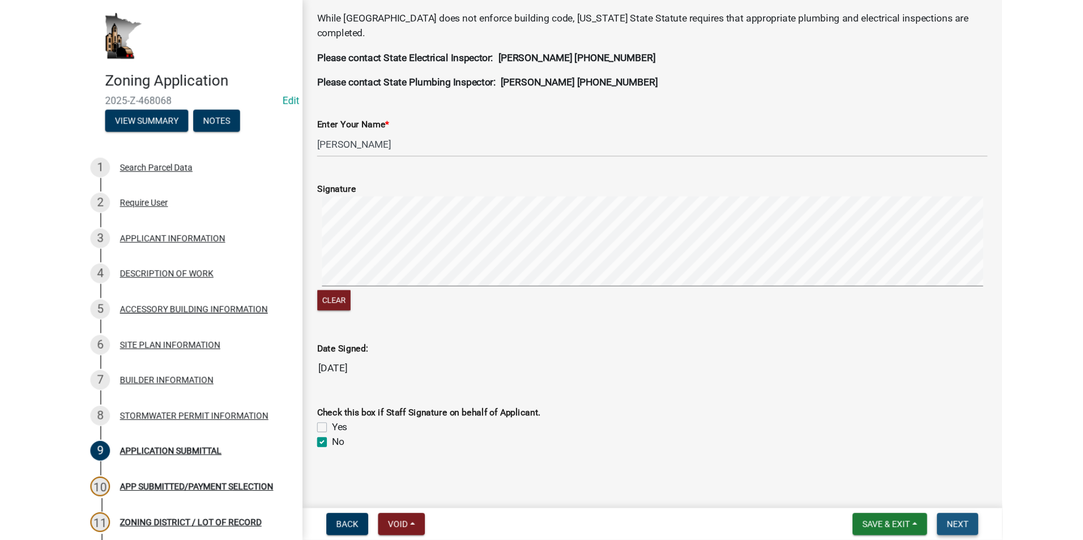
scroll to position [0, 0]
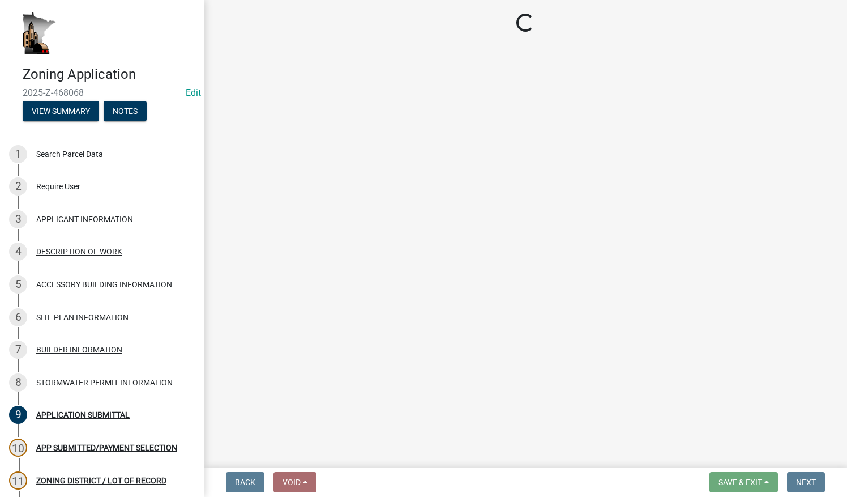
select select "2: 1"
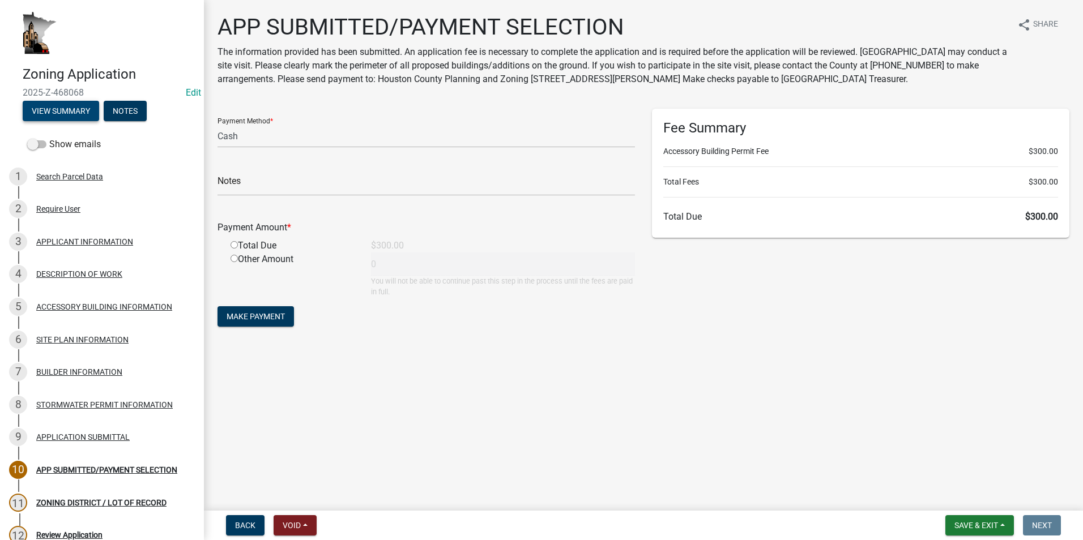
click at [71, 111] on button "View Summary" at bounding box center [61, 111] width 76 height 20
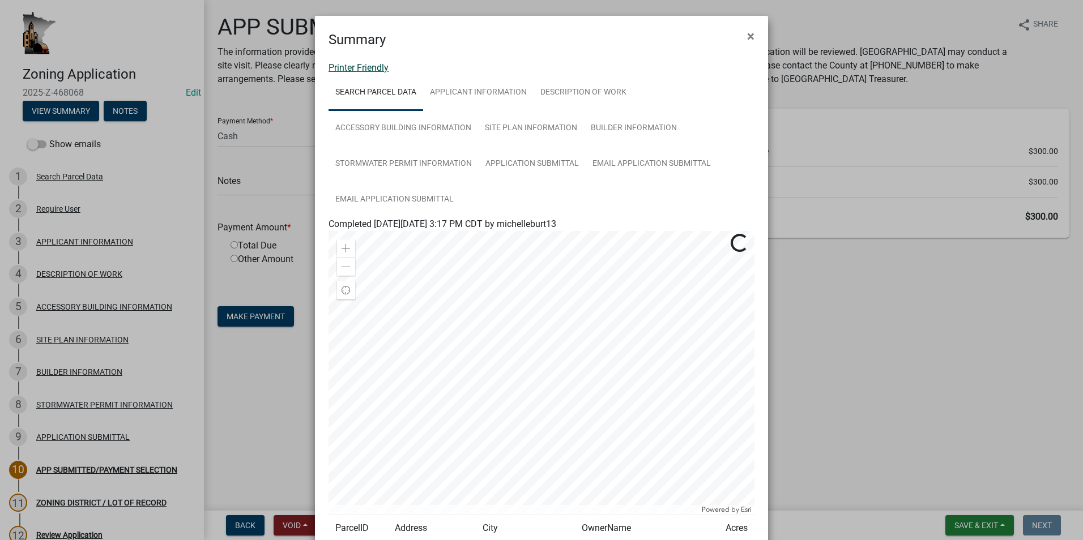
click at [362, 62] on link "Printer Friendly" at bounding box center [358, 67] width 60 height 11
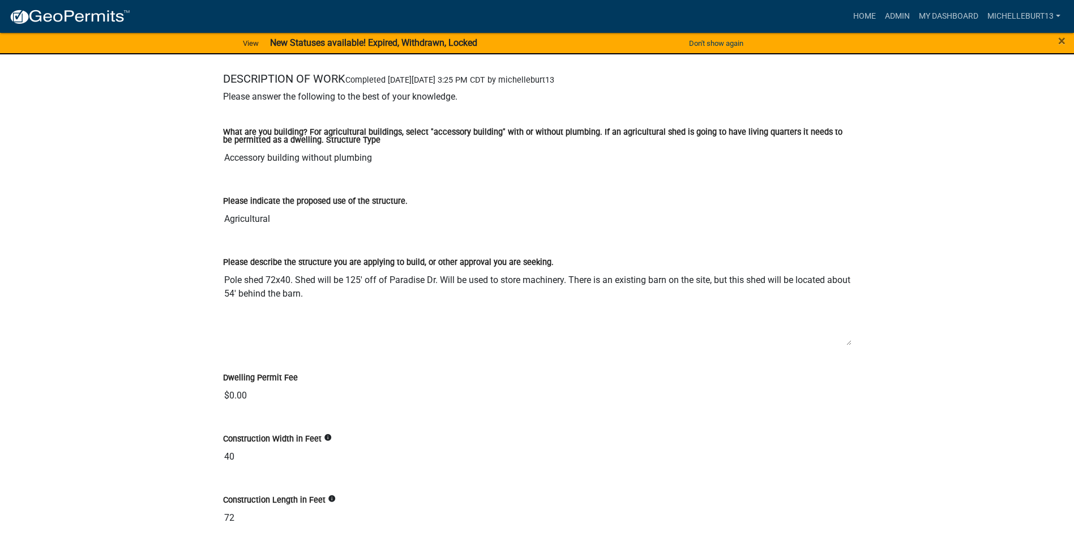
scroll to position [1812, 0]
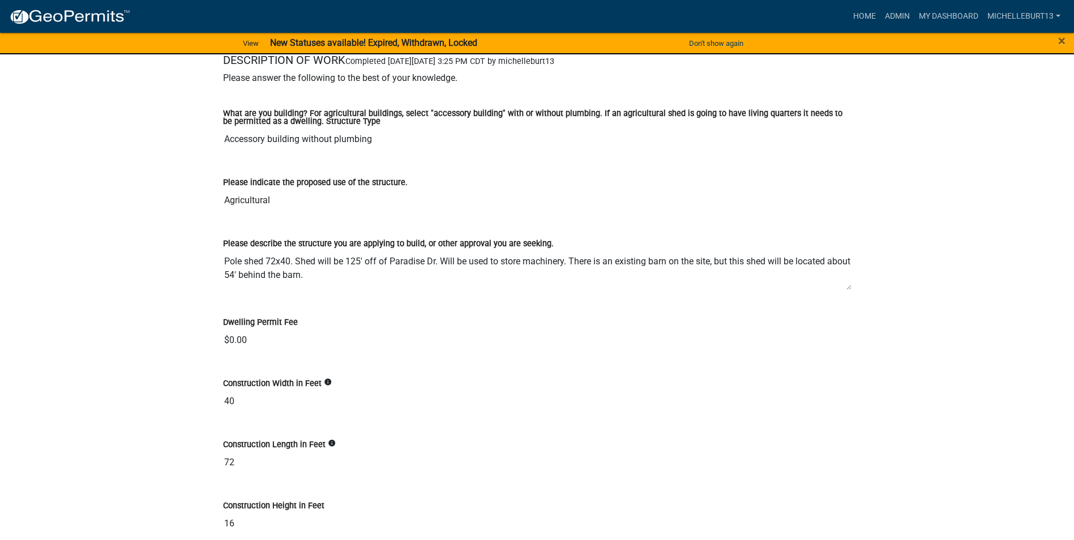
drag, startPoint x: 847, startPoint y: 323, endPoint x: 845, endPoint y: 284, distance: 39.1
click at [845, 284] on textarea "Pole shed 72x40. Shed will be 125' off of Paradise Dr. Will be used to store ma…" at bounding box center [537, 270] width 629 height 40
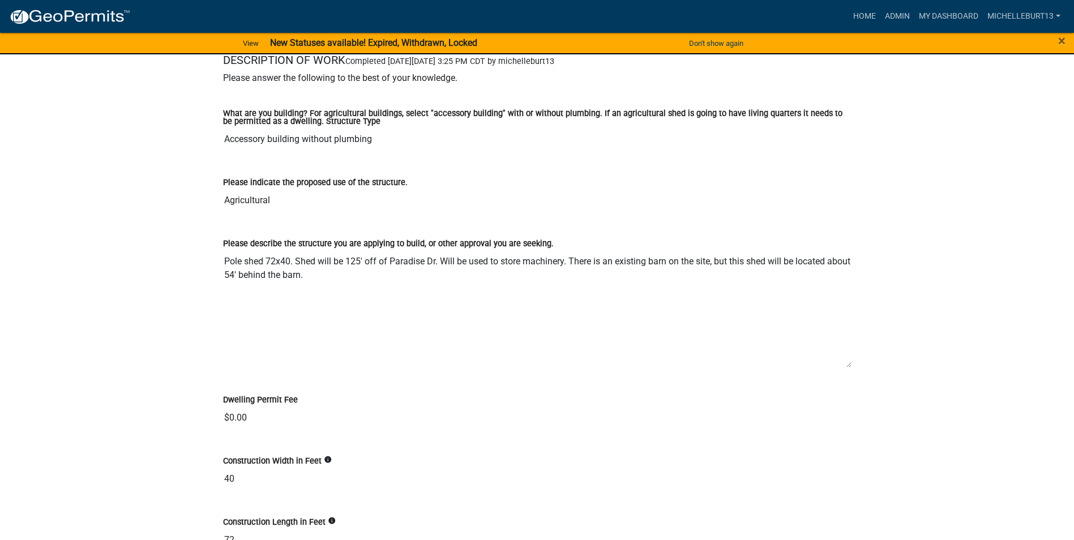
drag, startPoint x: 850, startPoint y: 285, endPoint x: 830, endPoint y: 388, distance: 105.1
click at [834, 368] on textarea "Pole shed 72x40. Shed will be 125' off of Paradise Dr. Will be used to store ma…" at bounding box center [537, 309] width 629 height 118
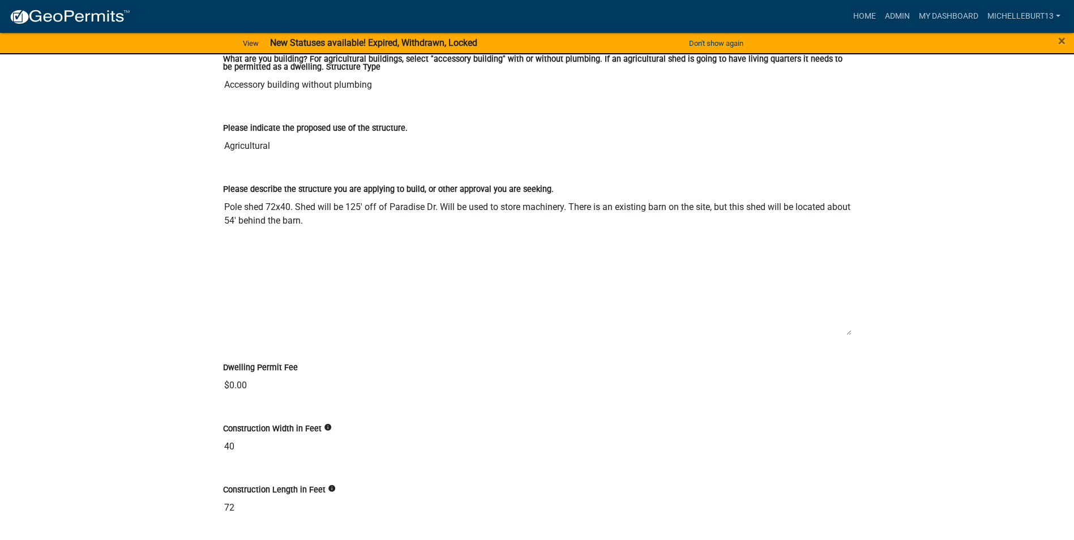
scroll to position [1869, 0]
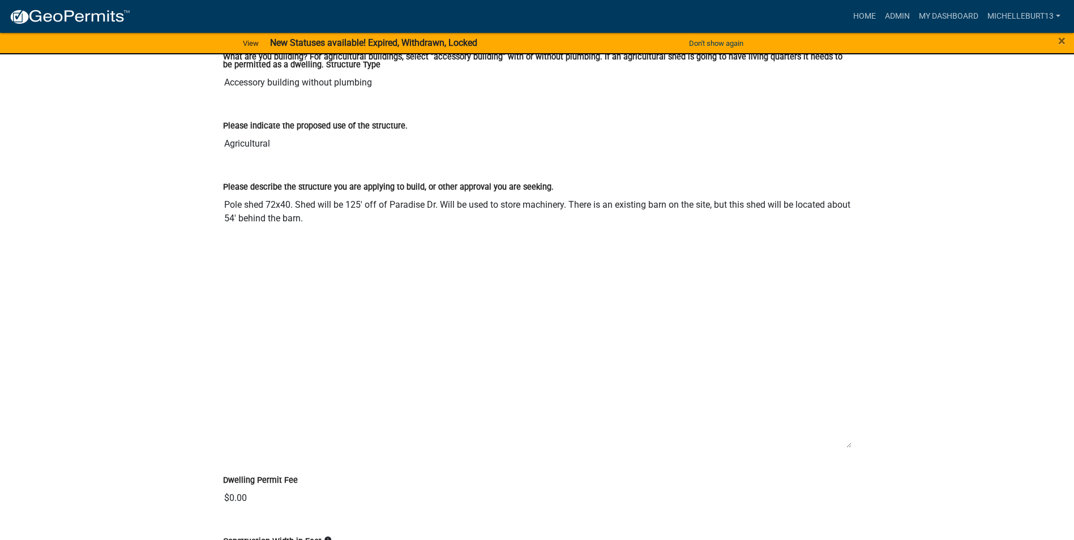
drag, startPoint x: 849, startPoint y: 330, endPoint x: 836, endPoint y: 450, distance: 120.8
click at [836, 449] on textarea "Pole shed 72x40. Shed will be 125' off of Paradise Dr. Will be used to store ma…" at bounding box center [537, 321] width 629 height 255
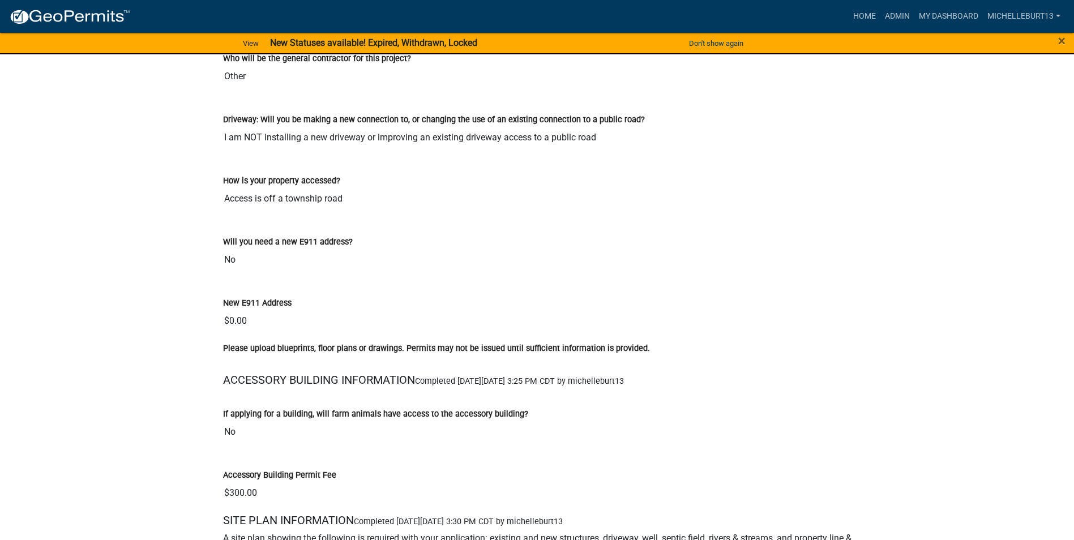
scroll to position [2888, 0]
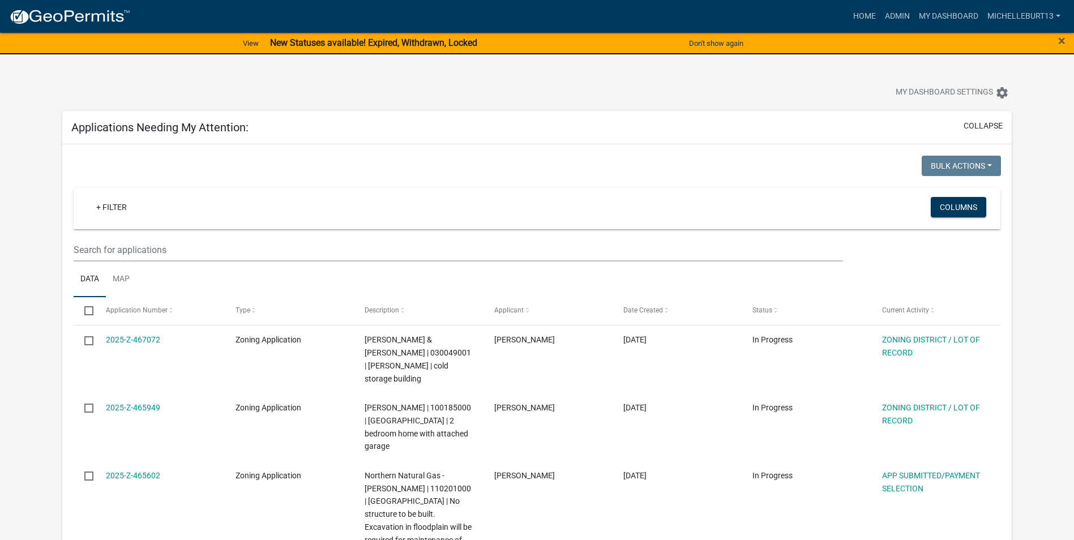
select select "3: 100"
click at [169, 252] on input "text" at bounding box center [459, 249] width 770 height 23
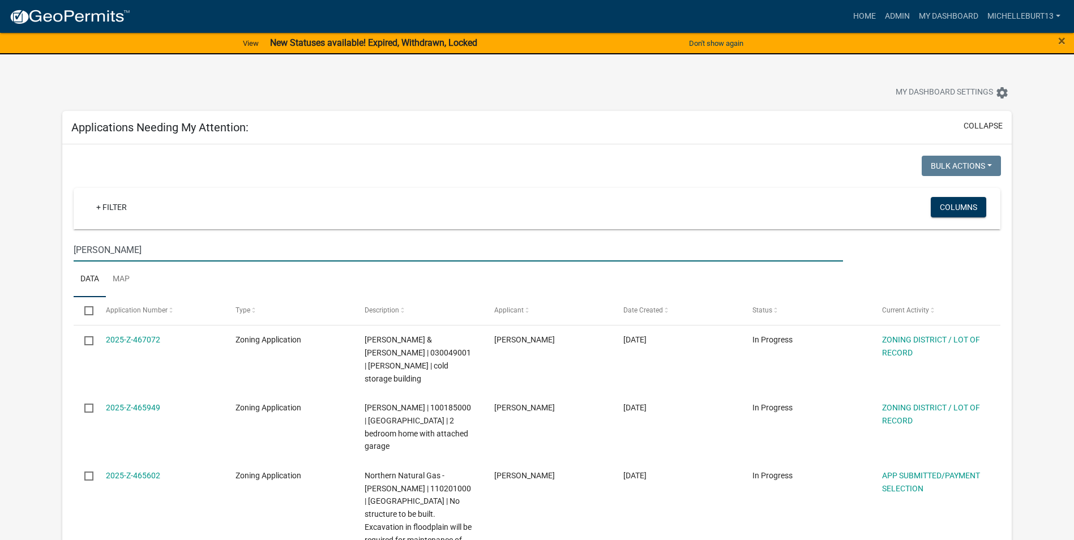
type input "[PERSON_NAME]"
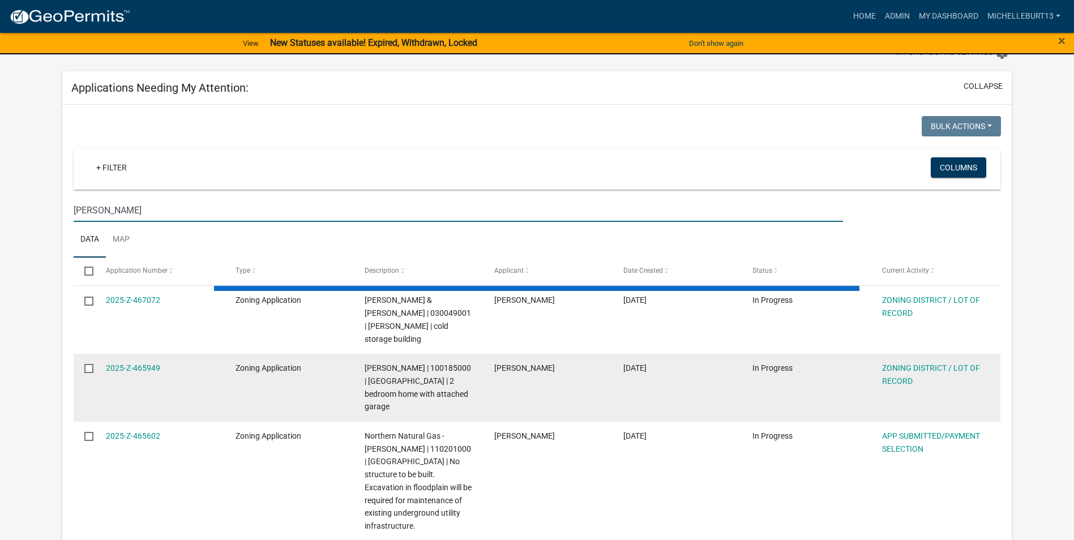
scroll to position [57, 0]
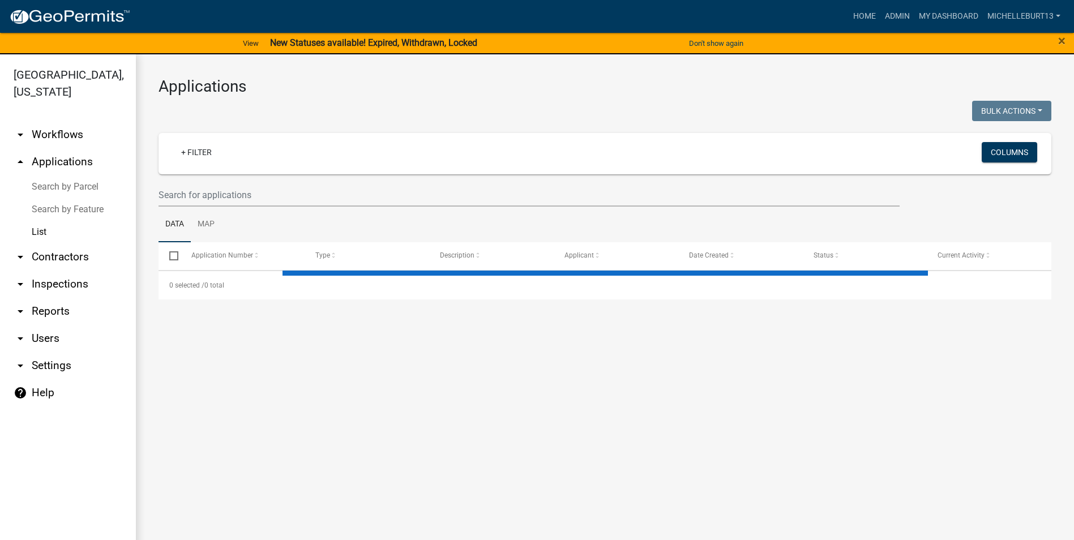
select select "3: 100"
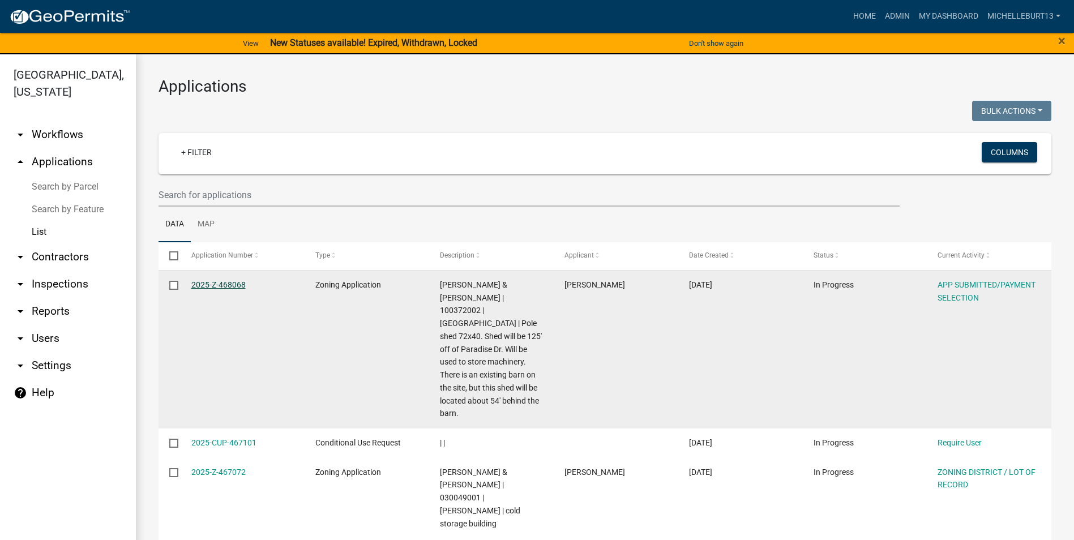
click at [222, 283] on link "2025-Z-468068" at bounding box center [218, 284] width 54 height 9
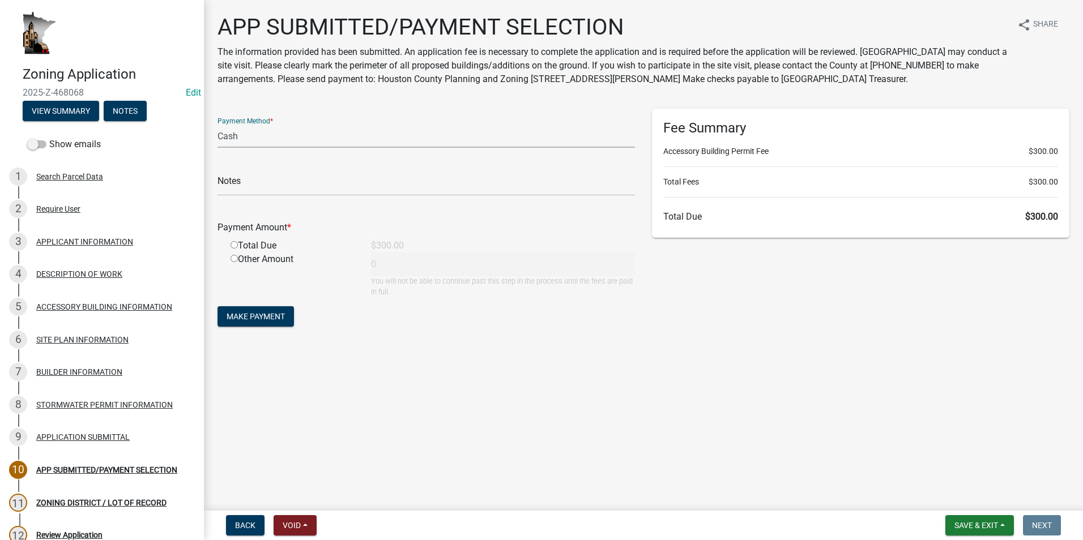
click at [246, 137] on select "Credit Card POS Check Cash" at bounding box center [425, 136] width 417 height 23
select select "1: 0"
click at [217, 125] on select "Credit Card POS Check Cash" at bounding box center [425, 136] width 417 height 23
click at [261, 185] on input "text" at bounding box center [425, 184] width 417 height 23
type input "1171"
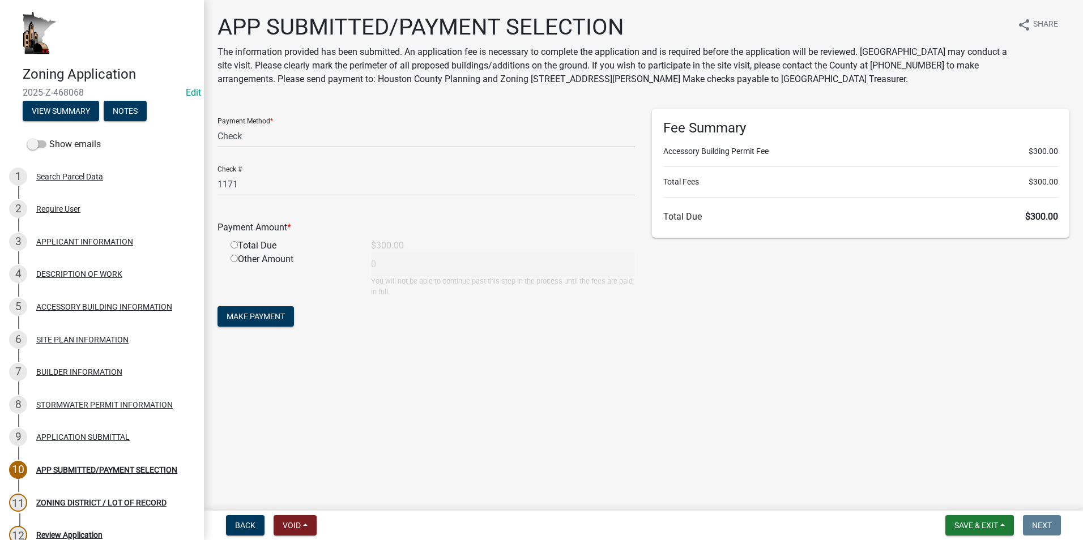
click at [233, 247] on input "radio" at bounding box center [233, 244] width 7 height 7
radio input "true"
type input "300"
click at [268, 317] on span "Make Payment" at bounding box center [256, 316] width 58 height 9
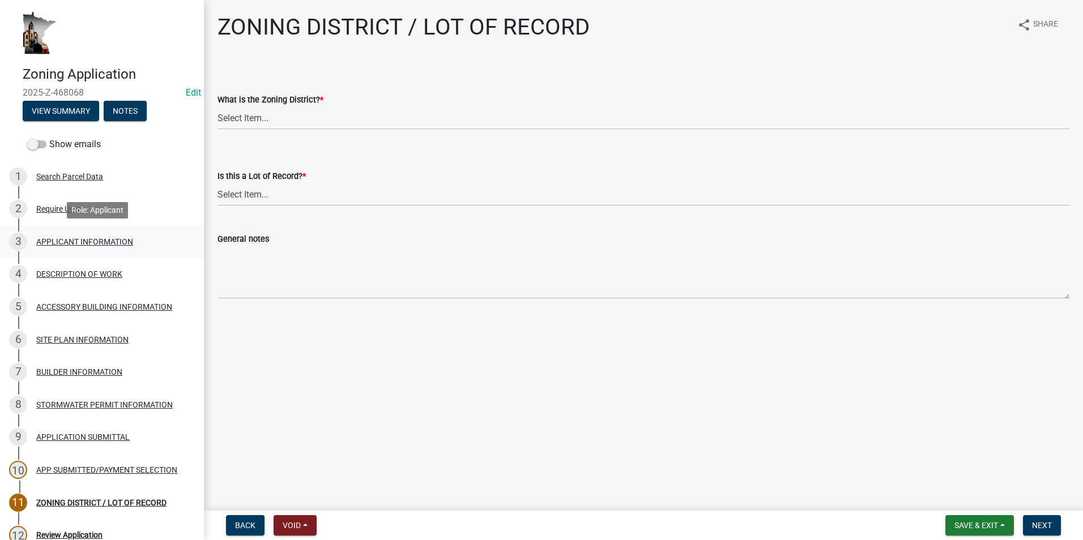
click at [61, 246] on div "3 APPLICANT INFORMATION" at bounding box center [97, 242] width 177 height 18
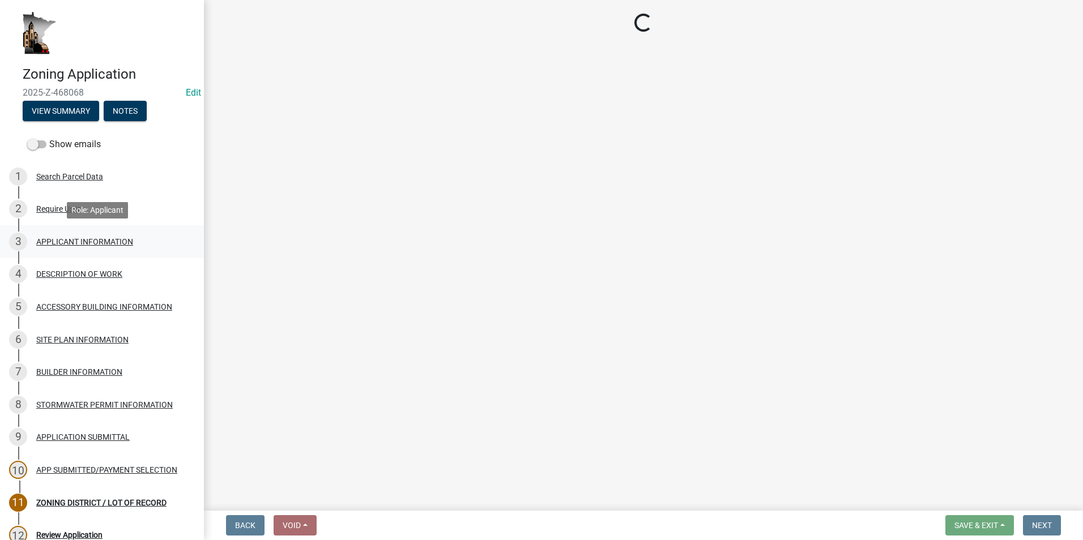
select select "884de254-84a4-4256-8abe-0e7e5fcf6e66"
select select "d14d1f4c-a28c-4eb0-8a73-cde11adbe8d4"
